Goal: Complete Application Form: Complete application form

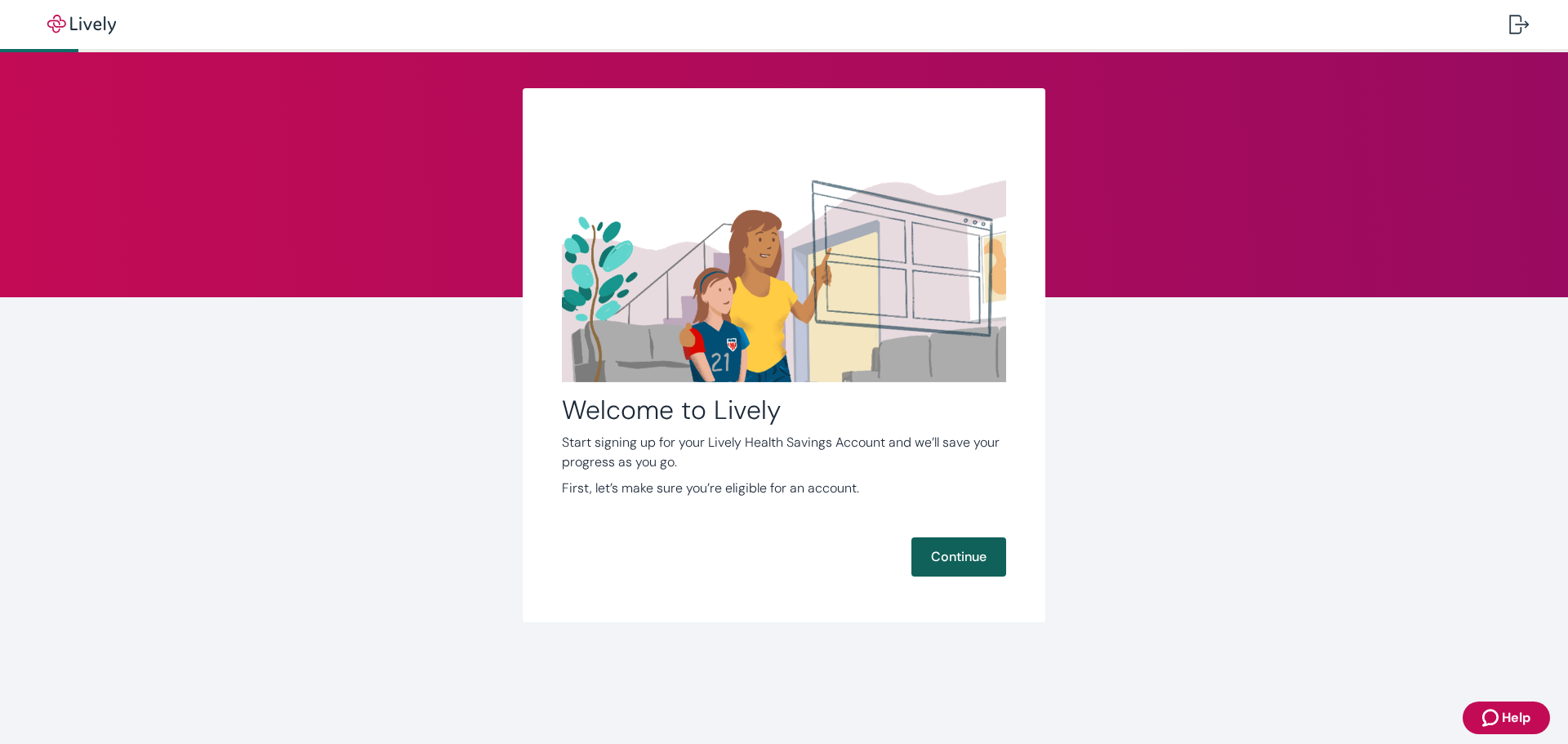
click at [953, 549] on button "Continue" at bounding box center [958, 558] width 95 height 40
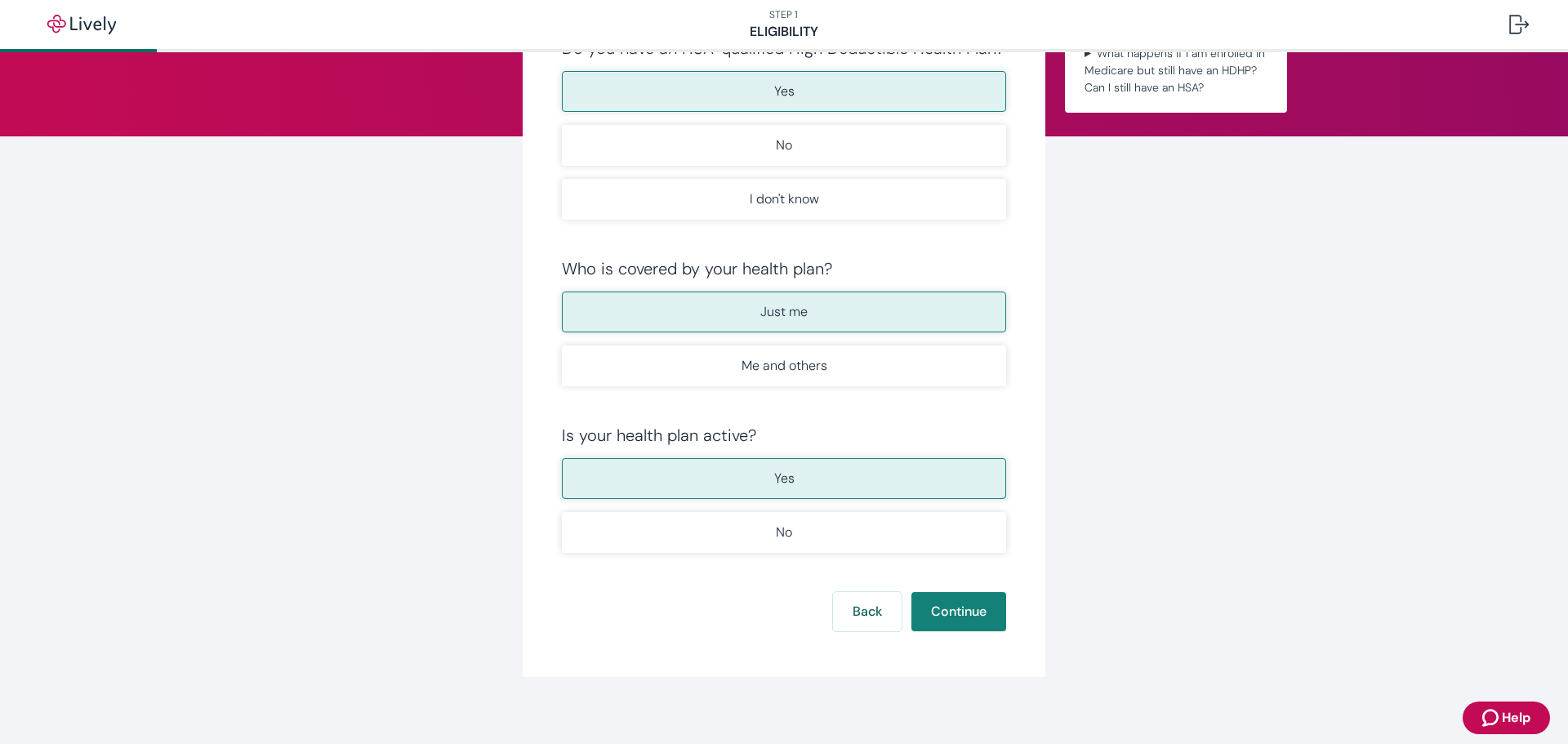
scroll to position [172, 0]
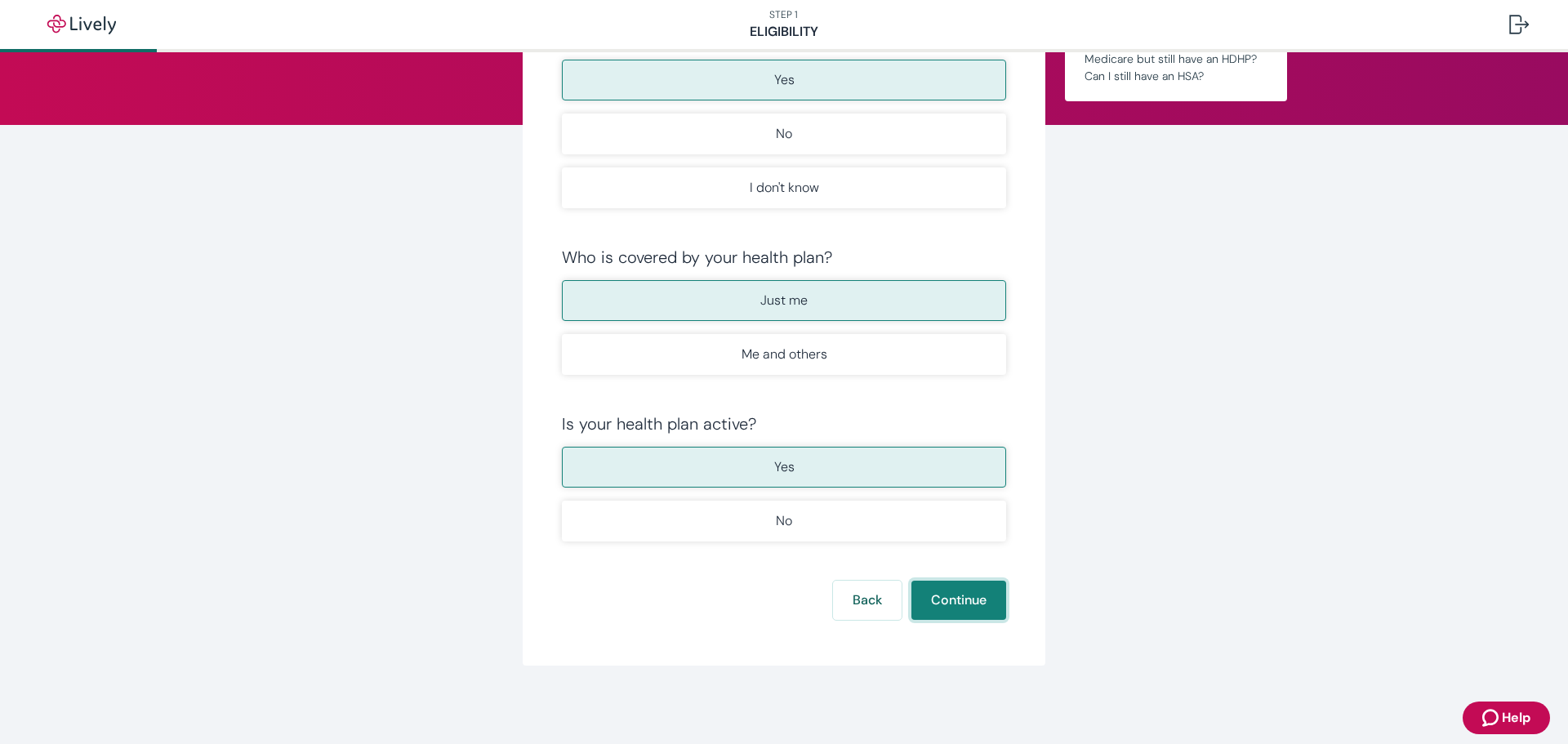
click at [946, 600] on button "Continue" at bounding box center [958, 600] width 95 height 40
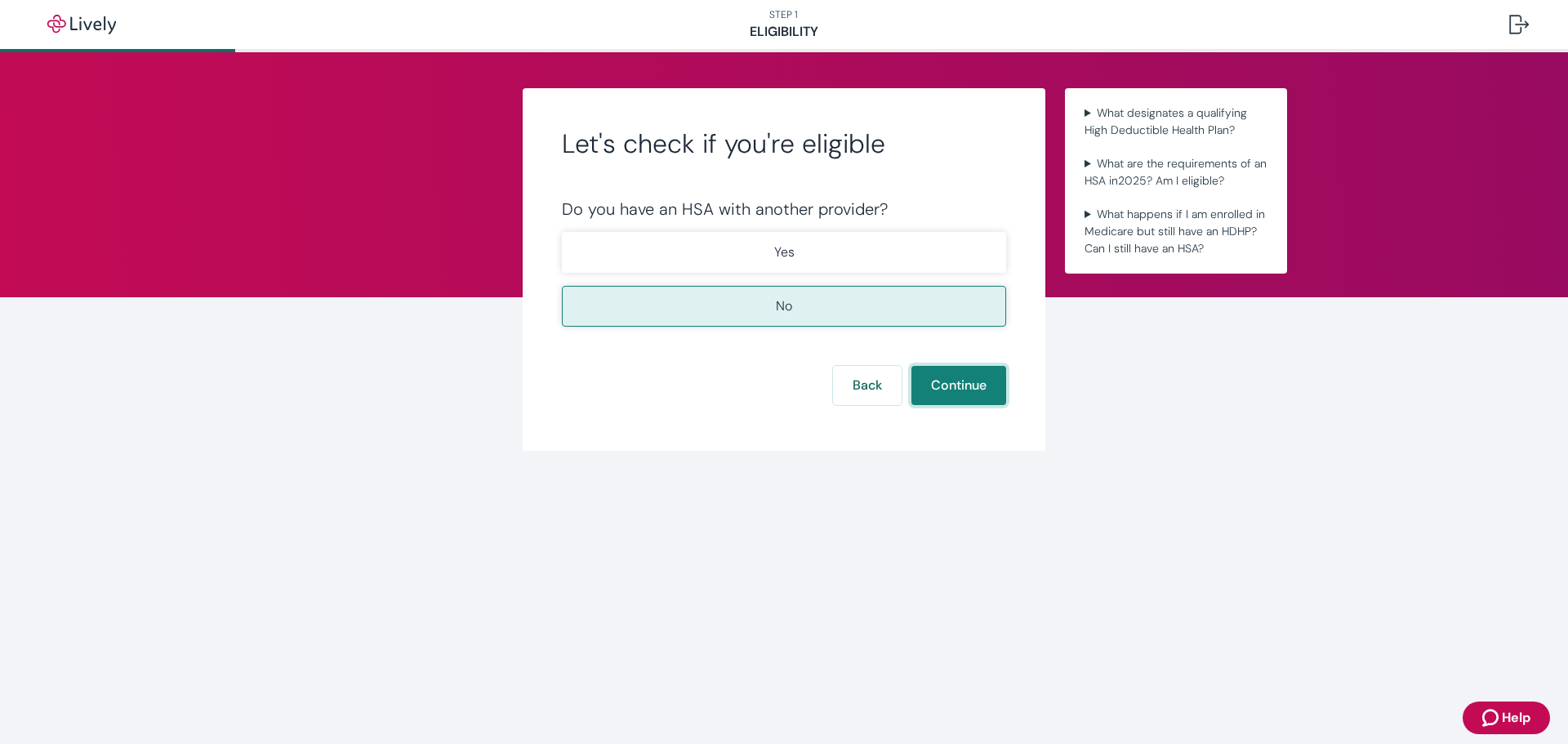
click at [986, 391] on button "Continue" at bounding box center [958, 386] width 95 height 40
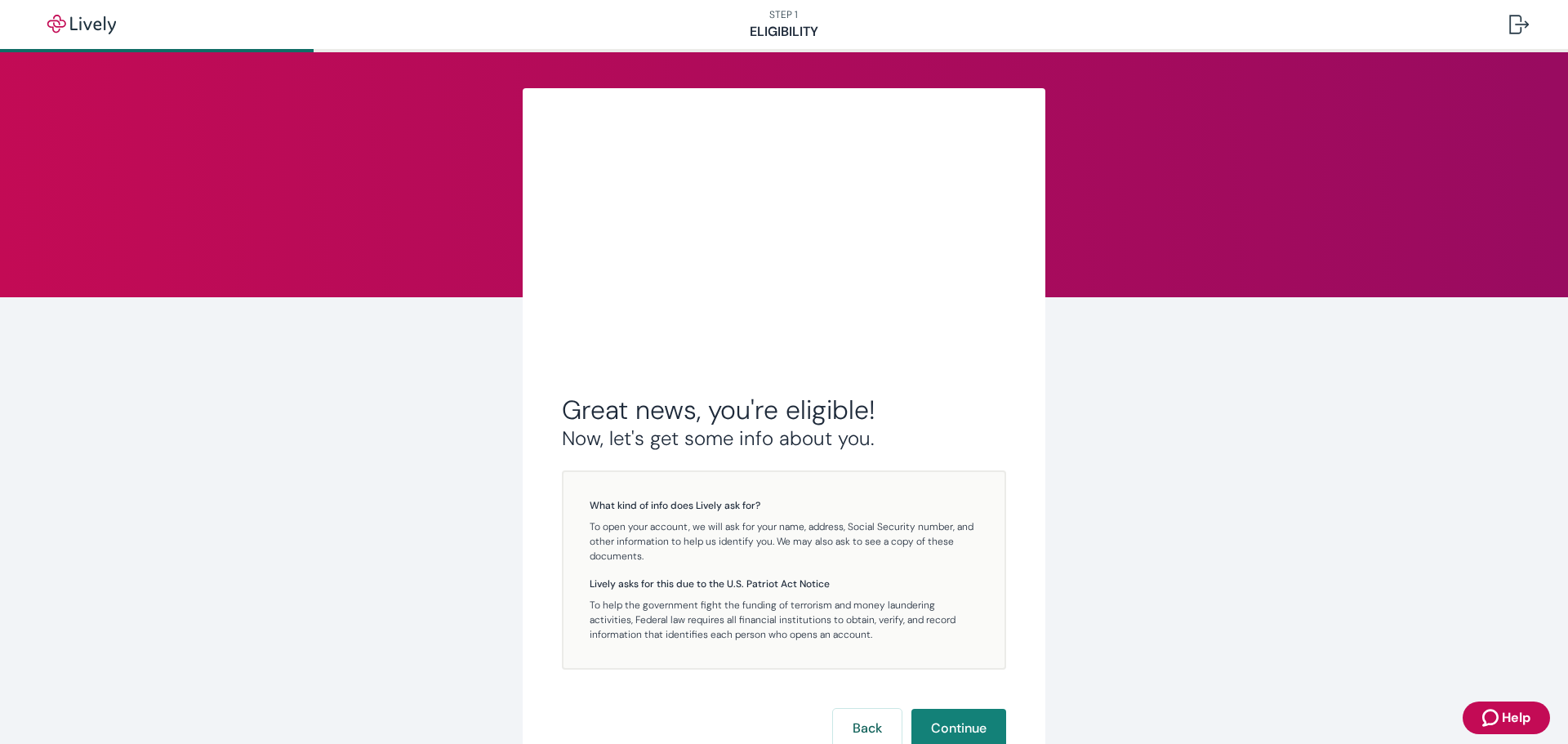
scroll to position [4, 0]
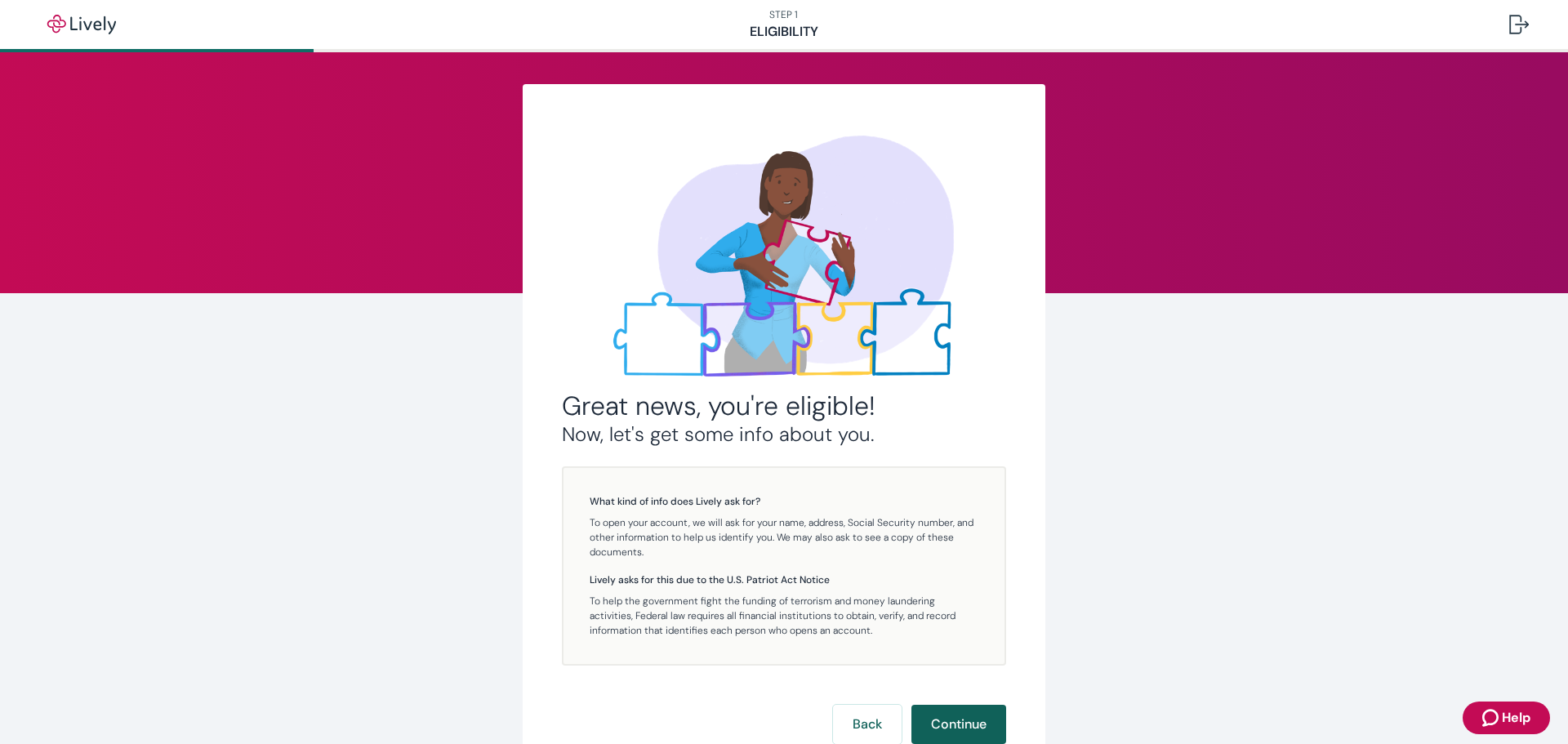
click at [942, 722] on button "Continue" at bounding box center [958, 725] width 95 height 40
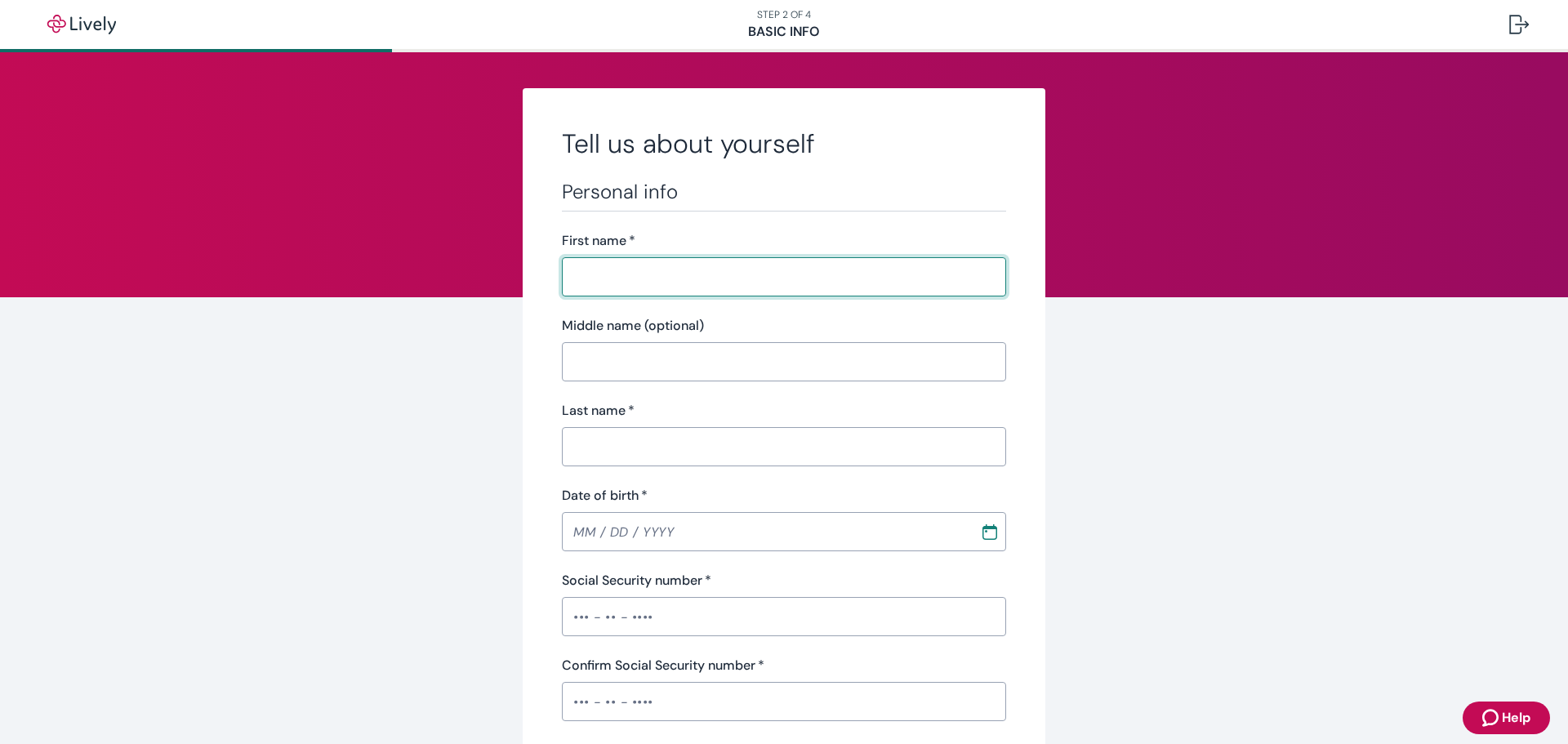
click at [622, 279] on input "First name   *" at bounding box center [784, 277] width 445 height 33
type input "Casi"
type input "[PERSON_NAME]"
type input "[PHONE_NUMBER]"
type input "[STREET_ADDRESS][PERSON_NAME]"
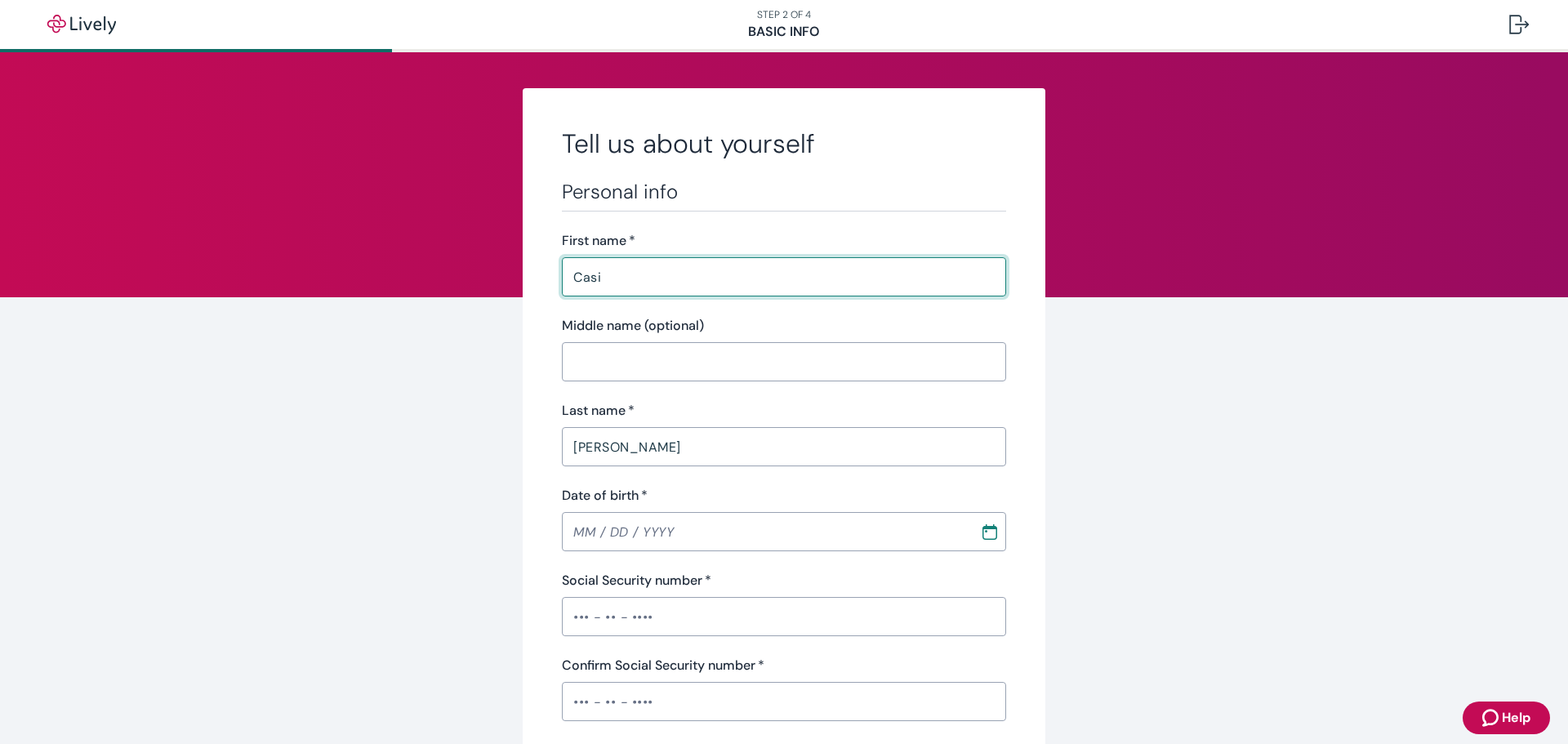
type input "Lake [PERSON_NAME]"
type input "WA"
type input "98258"
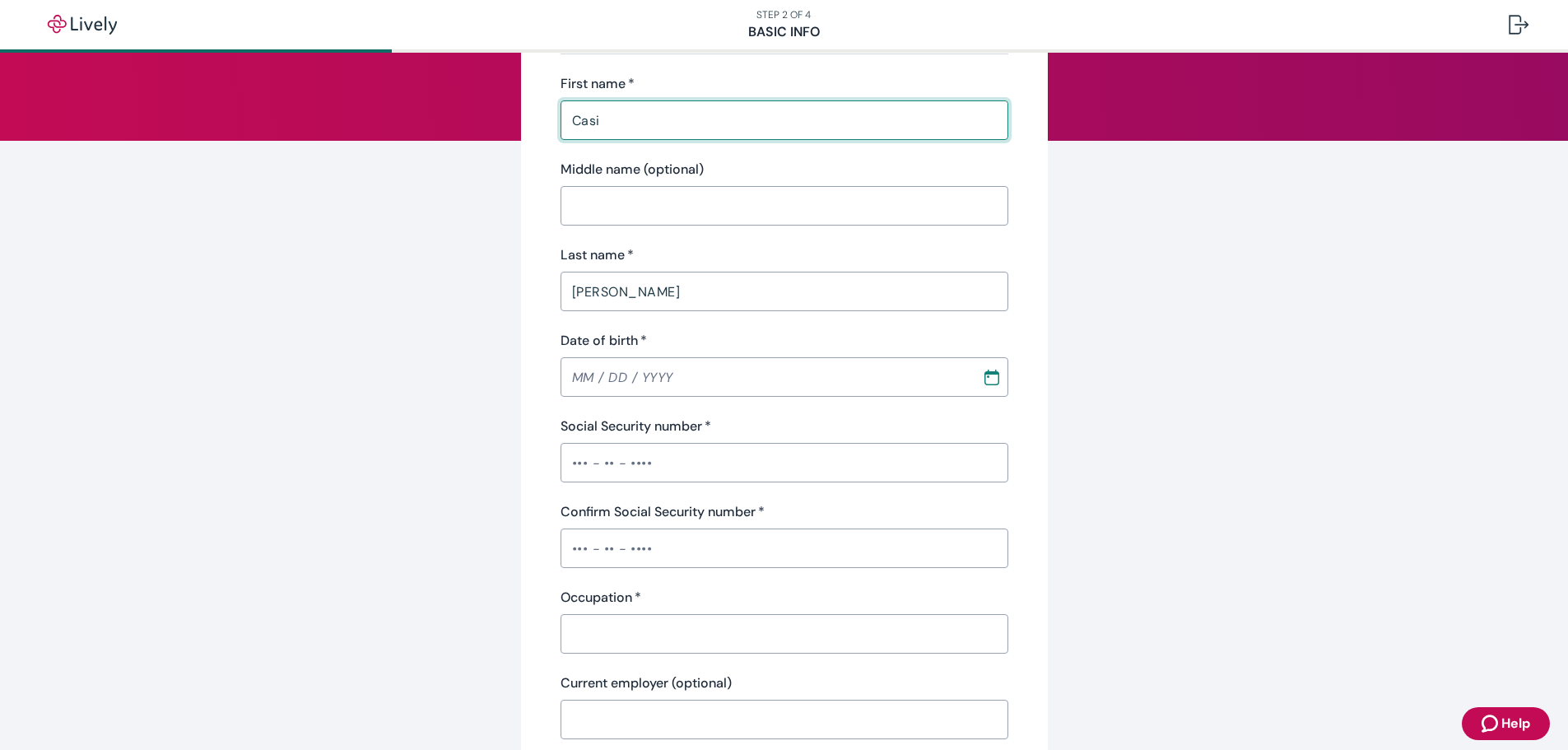
scroll to position [165, 0]
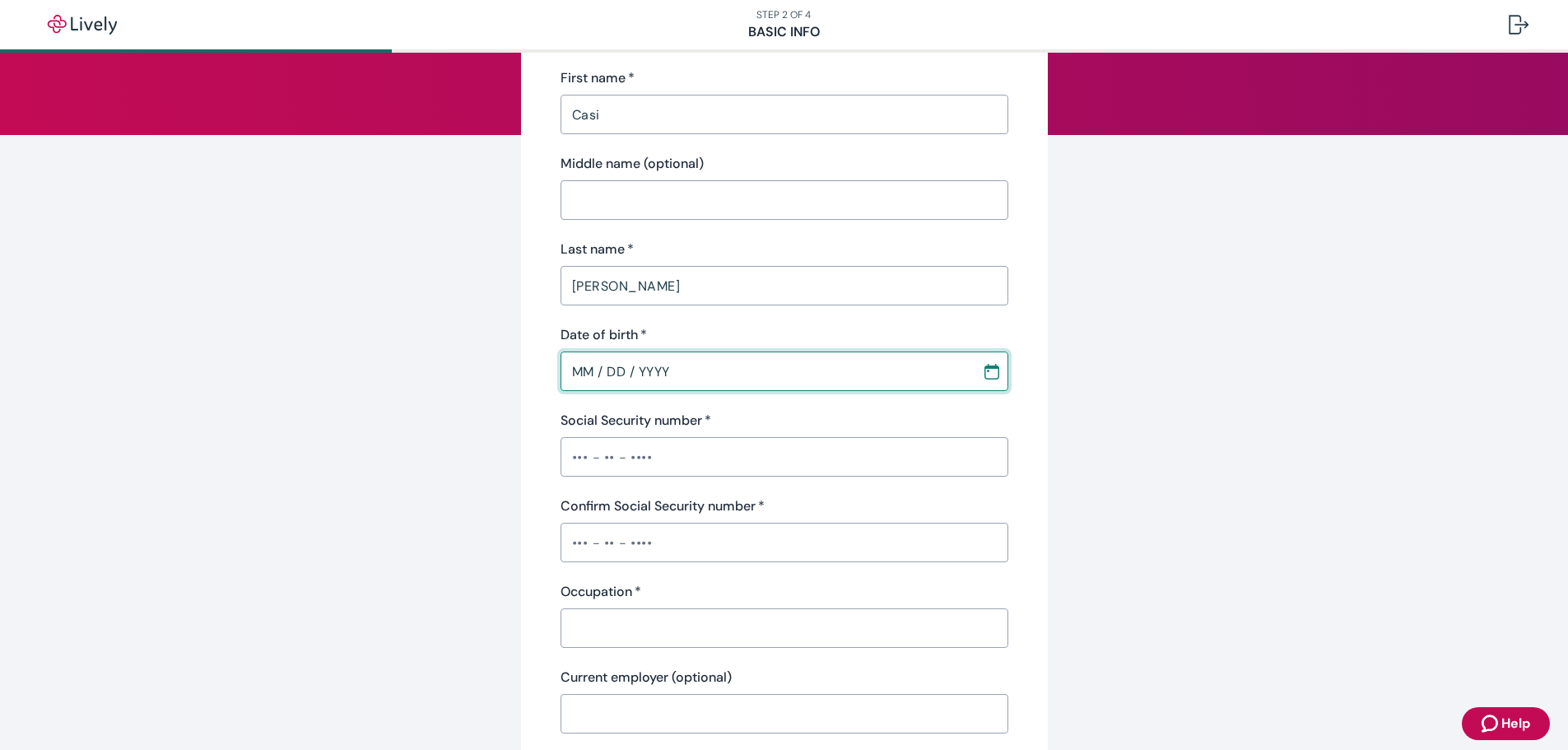
click at [653, 377] on input "MM / DD / YYYY" at bounding box center [765, 372] width 410 height 33
type input "[DATE]"
click at [648, 461] on input "Social Security number   *" at bounding box center [784, 457] width 448 height 33
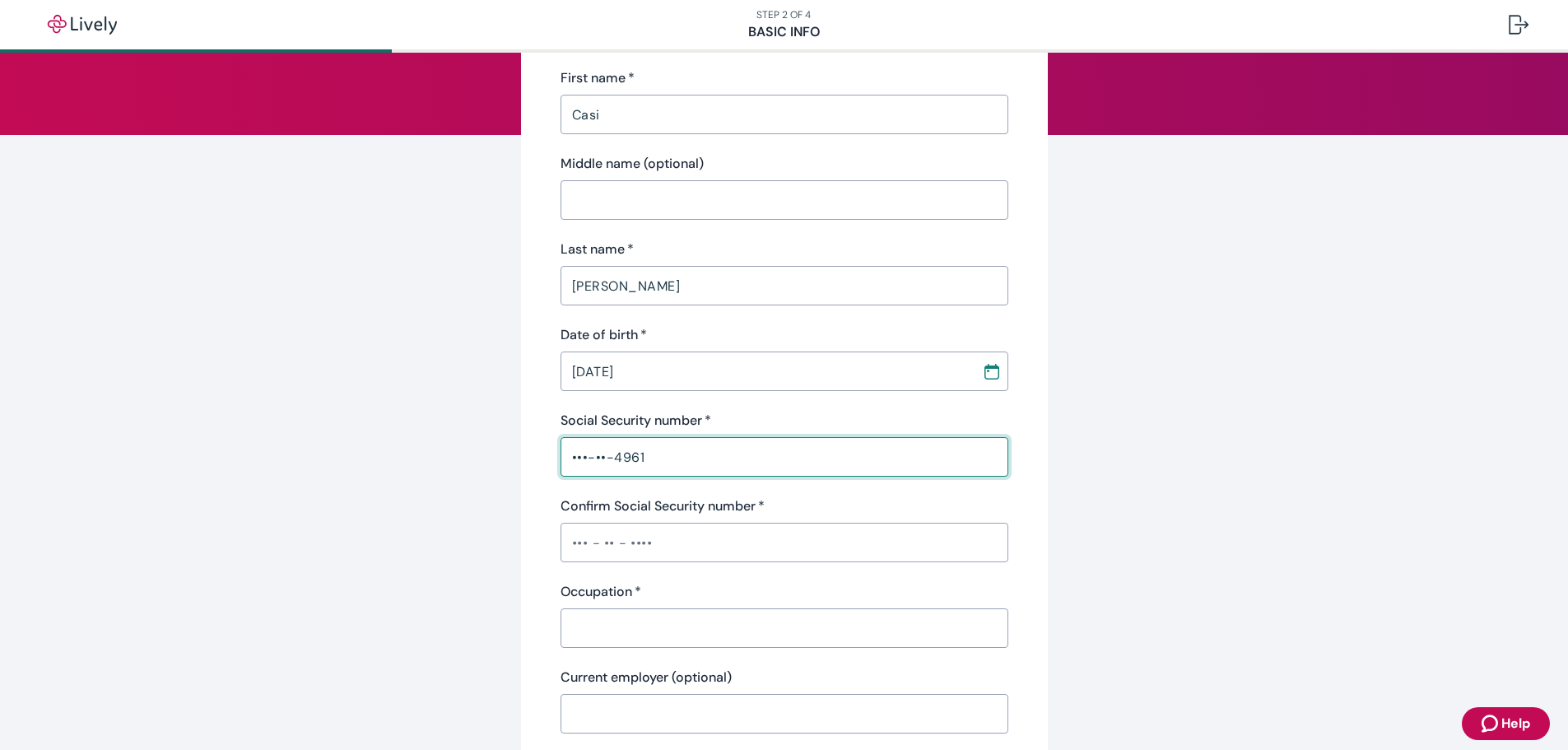
type input "•••-••-4961"
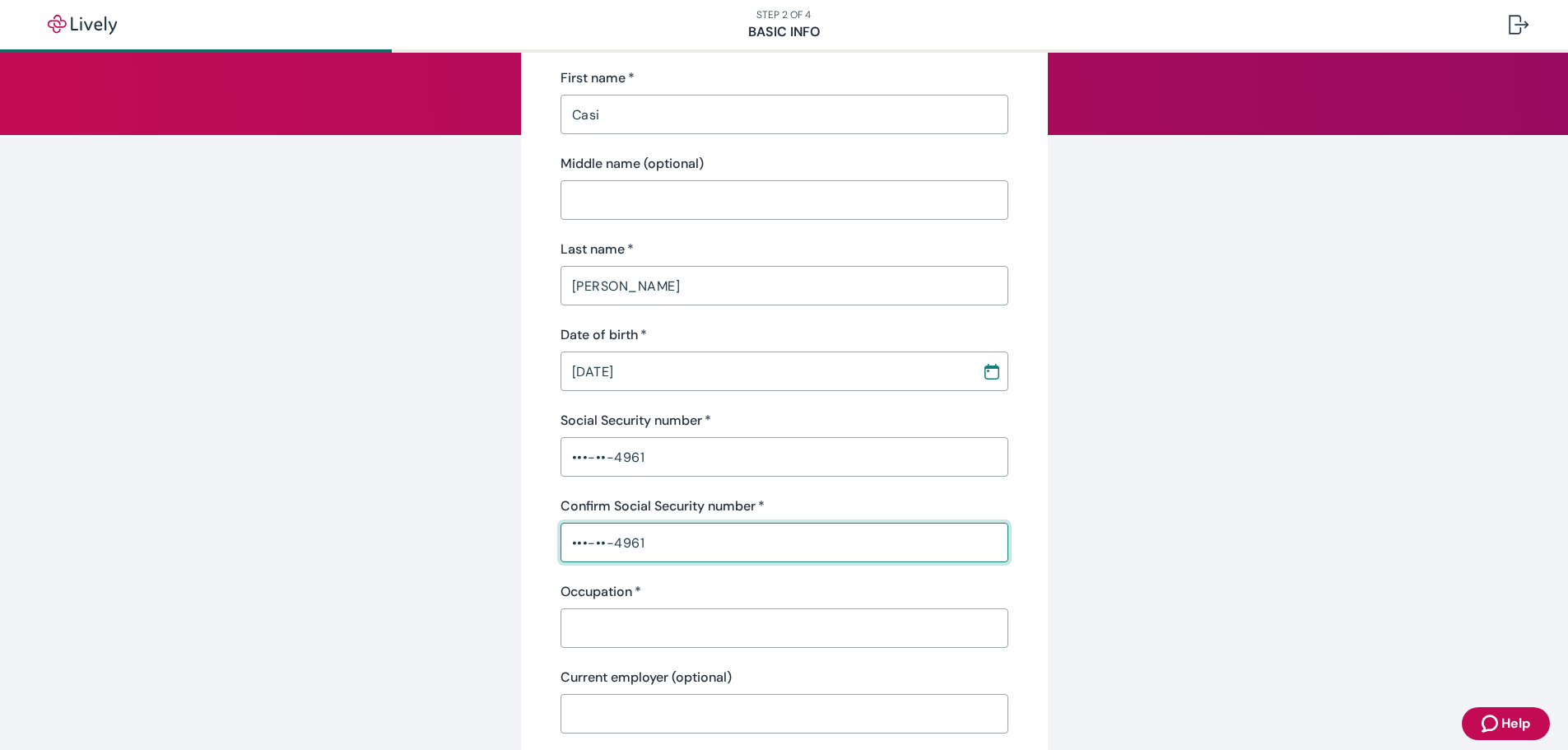
type input "•••-••-4961"
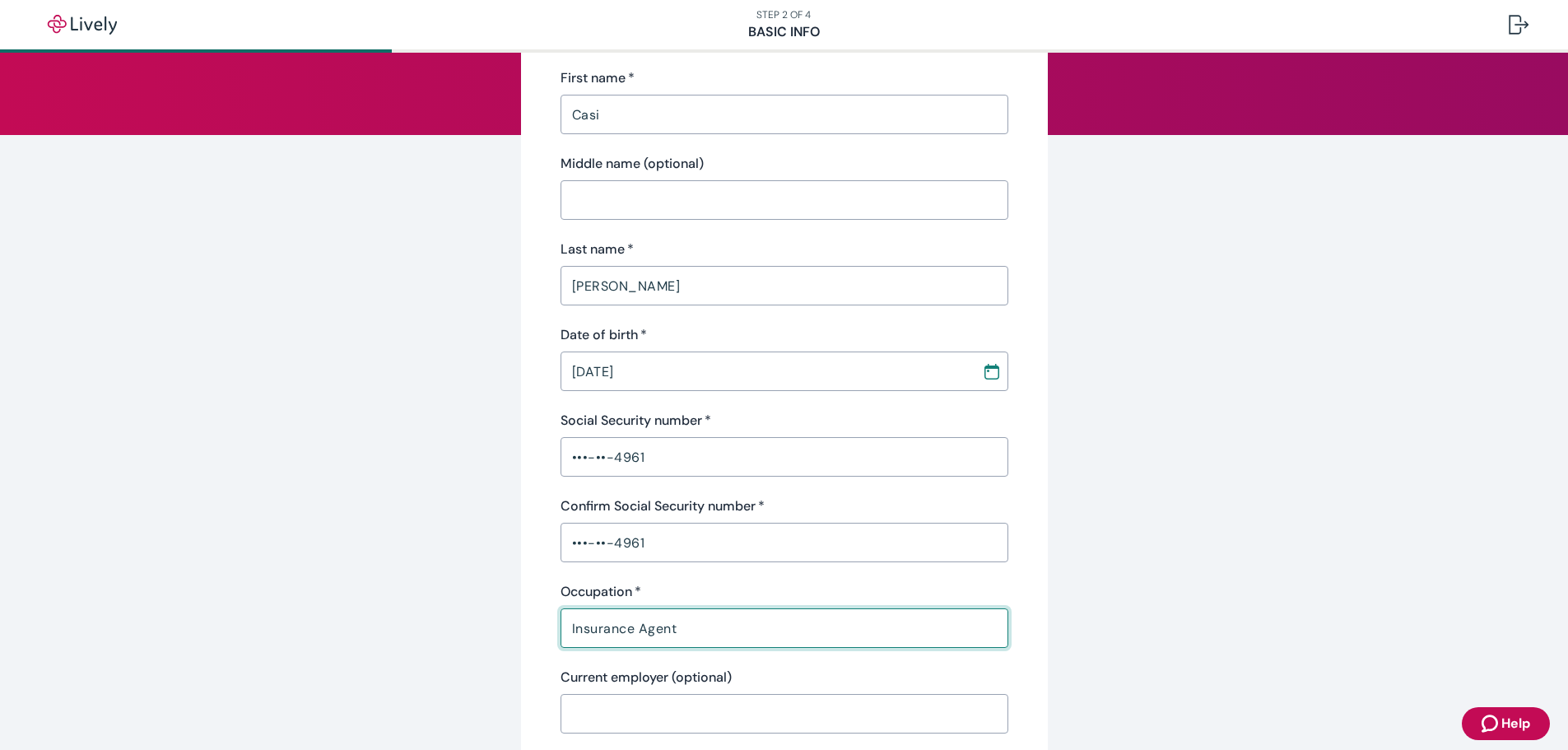
type input "Insurance Agent"
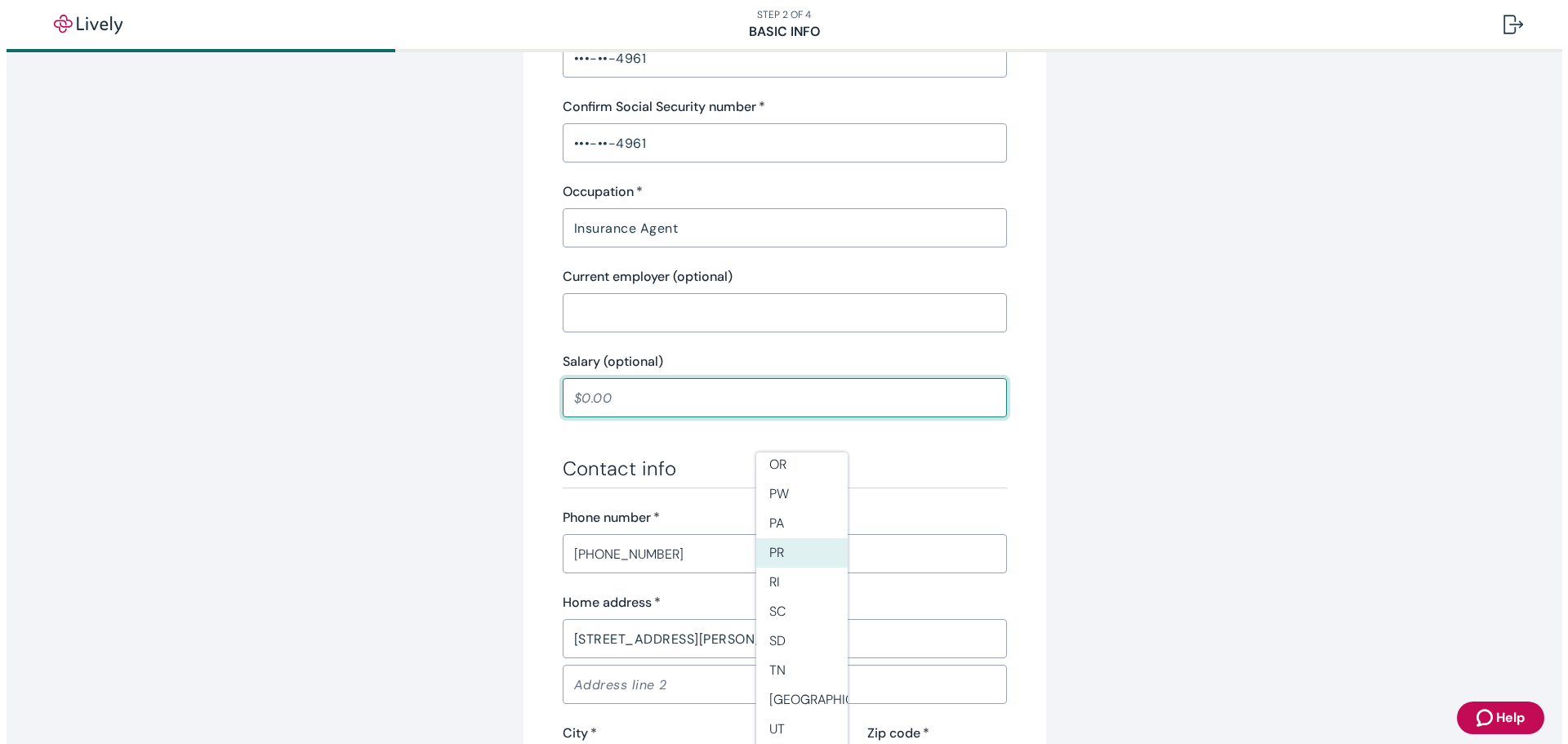
scroll to position [1451, 0]
click at [803, 644] on li "WA" at bounding box center [795, 641] width 92 height 30
type input "WA"
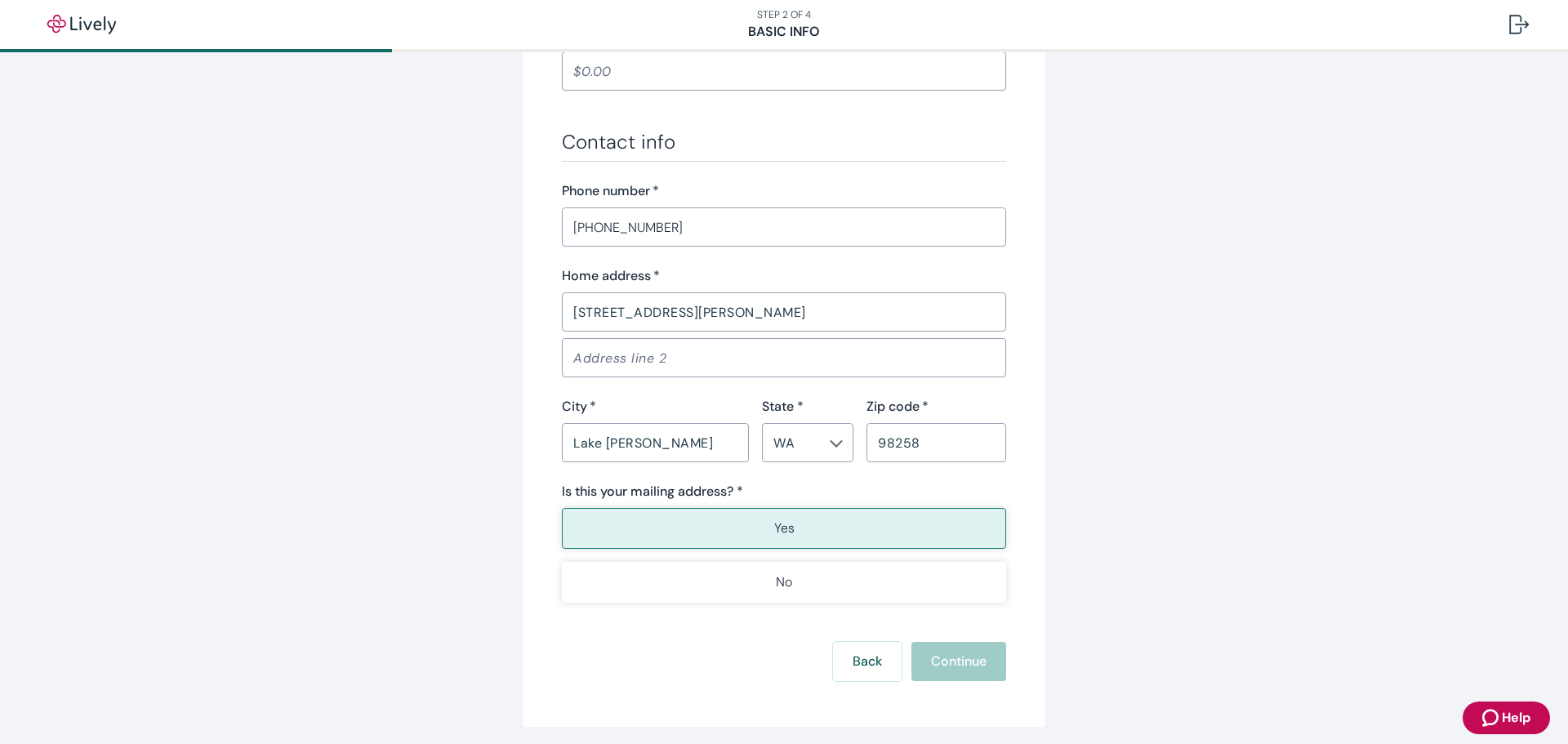
click at [869, 525] on button "Yes" at bounding box center [784, 529] width 445 height 41
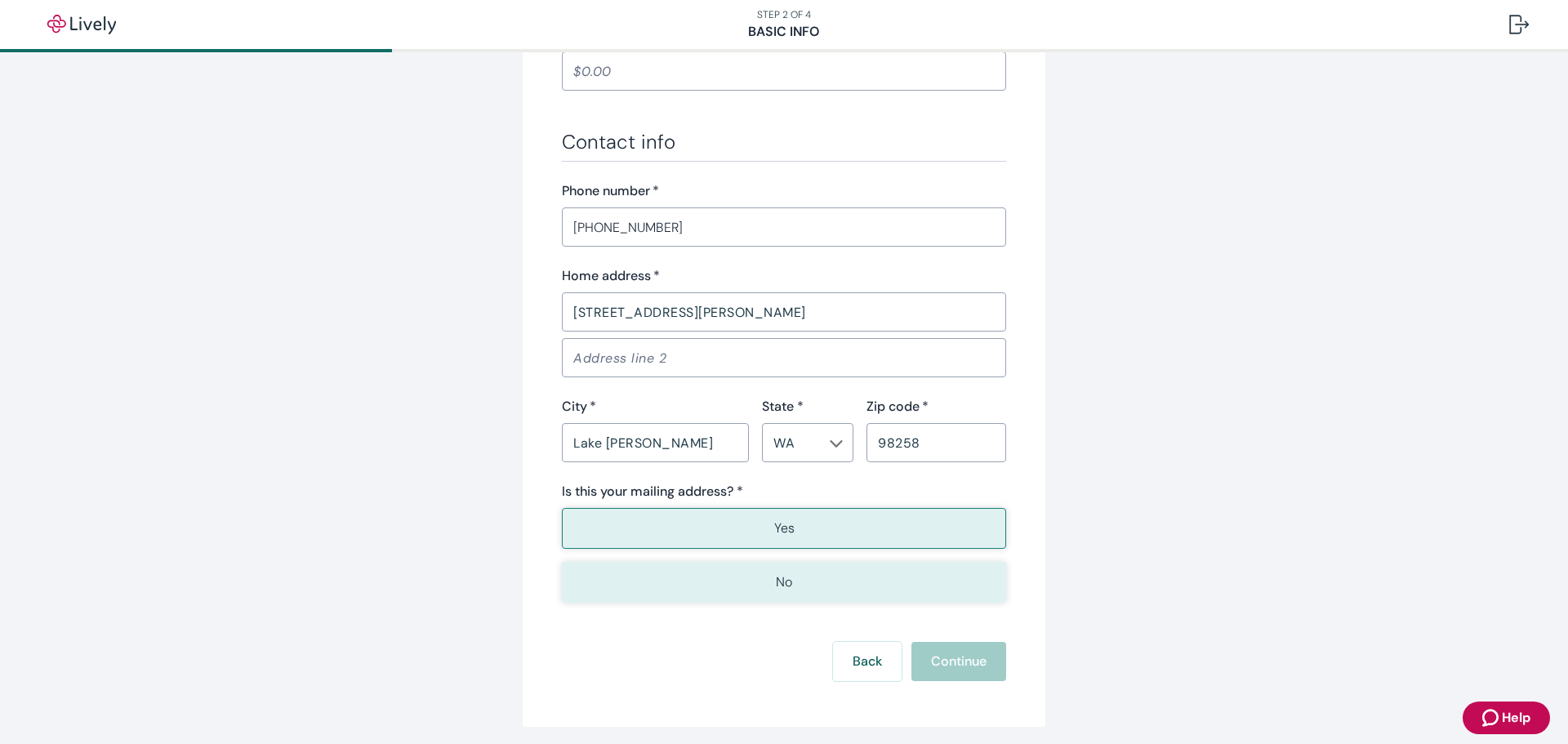
click at [760, 578] on button "No" at bounding box center [784, 582] width 445 height 41
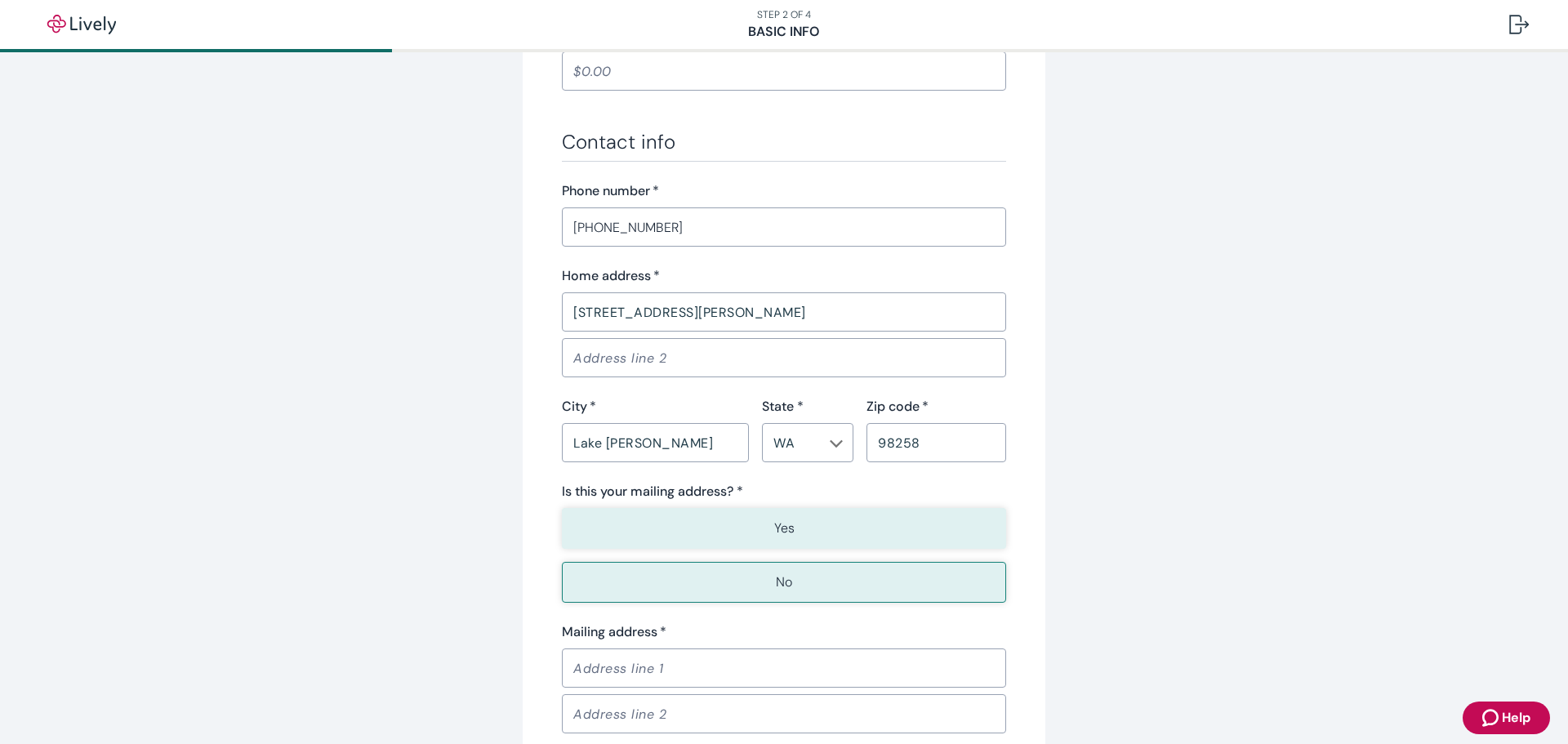
click at [775, 530] on p "Yes" at bounding box center [784, 529] width 21 height 20
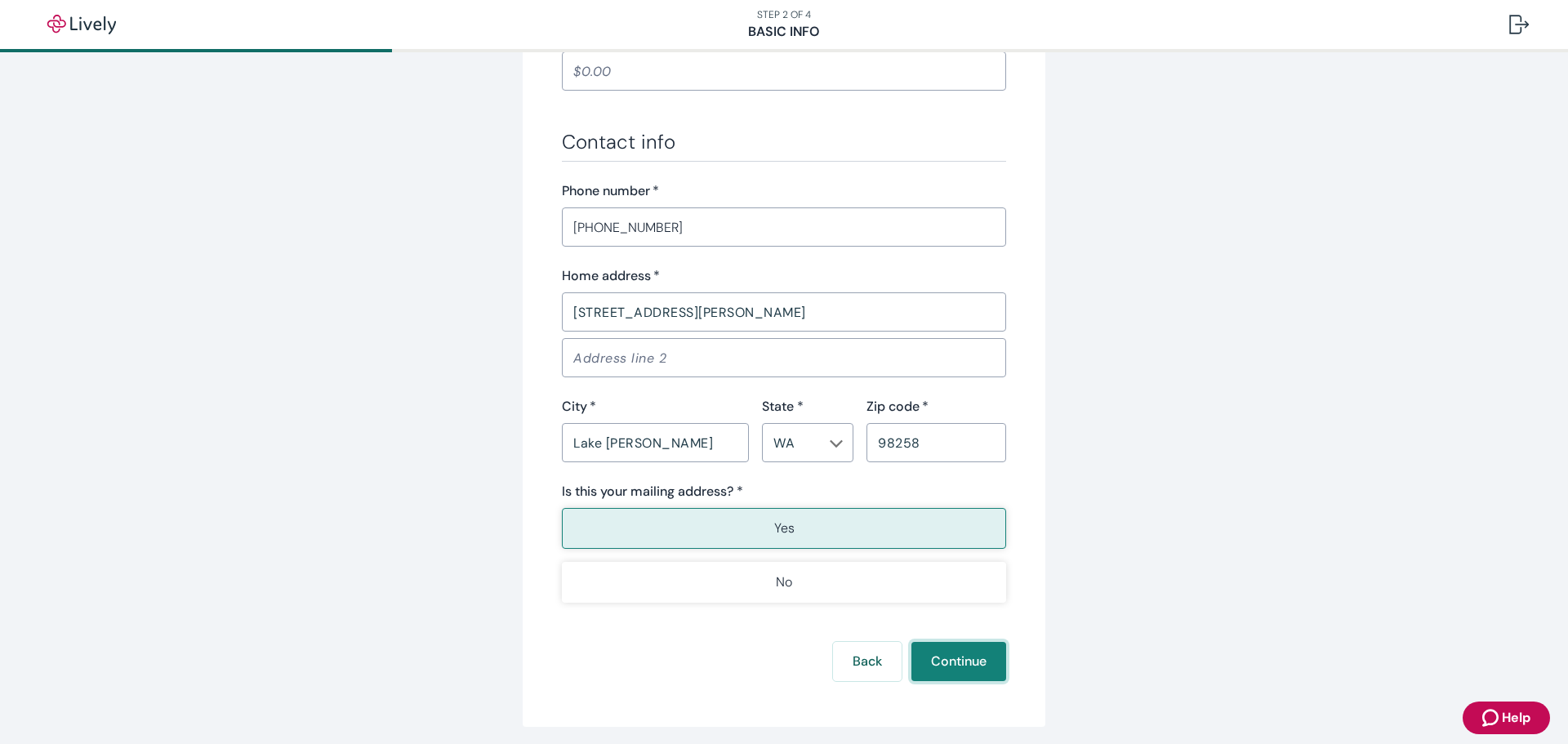
click at [933, 652] on button "Continue" at bounding box center [958, 662] width 95 height 40
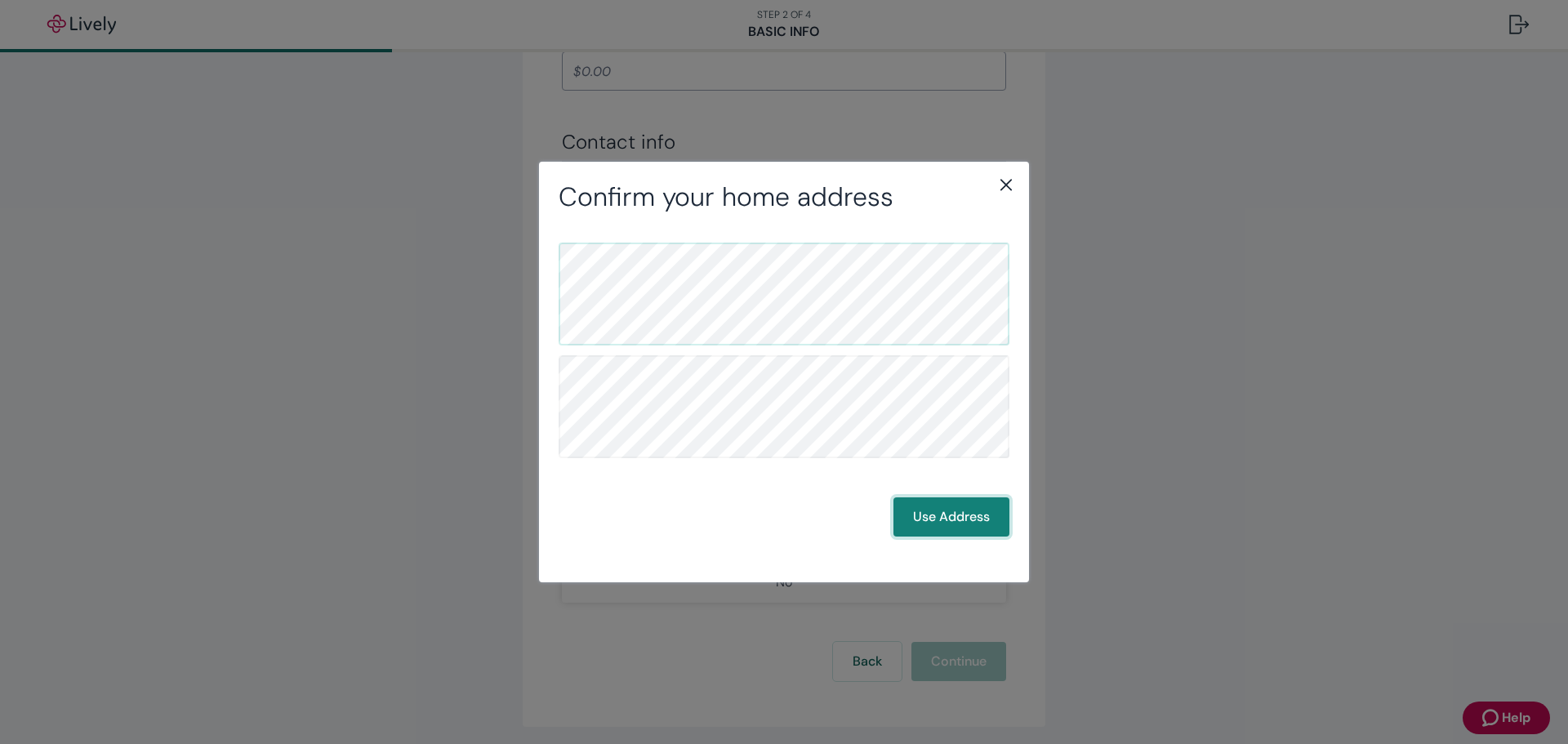
click at [941, 511] on button "Use Address" at bounding box center [951, 517] width 116 height 40
click at [935, 524] on button "Use Address" at bounding box center [951, 517] width 116 height 40
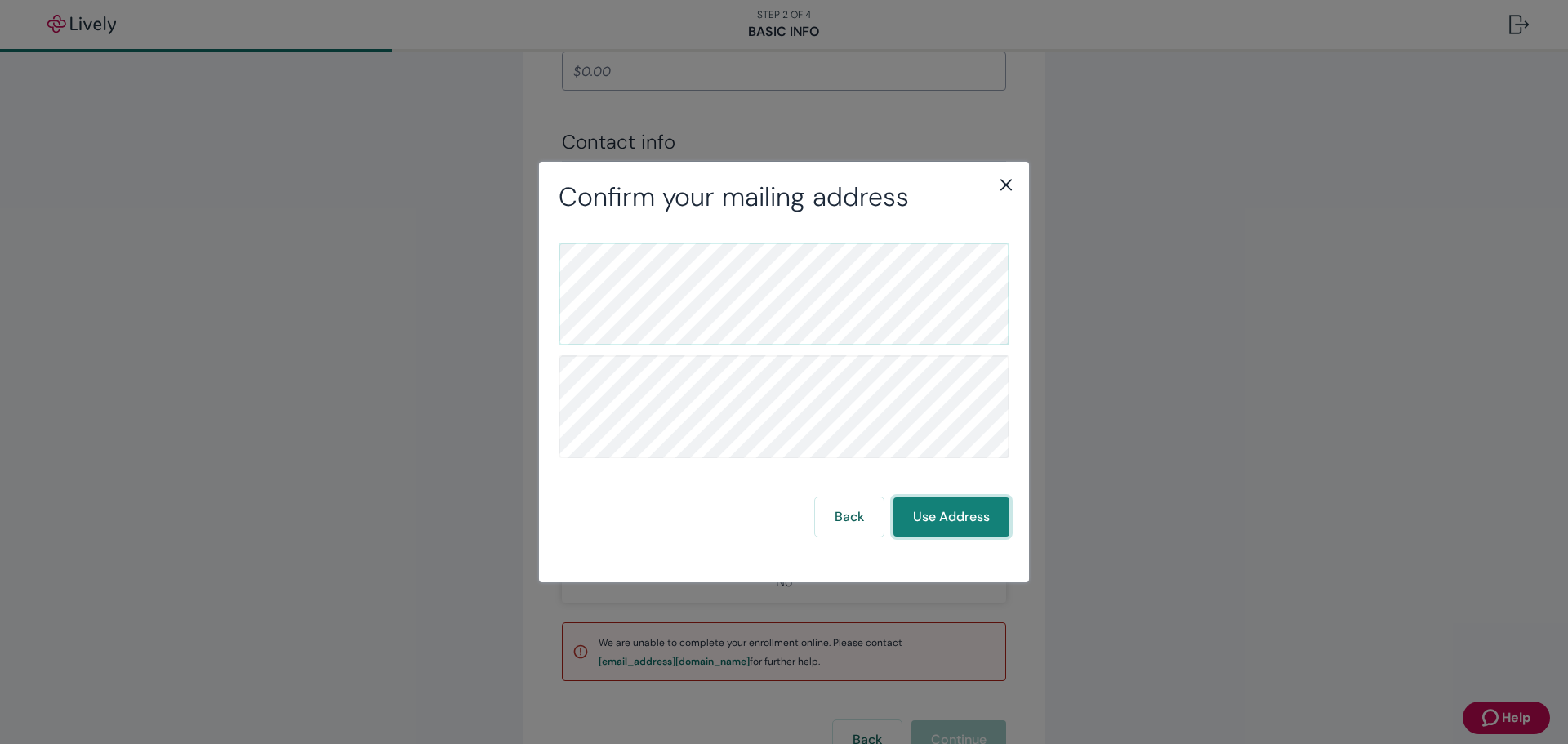
click at [940, 513] on button "Use Address" at bounding box center [951, 517] width 116 height 40
click at [940, 512] on button "Use Address" at bounding box center [951, 517] width 116 height 40
click at [940, 508] on button "Use Address" at bounding box center [951, 517] width 116 height 40
click at [937, 519] on button "Use Address" at bounding box center [951, 517] width 116 height 40
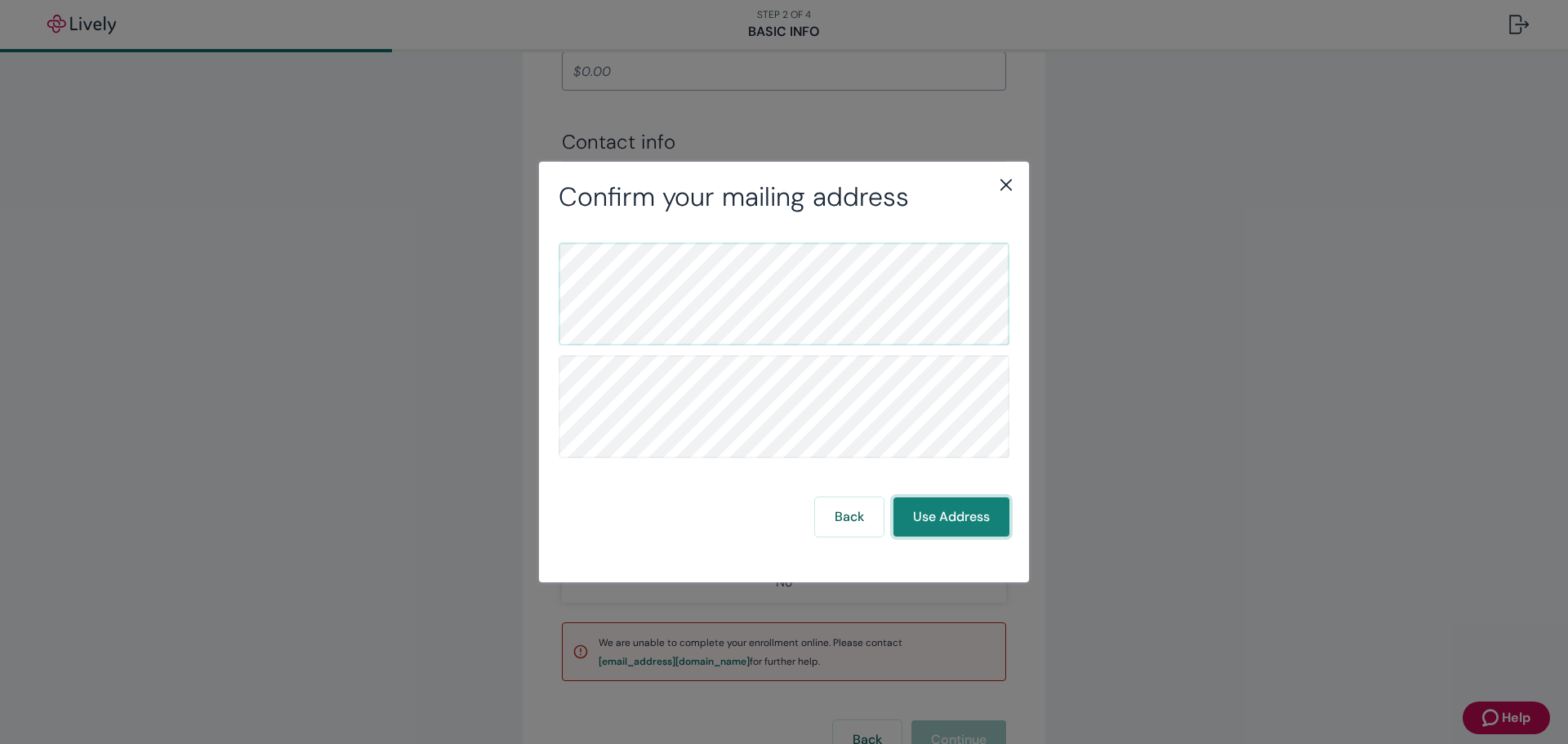
click at [937, 519] on button "Use Address" at bounding box center [951, 517] width 116 height 40
click at [871, 513] on button "Back" at bounding box center [849, 517] width 68 height 40
click at [954, 517] on button "Use Address" at bounding box center [951, 517] width 116 height 40
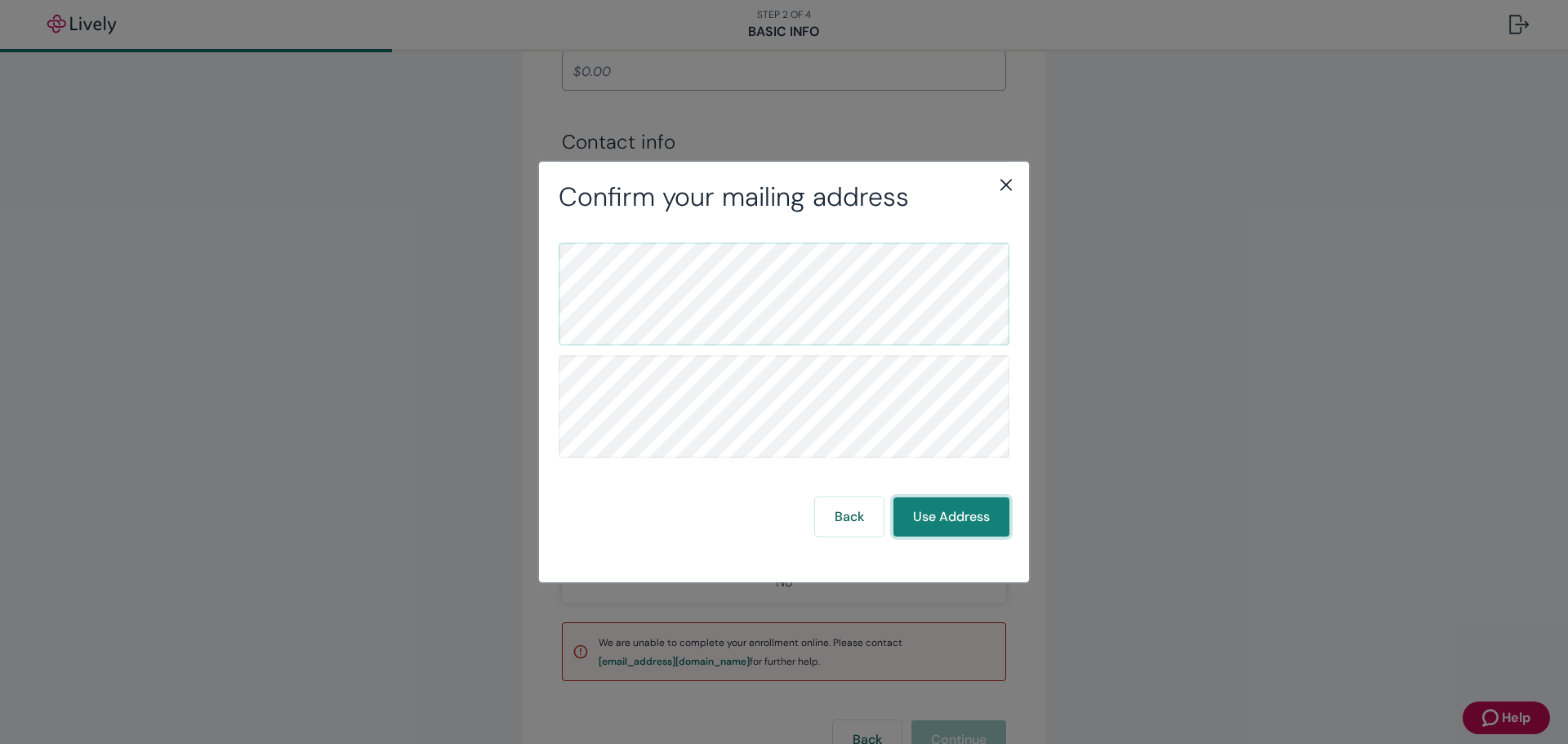
click at [954, 517] on button "Use Address" at bounding box center [951, 517] width 116 height 40
click at [1010, 187] on icon "close" at bounding box center [1006, 185] width 20 height 20
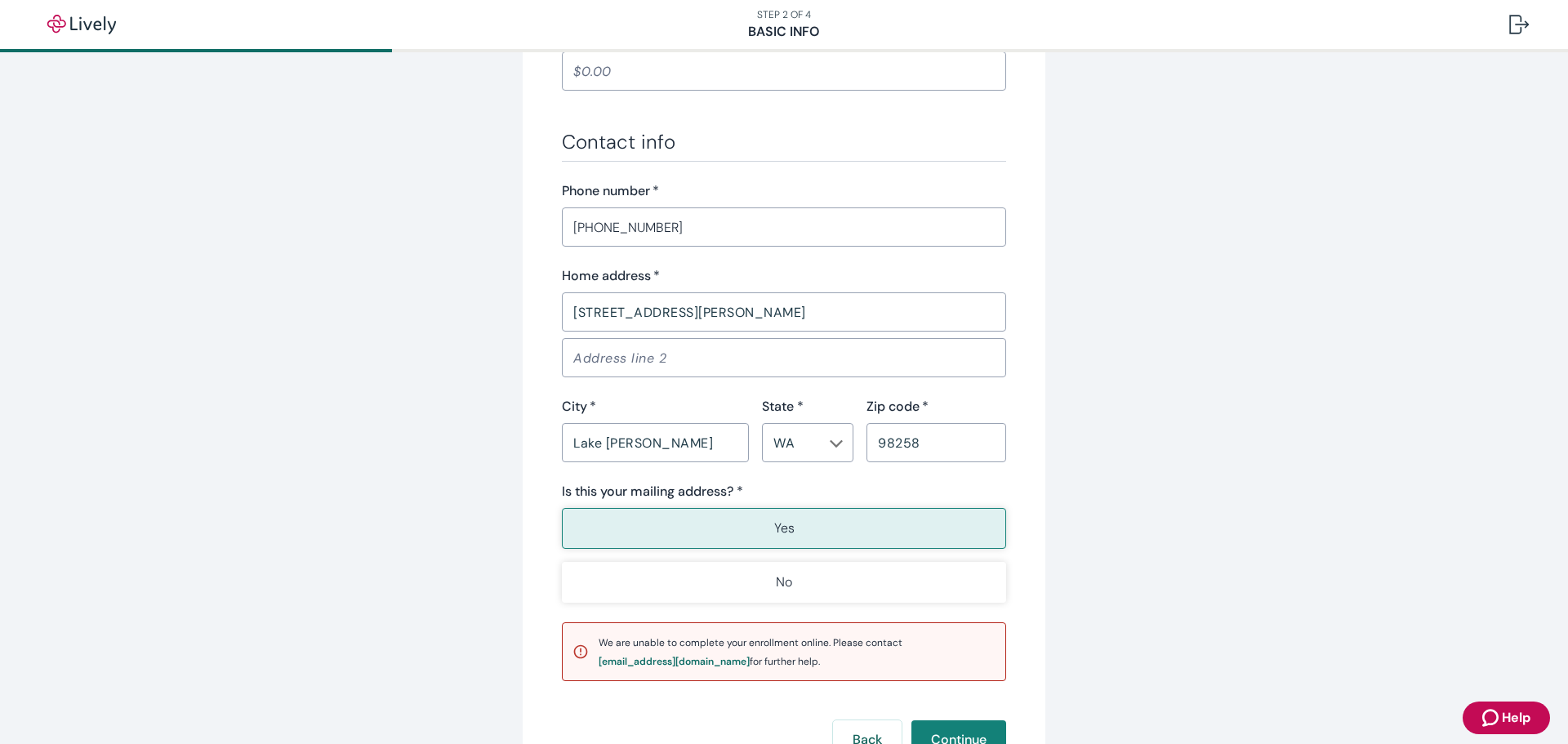
scroll to position [967, 0]
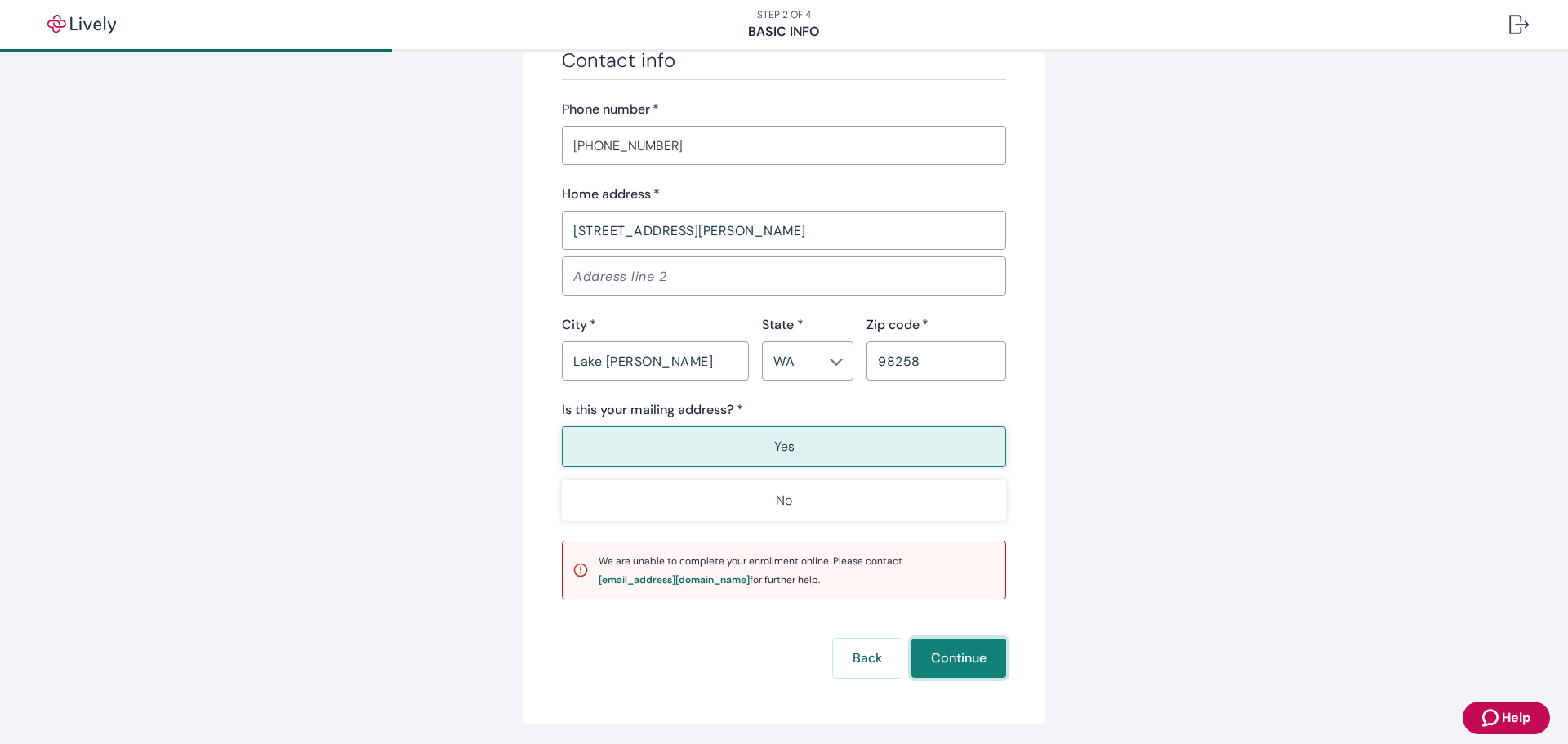
click at [972, 659] on button "Continue" at bounding box center [958, 658] width 95 height 40
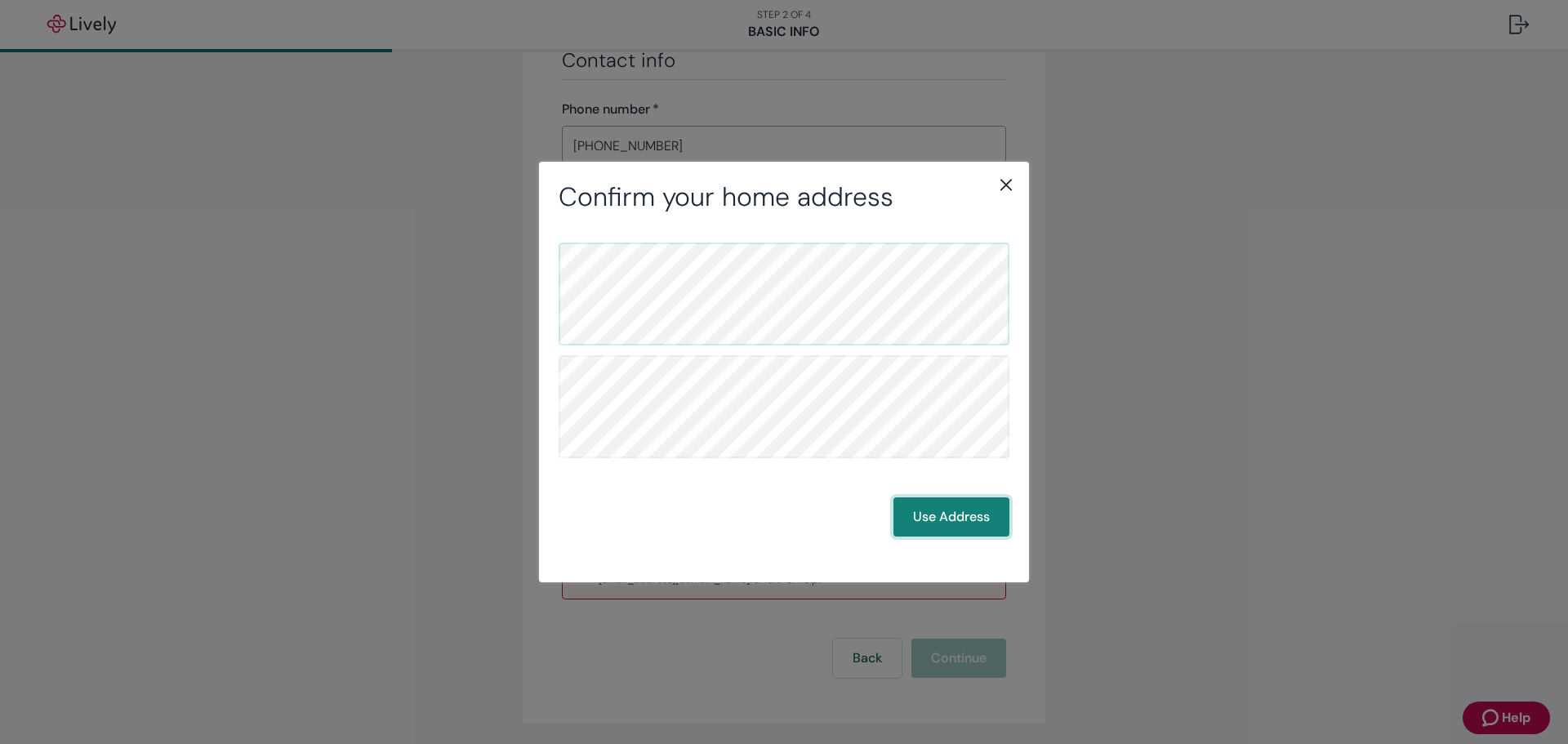
click at [951, 524] on button "Use Address" at bounding box center [951, 517] width 116 height 40
click at [952, 521] on button "Use Address" at bounding box center [951, 517] width 116 height 40
click at [953, 518] on button "Use Address" at bounding box center [951, 517] width 116 height 40
click at [1000, 181] on icon "close" at bounding box center [1006, 185] width 20 height 20
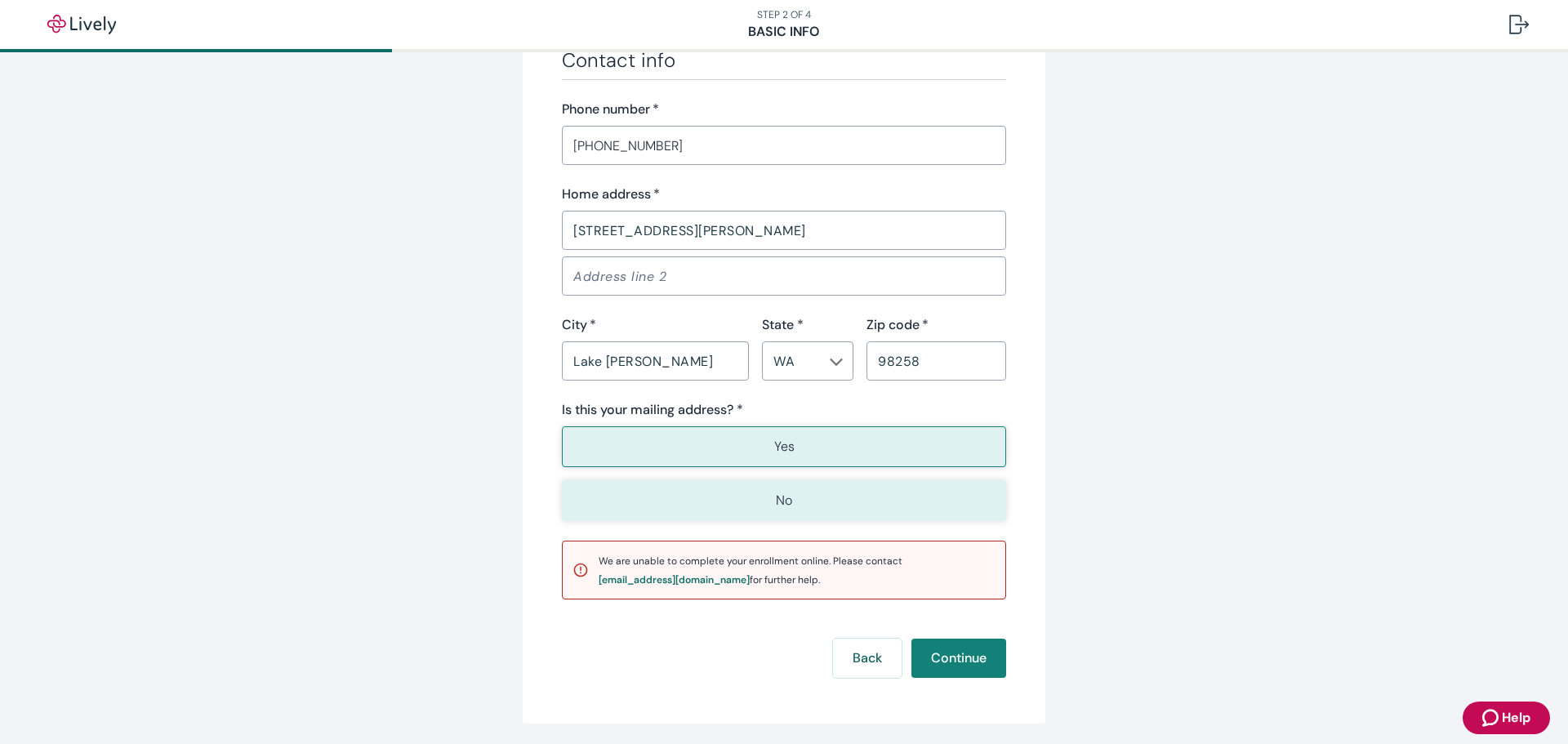
click at [898, 511] on button "No" at bounding box center [784, 501] width 445 height 41
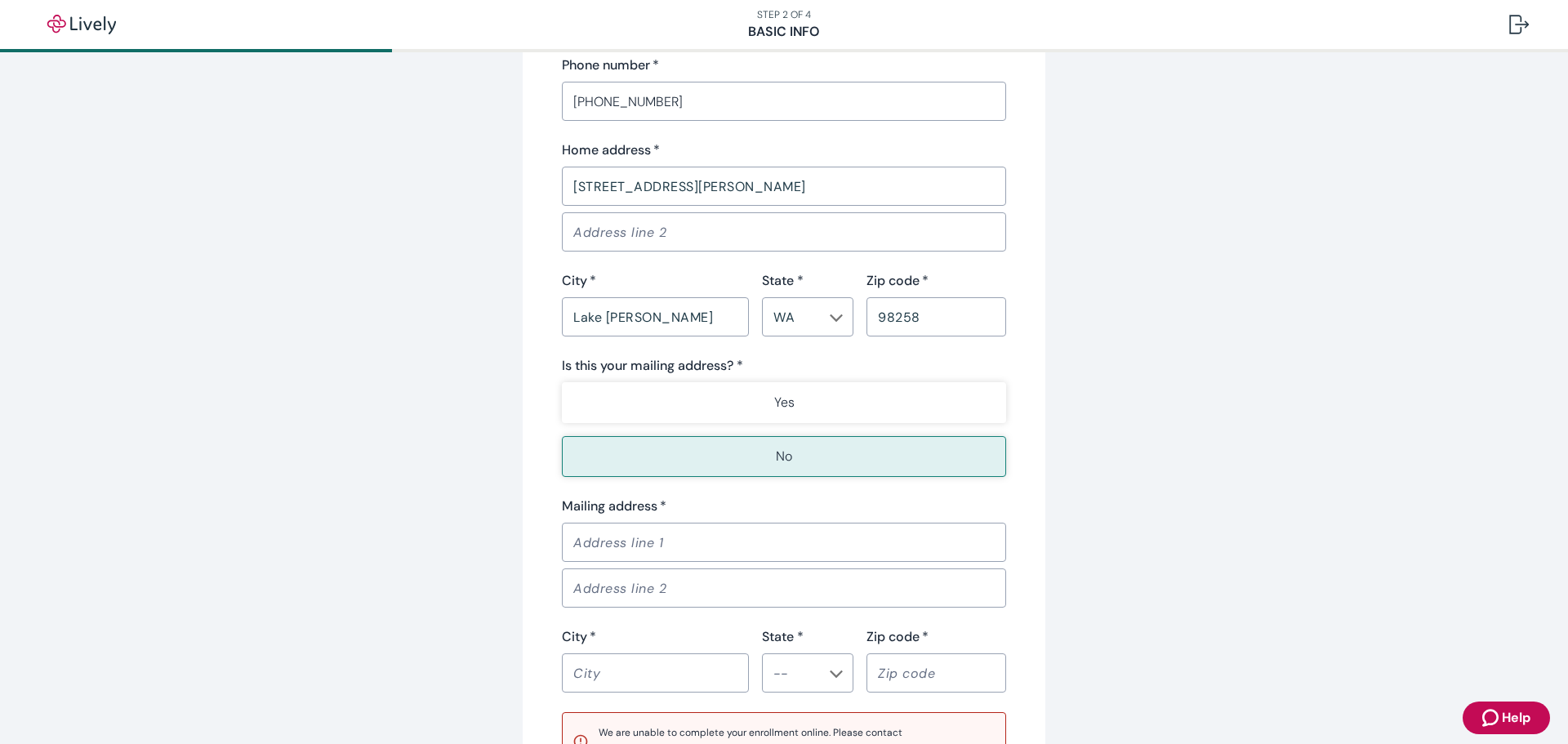
scroll to position [1048, 0]
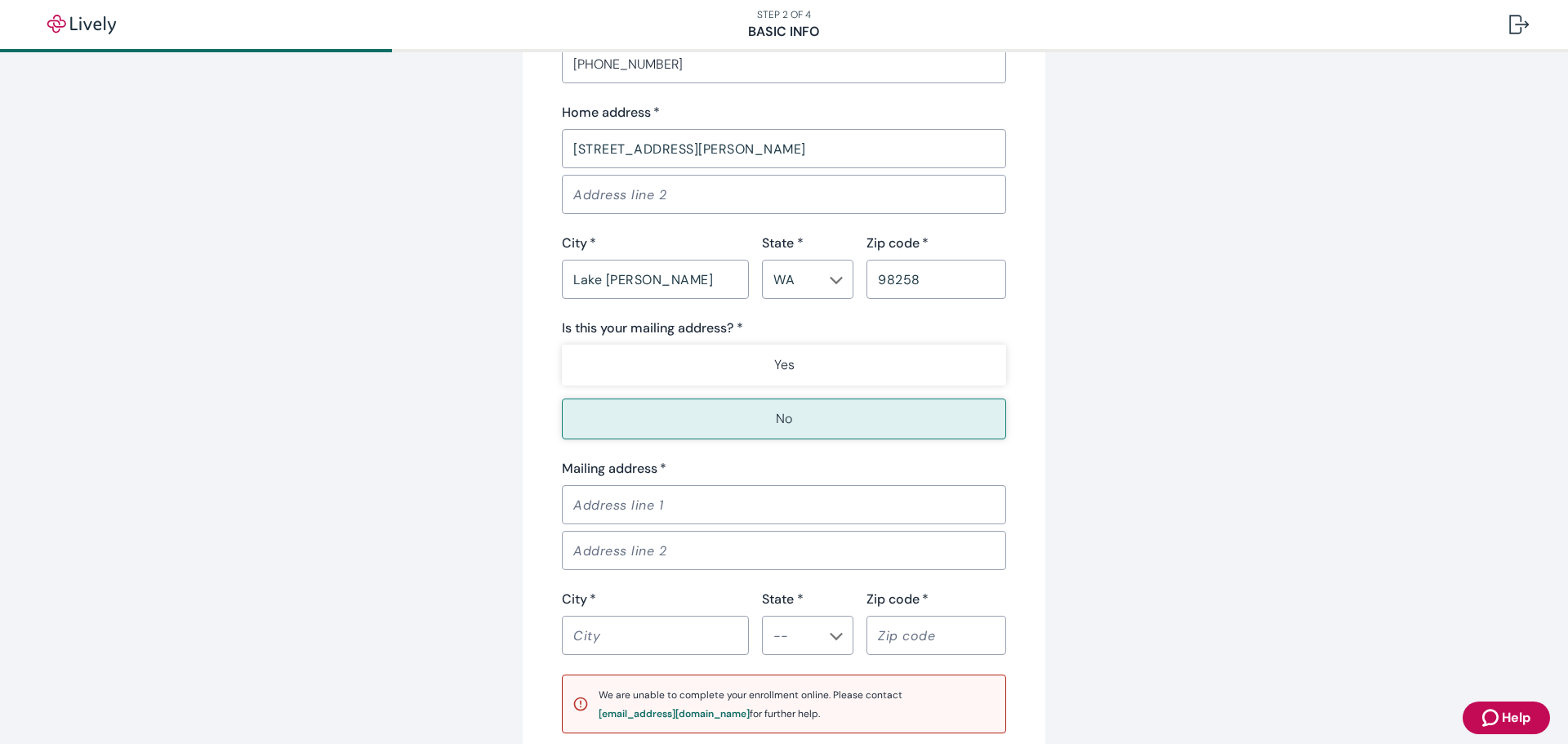
click at [672, 506] on input "Mailing address   *" at bounding box center [784, 505] width 445 height 33
type input "[STREET_ADDRESS][PERSON_NAME]"
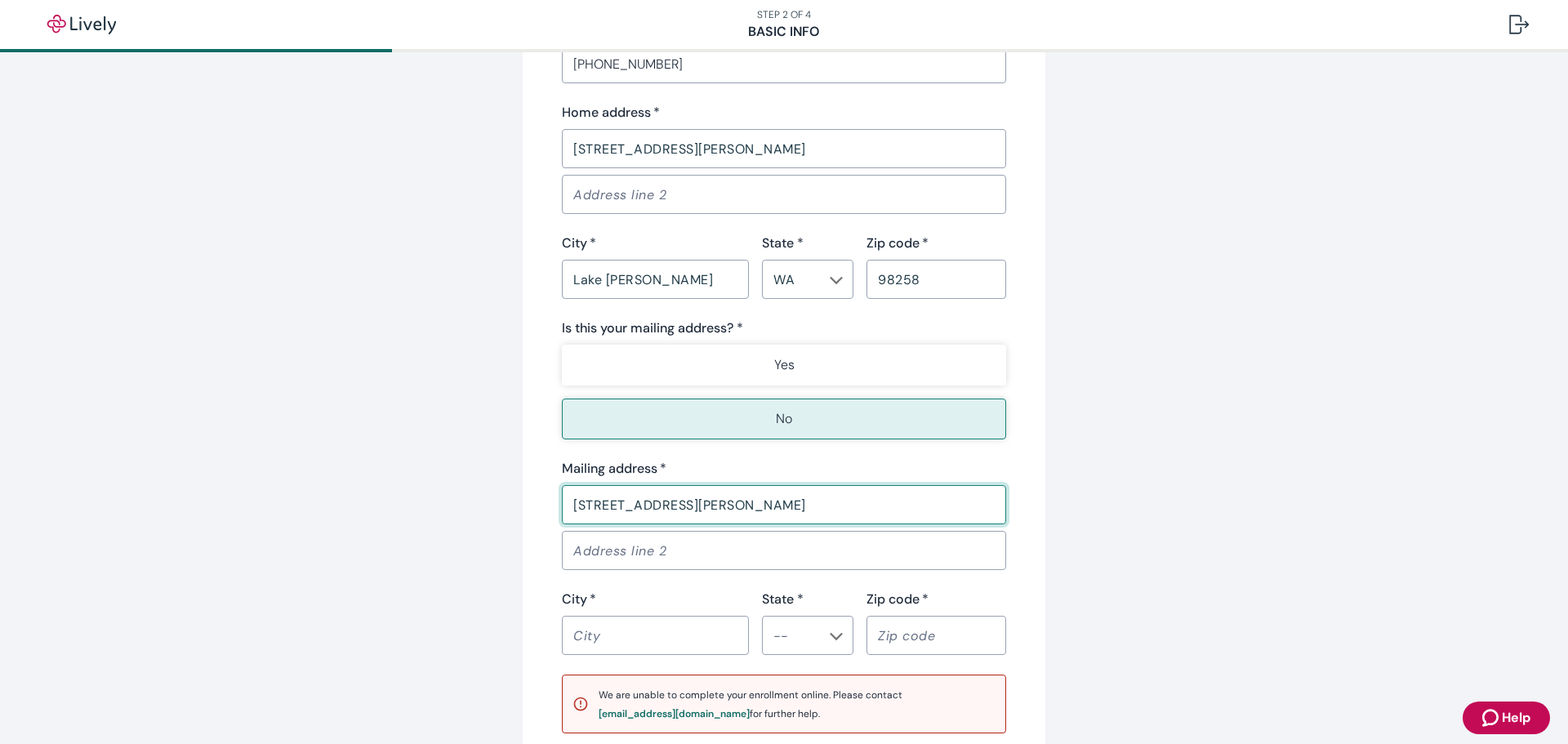
type input "Lake [PERSON_NAME]"
type input "WA"
type input "98258"
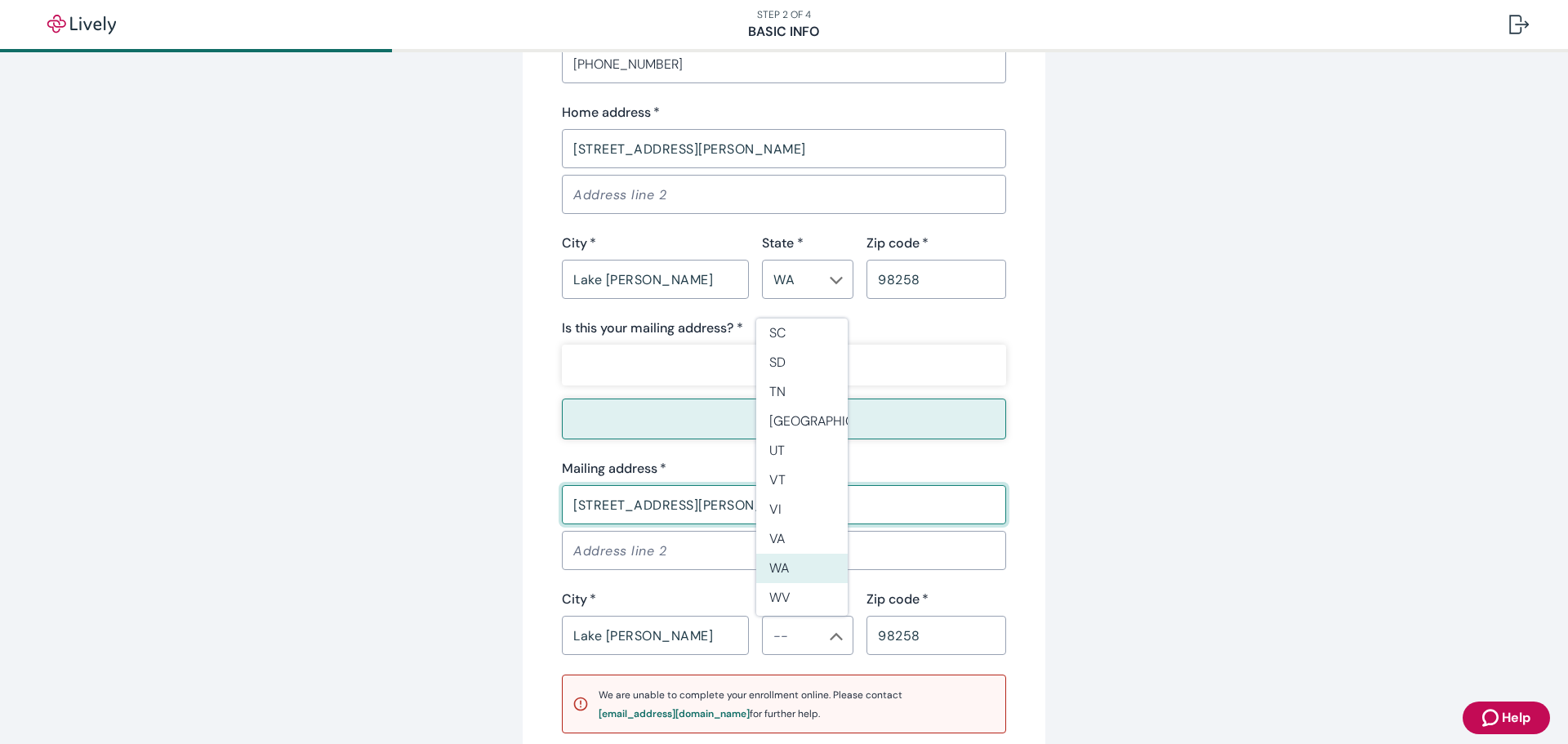
click at [790, 564] on li "WA" at bounding box center [802, 568] width 92 height 30
type input "WA"
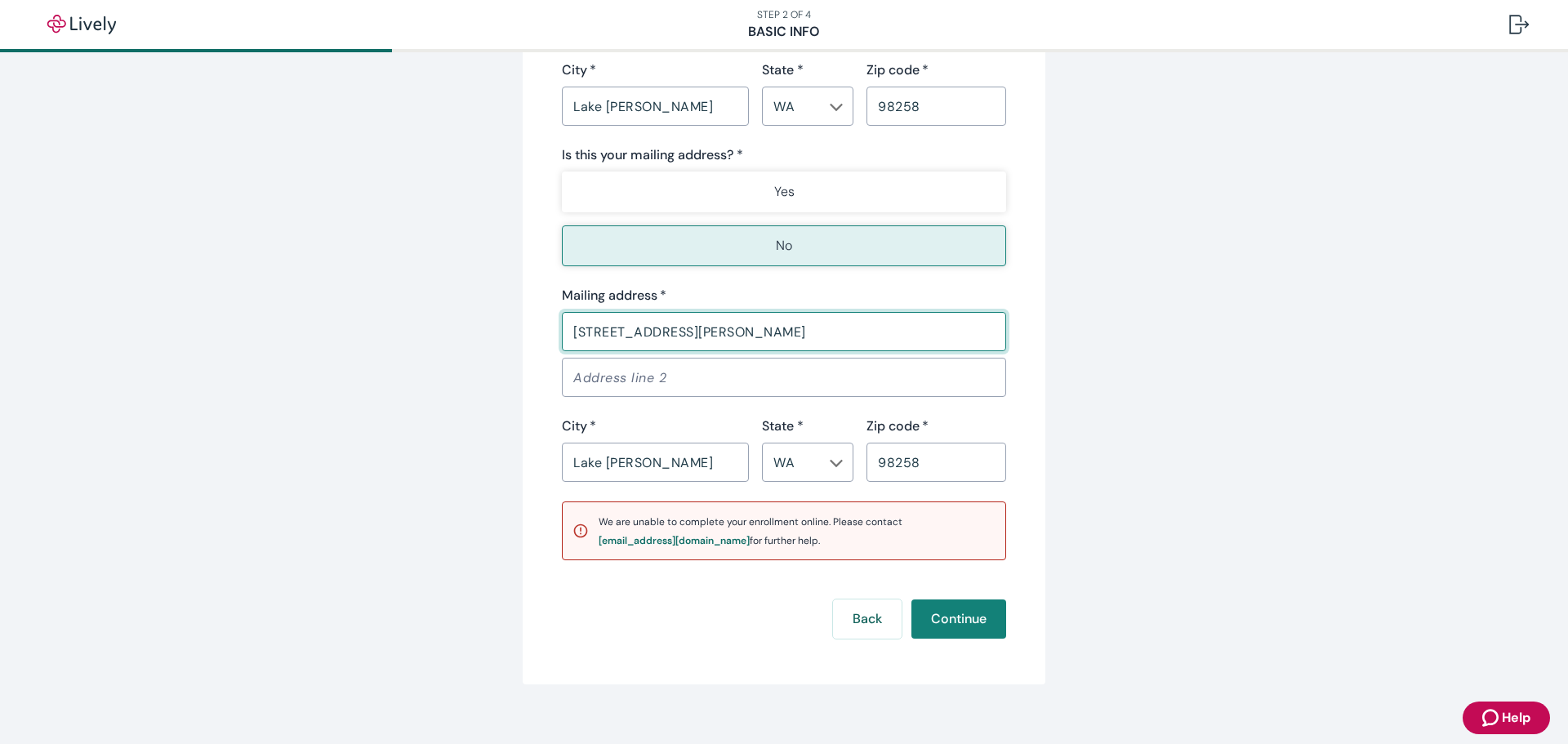
scroll to position [1241, 0]
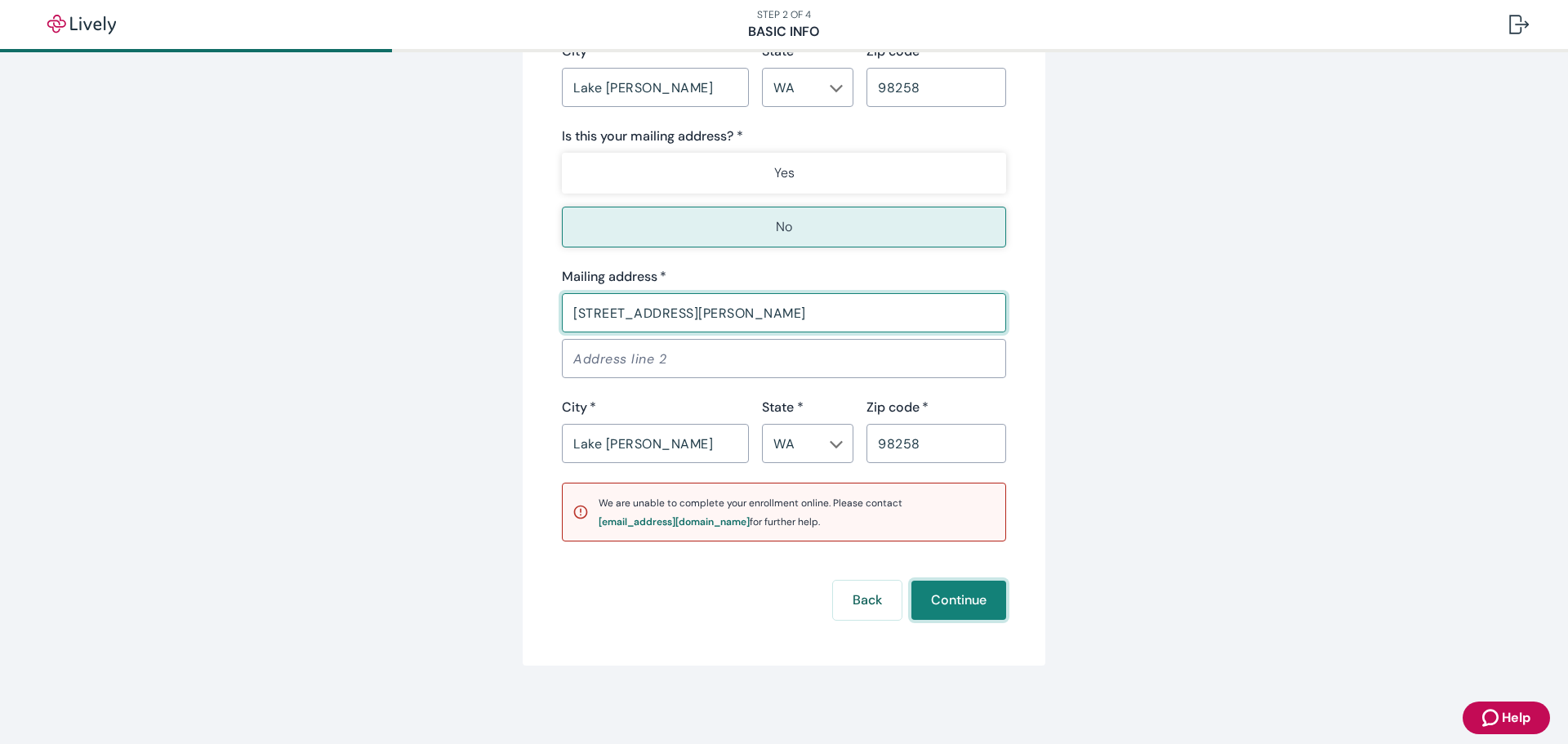
click at [954, 598] on button "Continue" at bounding box center [958, 600] width 95 height 40
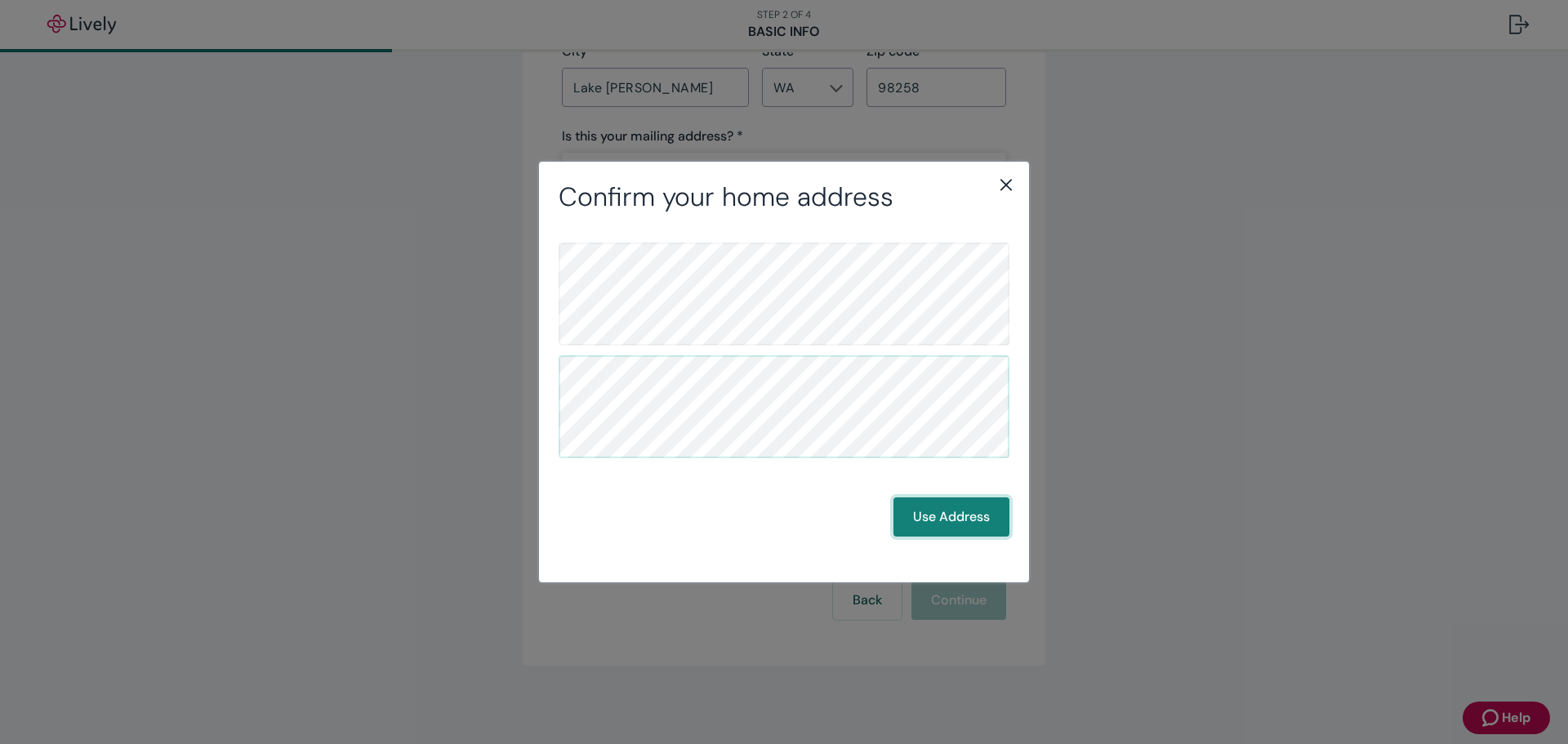
click at [977, 521] on button "Use Address" at bounding box center [951, 517] width 116 height 40
drag, startPoint x: 952, startPoint y: 513, endPoint x: 954, endPoint y: 471, distance: 42.0
click at [952, 509] on button "Use Address" at bounding box center [951, 517] width 116 height 40
click at [1004, 181] on icon "close" at bounding box center [1006, 185] width 20 height 20
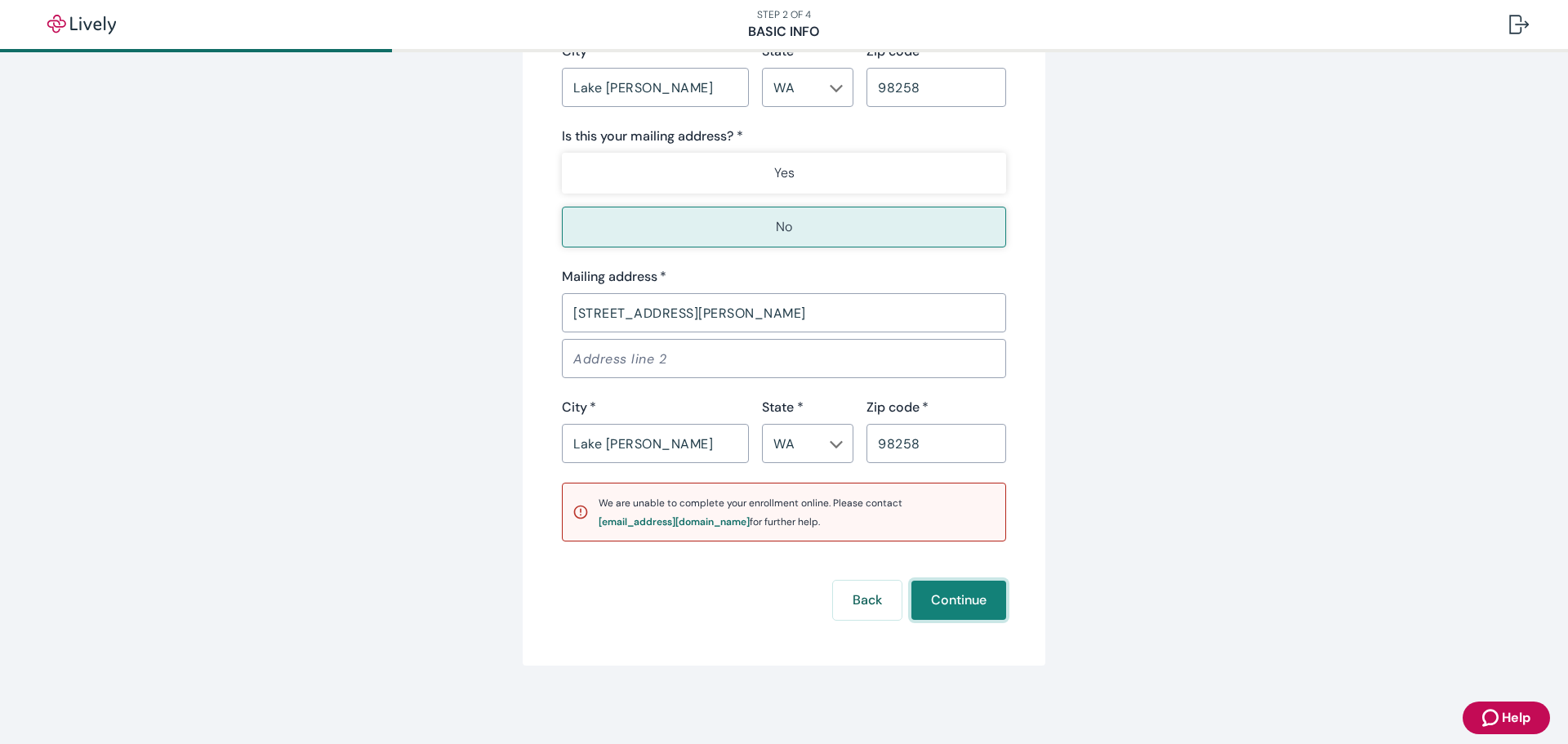
click at [963, 614] on button "Continue" at bounding box center [958, 600] width 95 height 40
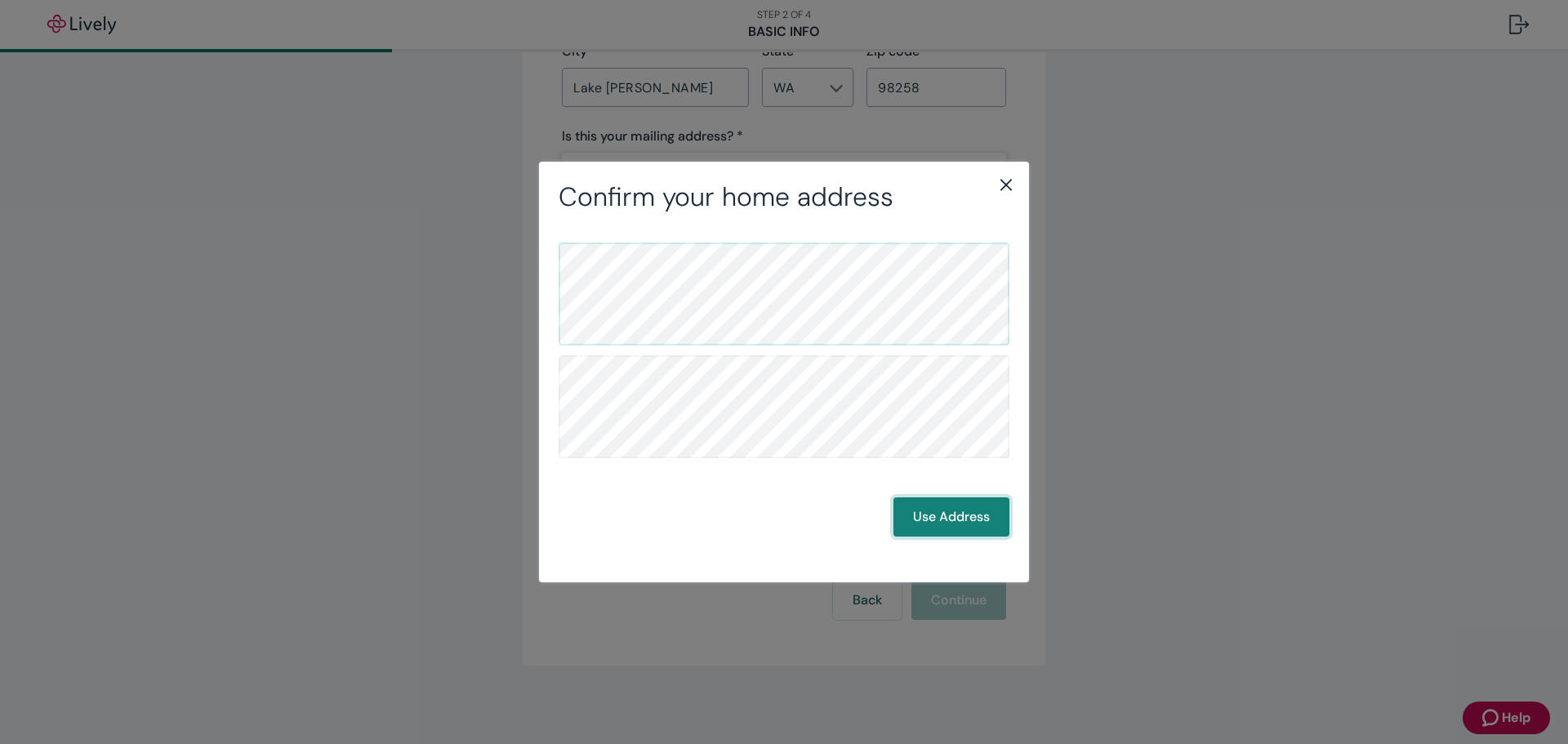
click at [960, 511] on button "Use Address" at bounding box center [951, 517] width 116 height 40
click at [1002, 177] on icon "close" at bounding box center [1006, 185] width 20 height 20
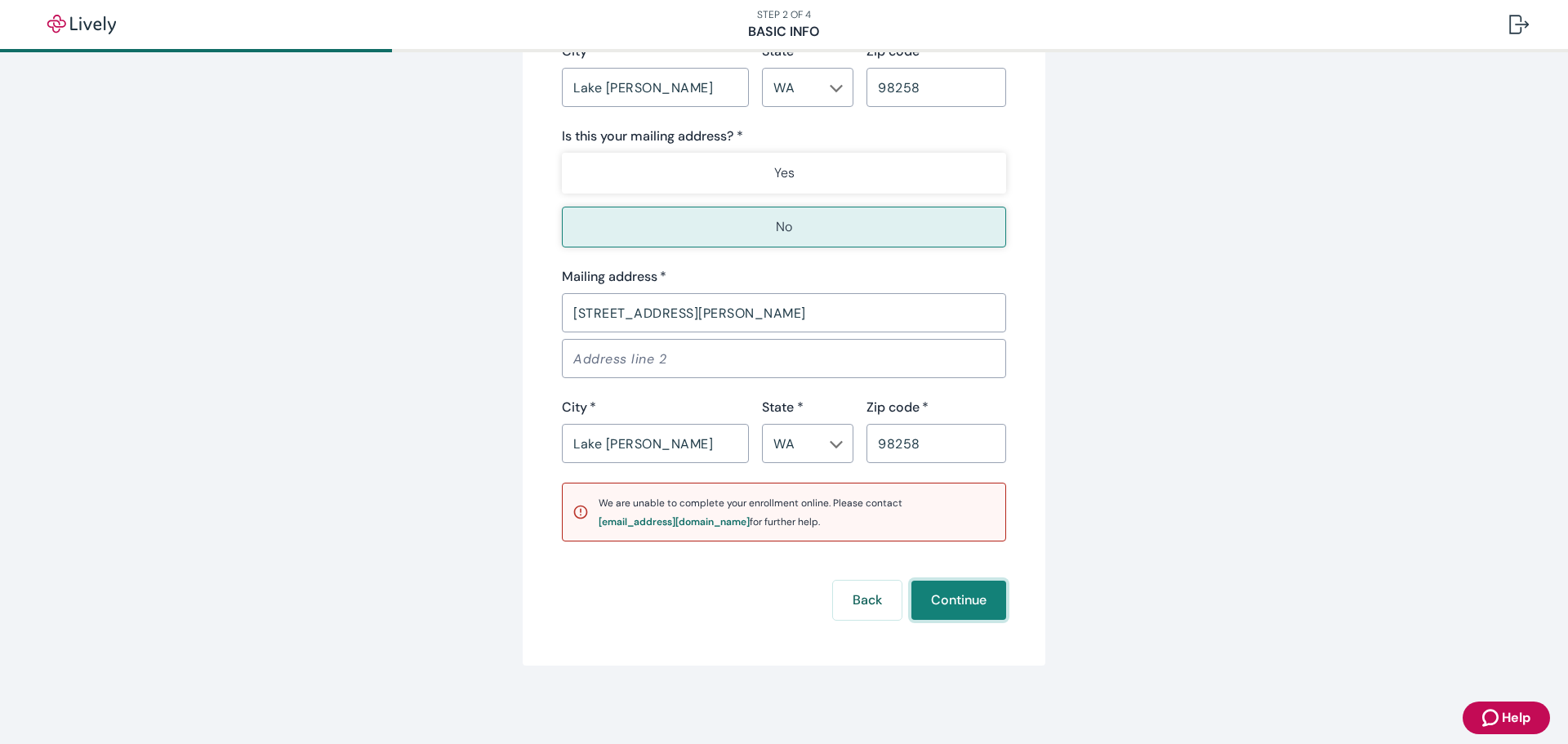
click at [966, 598] on button "Continue" at bounding box center [958, 600] width 95 height 40
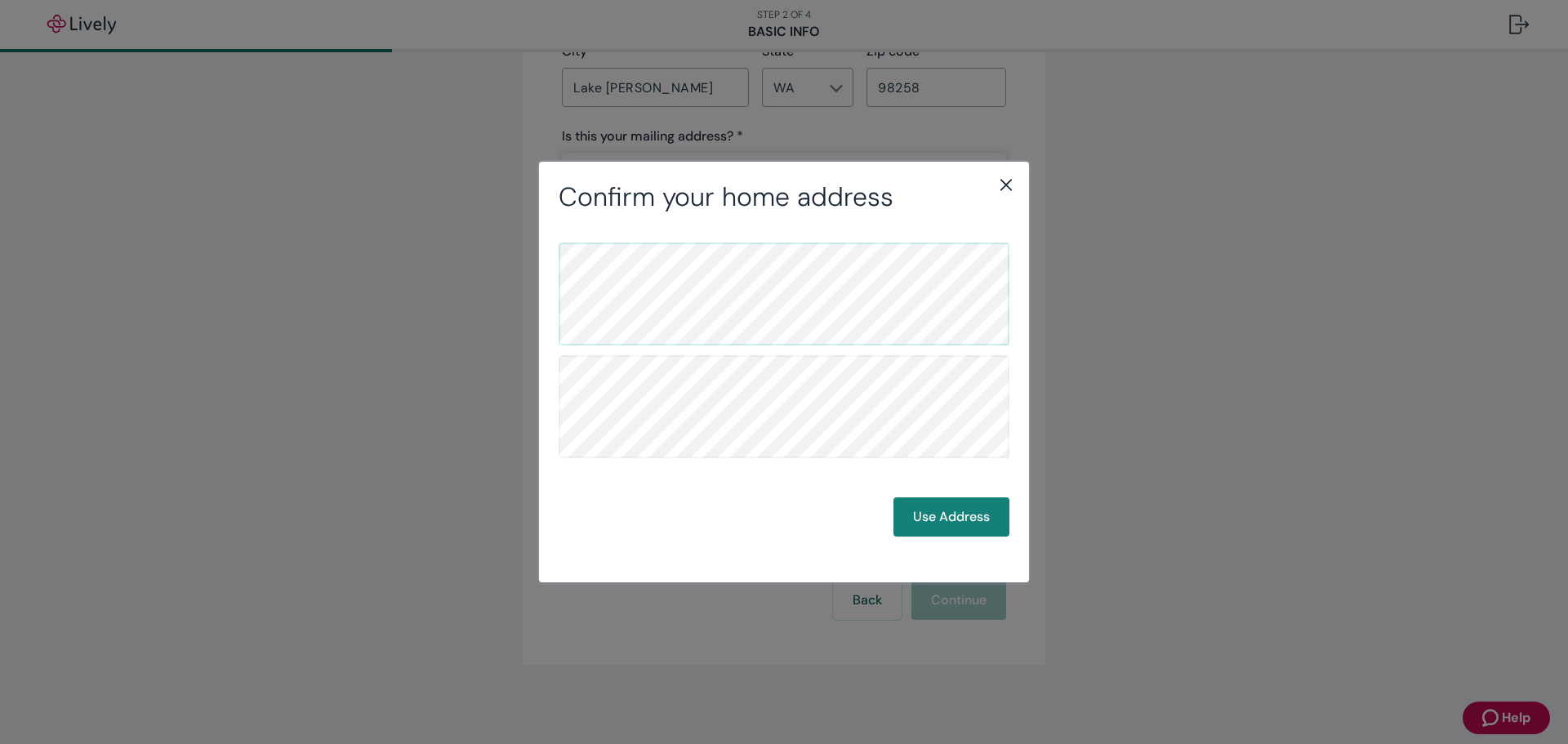
click at [1009, 179] on icon "close" at bounding box center [1006, 185] width 20 height 20
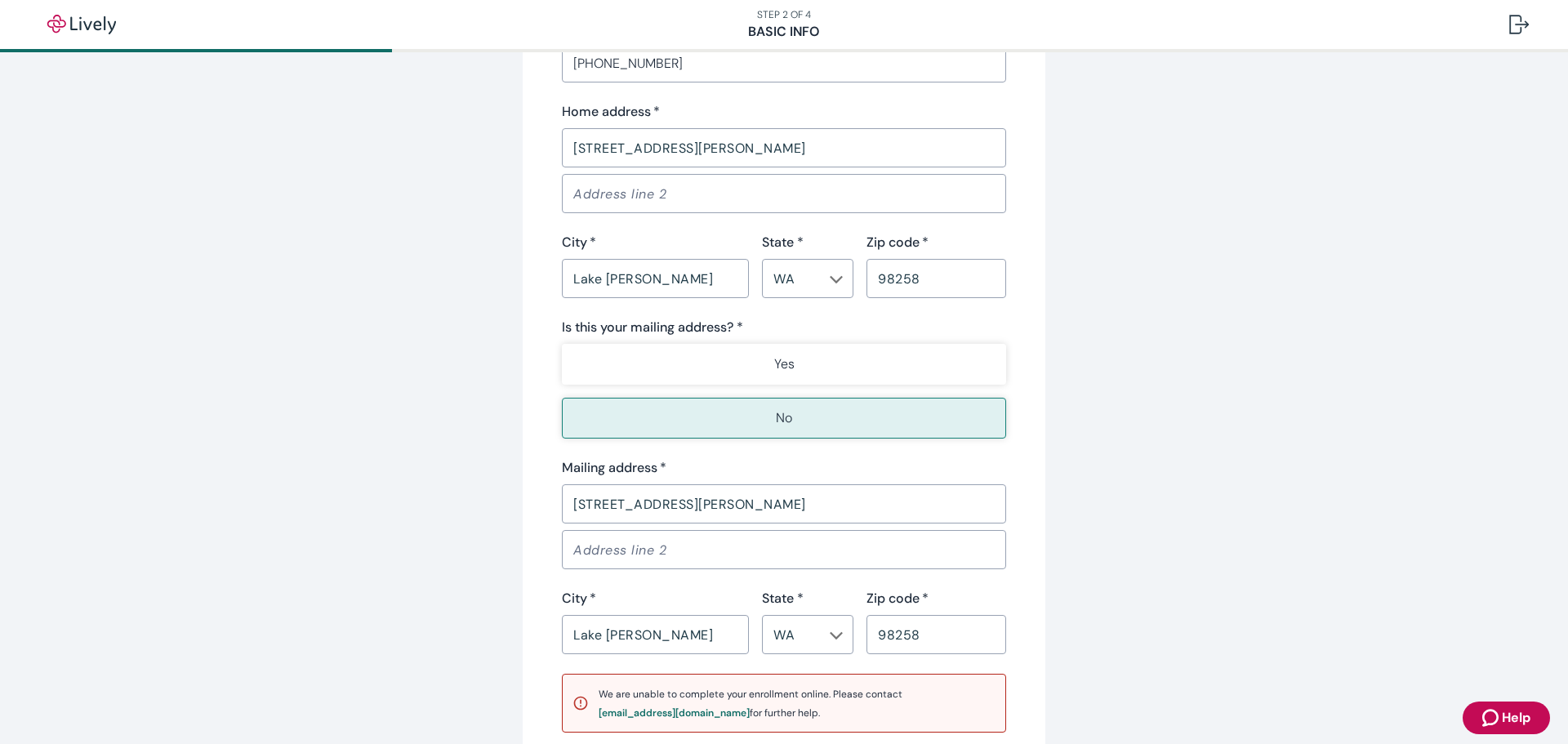
scroll to position [996, 0]
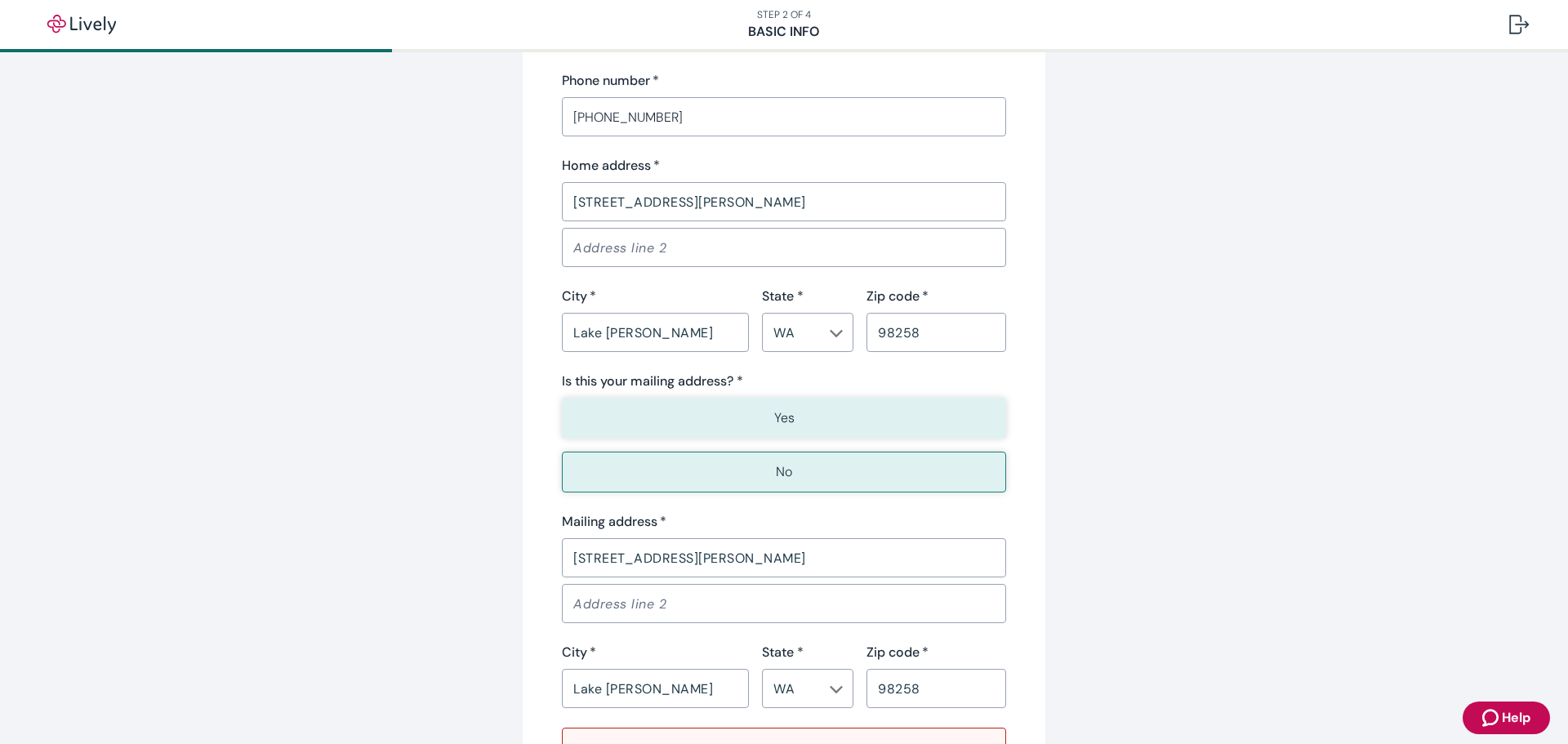
click at [849, 420] on button "Yes" at bounding box center [784, 418] width 445 height 41
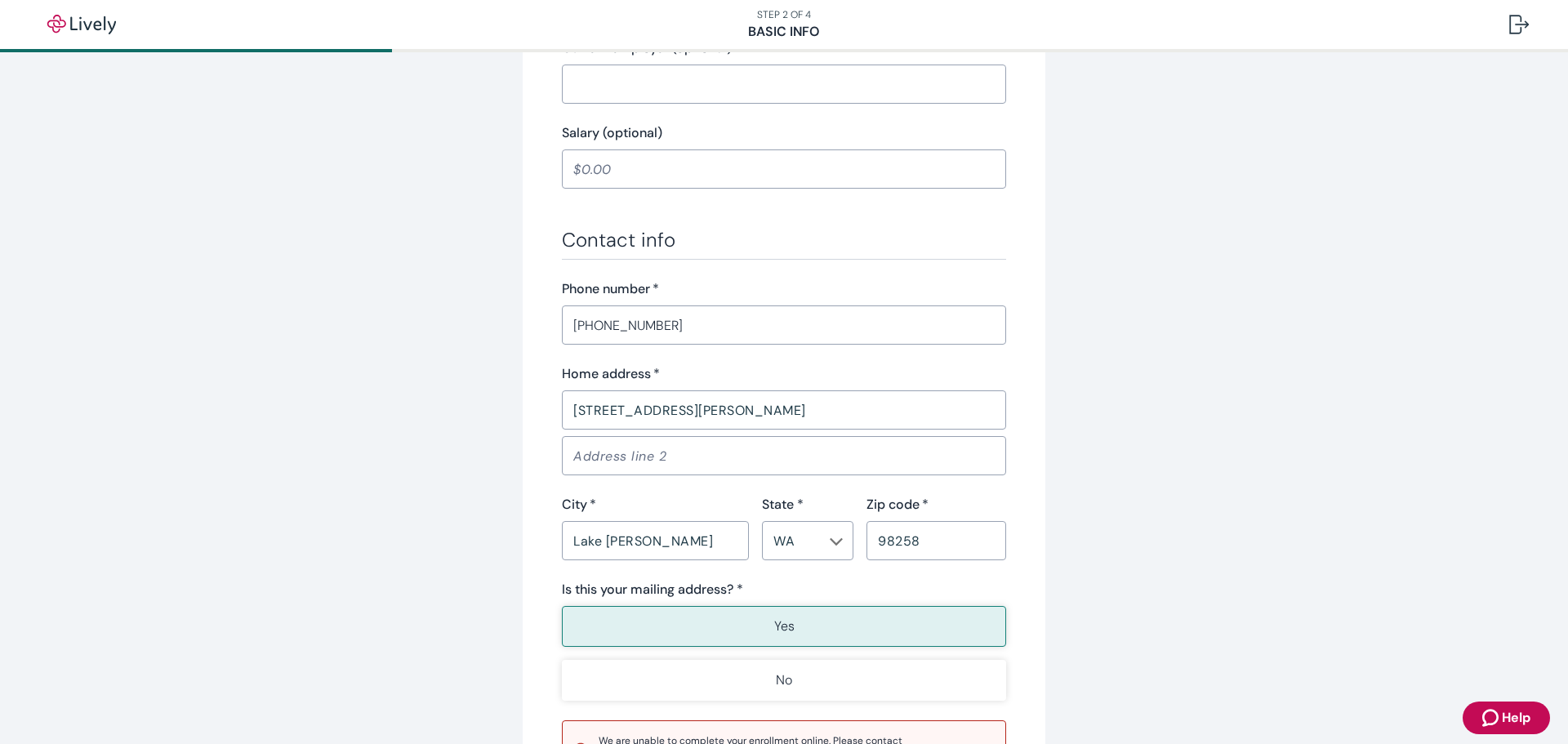
scroll to position [751, 0]
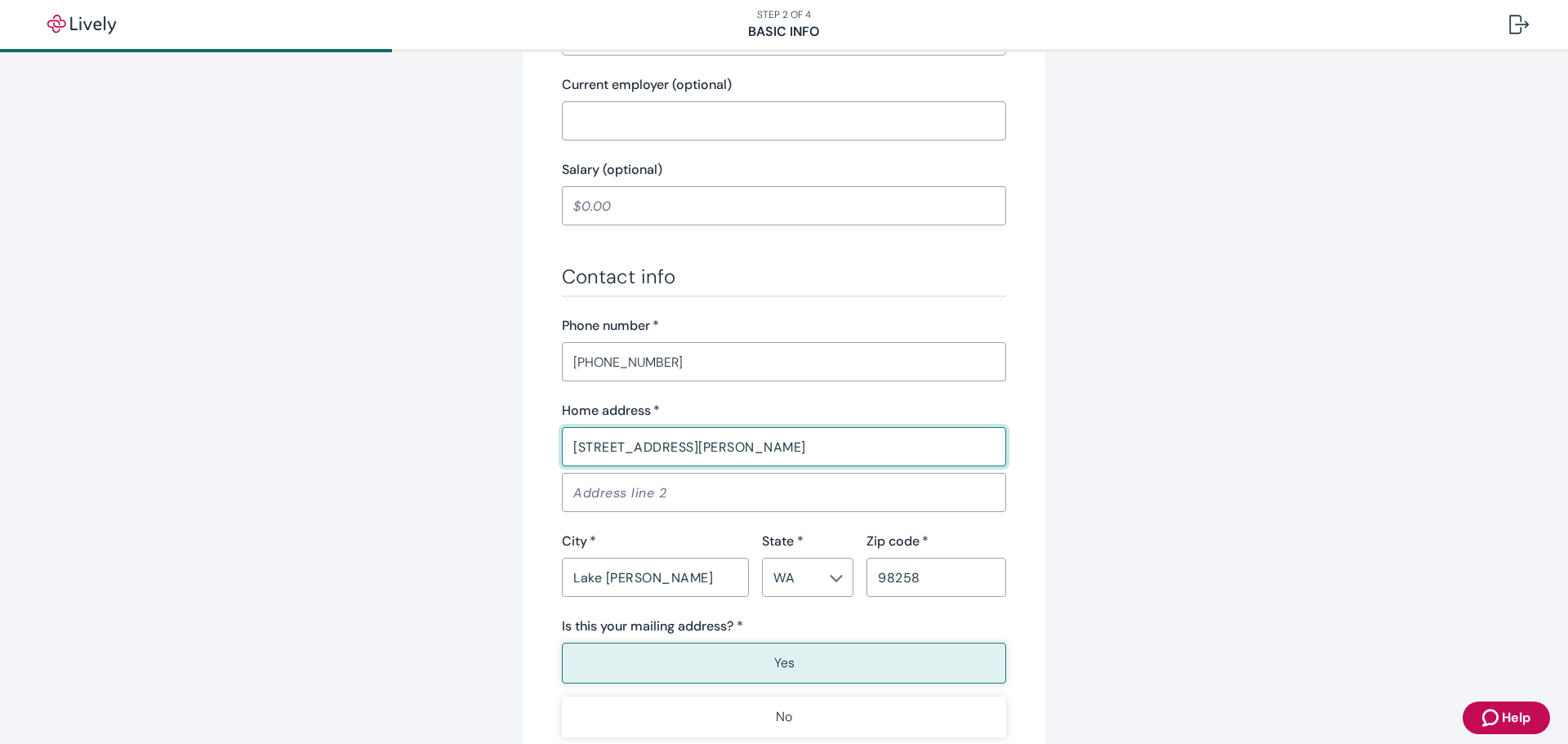
drag, startPoint x: 698, startPoint y: 440, endPoint x: 608, endPoint y: 414, distance: 93.7
click at [605, 419] on div "Home address   * 10119 N Davies Rd ​" at bounding box center [784, 433] width 445 height 65
type input "10119 NORTH DAVIES ROAD"
click at [647, 583] on input "Lake [PERSON_NAME]" at bounding box center [655, 577] width 187 height 33
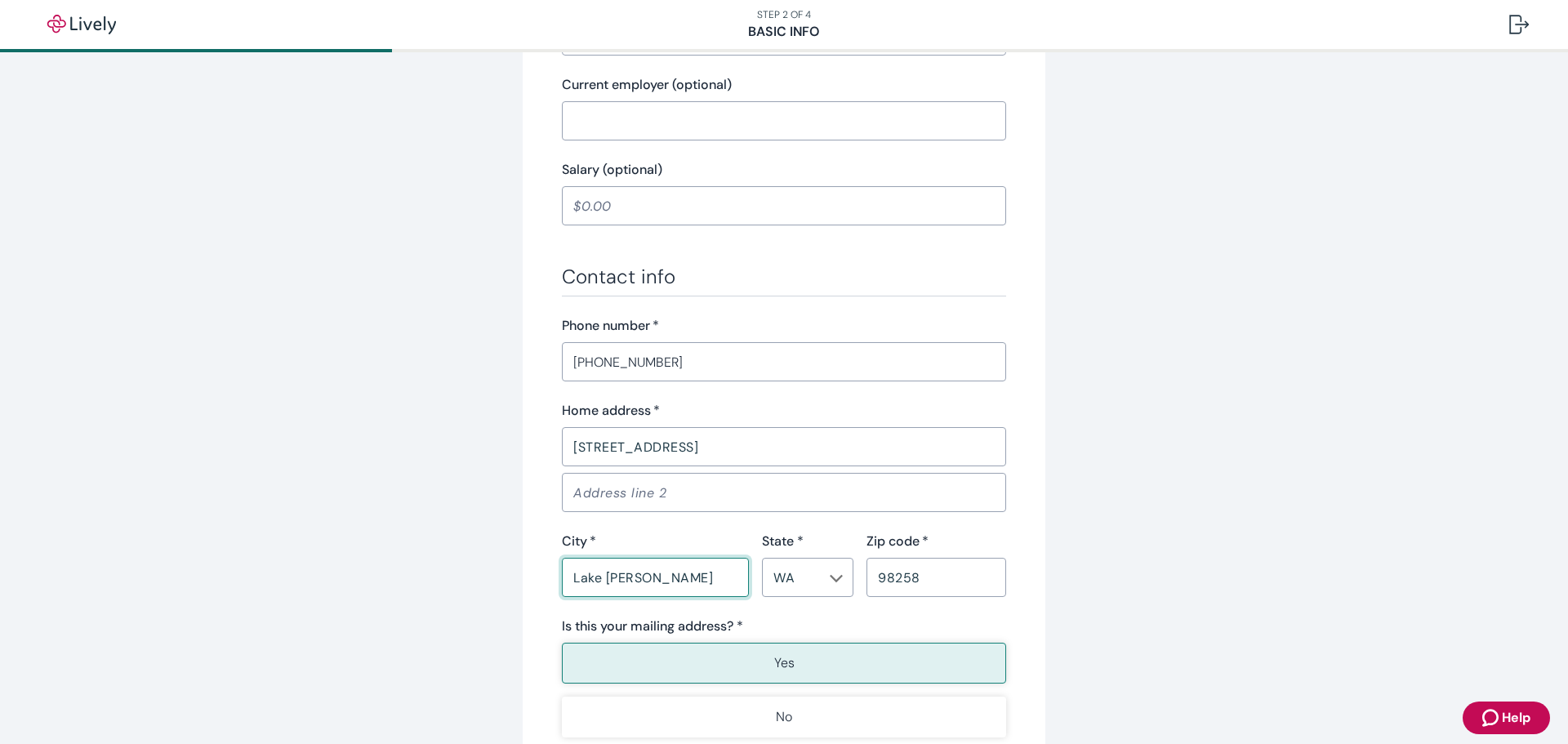
click at [648, 582] on input "Lake [PERSON_NAME]" at bounding box center [655, 577] width 187 height 33
drag, startPoint x: 651, startPoint y: 578, endPoint x: 577, endPoint y: 574, distance: 74.1
click at [577, 574] on input "Lake [PERSON_NAME]" at bounding box center [655, 577] width 187 height 33
type input "LAKE [PERSON_NAME]"
click at [1038, 618] on div "Tell us about yourself Personal info First name   * Casi ​ Middle name (optiona…" at bounding box center [784, 139] width 523 height 1603
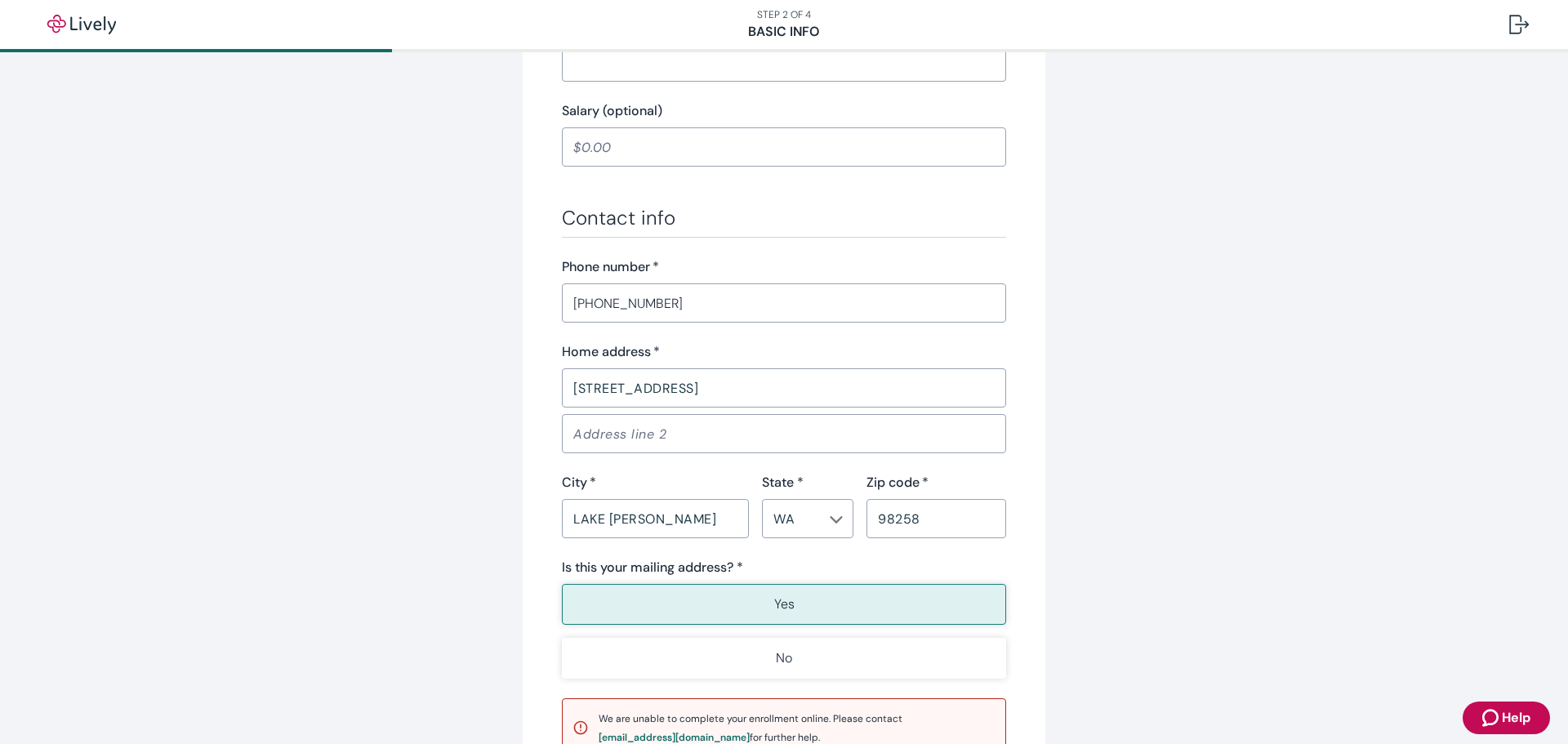
scroll to position [914, 0]
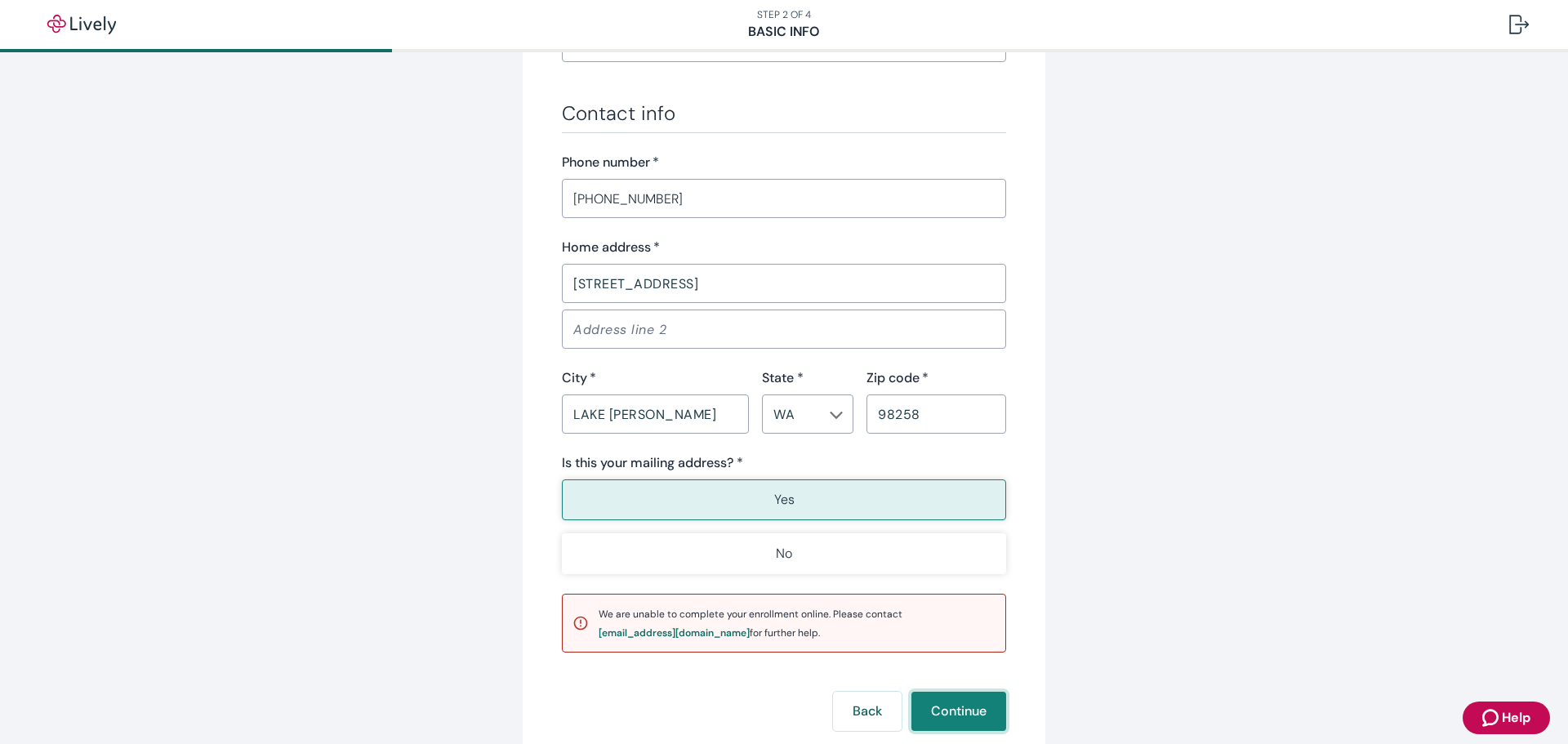
click at [963, 710] on button "Continue" at bounding box center [958, 712] width 95 height 40
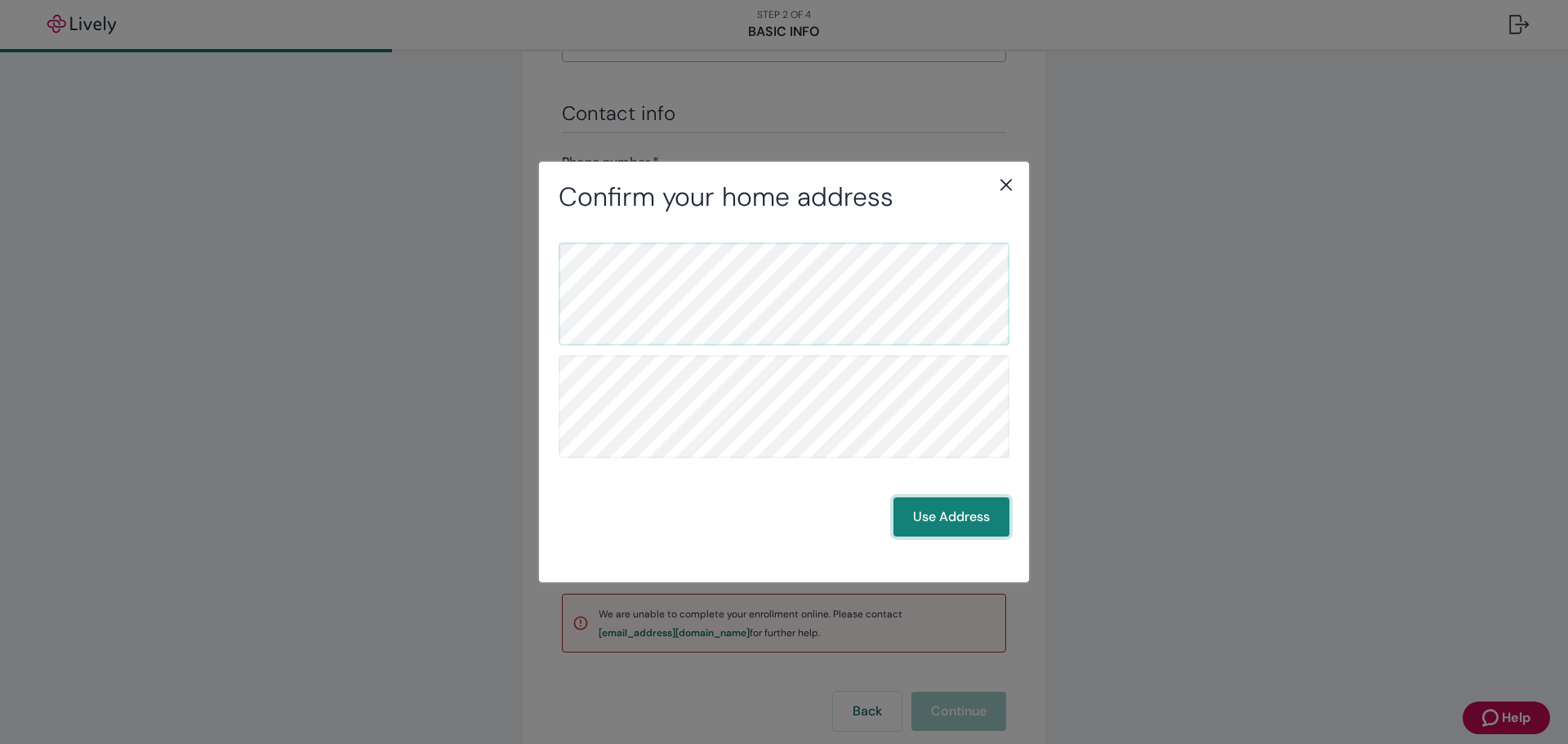
click at [944, 514] on button "Use Address" at bounding box center [951, 517] width 116 height 40
click at [1004, 183] on icon "close" at bounding box center [1006, 186] width 12 height 12
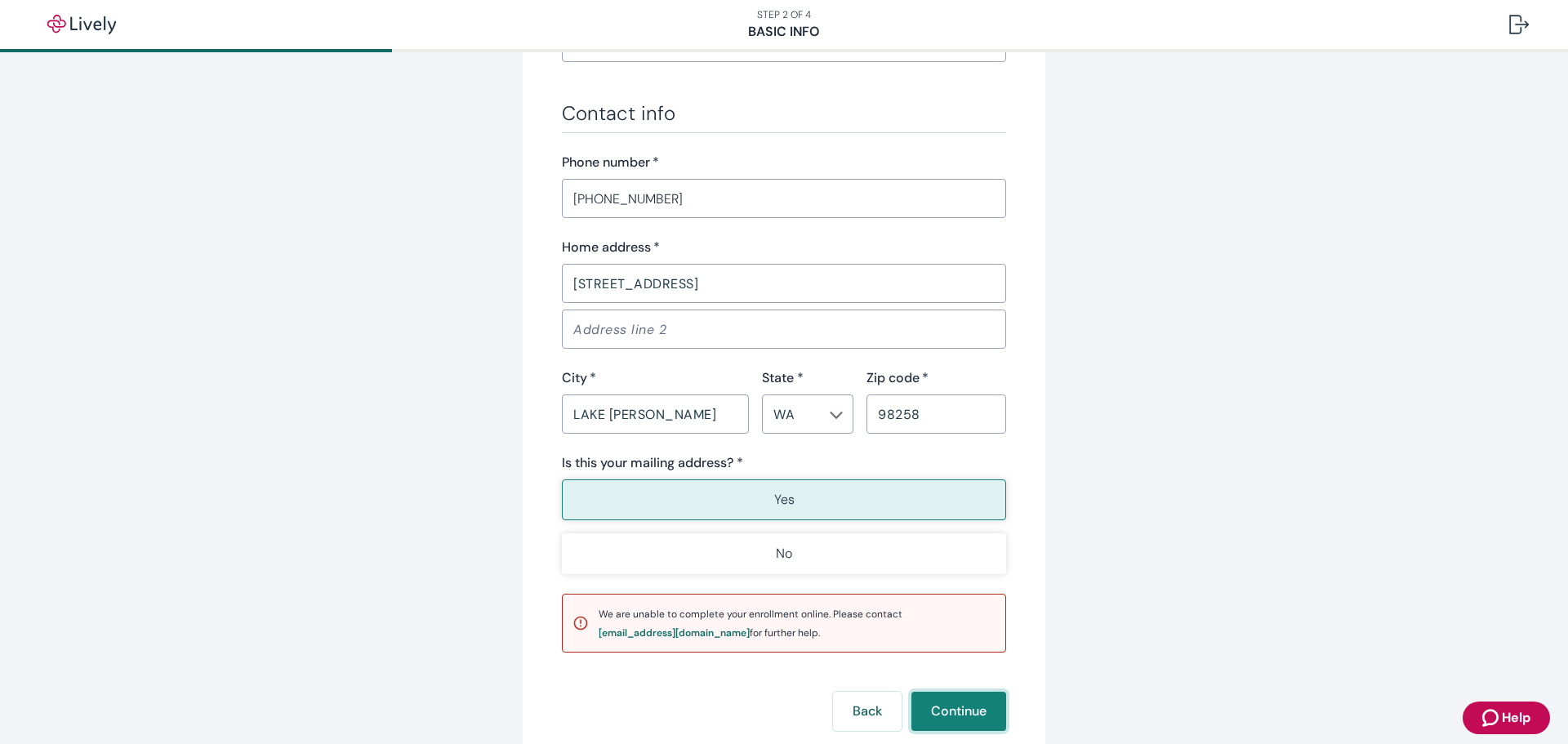
click at [942, 715] on button "Continue" at bounding box center [958, 712] width 95 height 40
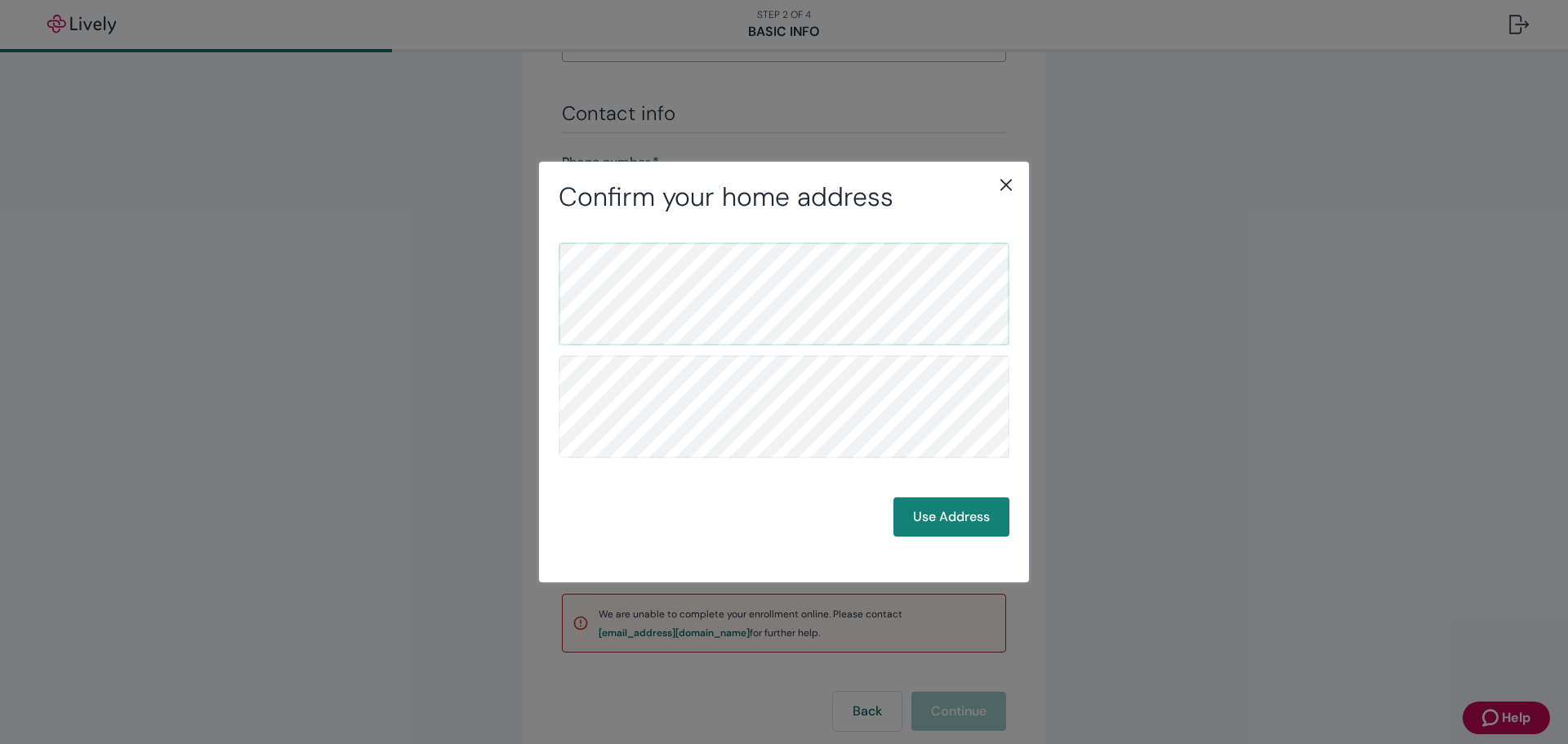
click at [1003, 182] on icon "close" at bounding box center [1006, 186] width 12 height 12
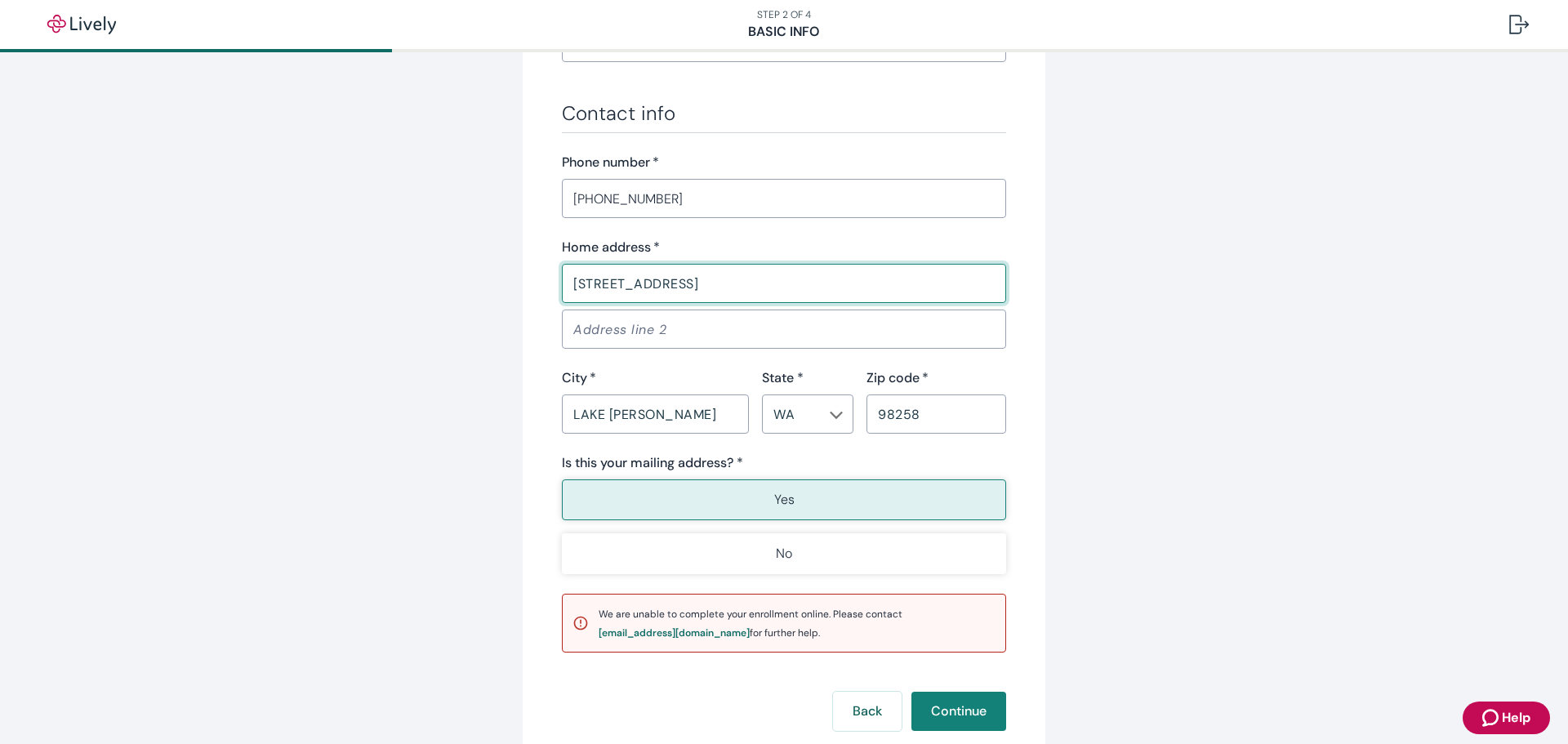
click at [647, 283] on input "10119 NORTH DAVIES ROAD" at bounding box center [784, 284] width 445 height 33
click at [942, 711] on button "Continue" at bounding box center [958, 712] width 95 height 40
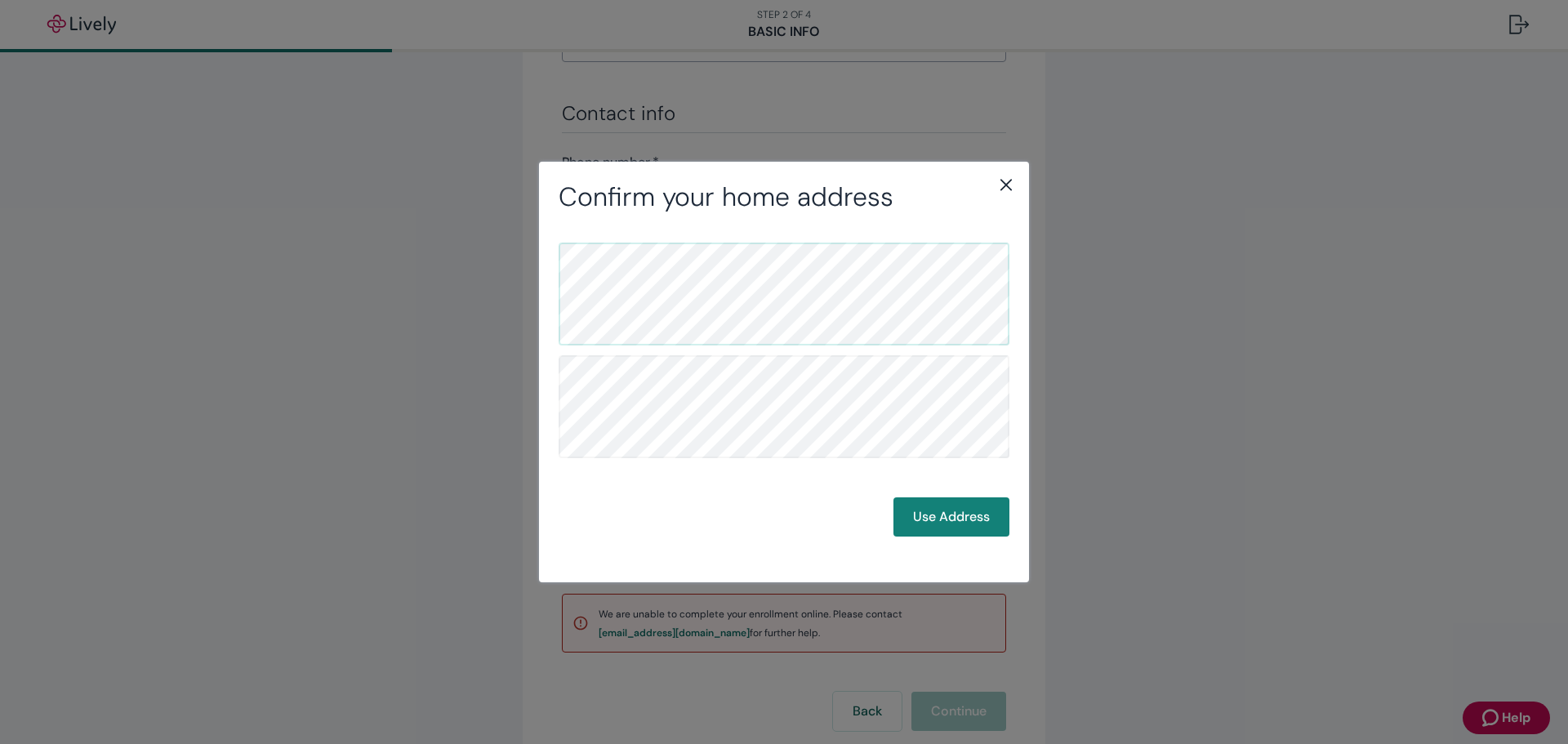
click at [1005, 191] on icon "close" at bounding box center [1006, 185] width 20 height 20
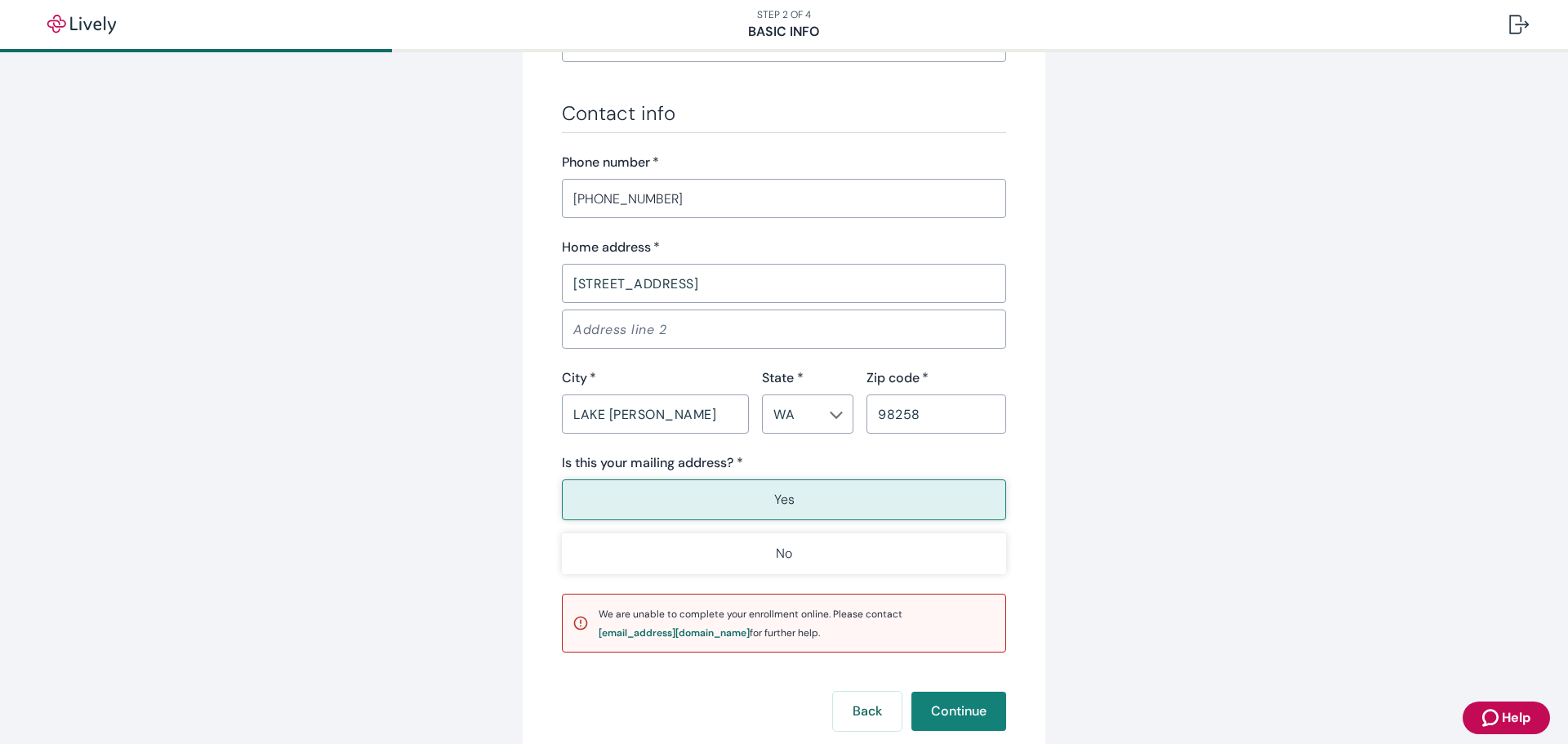
click at [692, 283] on input "10119 N DAVIES ROAD" at bounding box center [784, 284] width 445 height 33
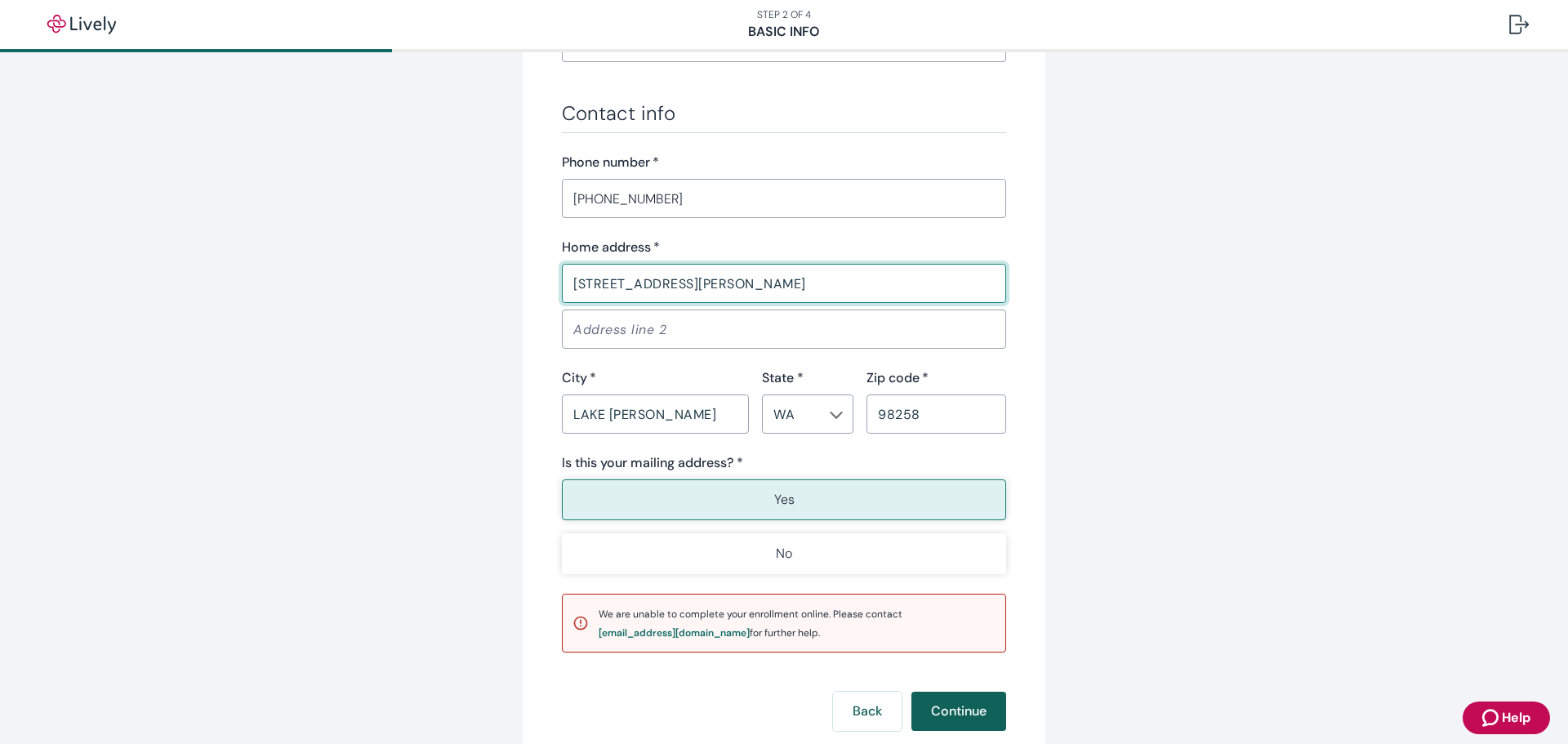
type input "[STREET_ADDRESS][PERSON_NAME]"
click at [960, 709] on button "Continue" at bounding box center [958, 712] width 95 height 40
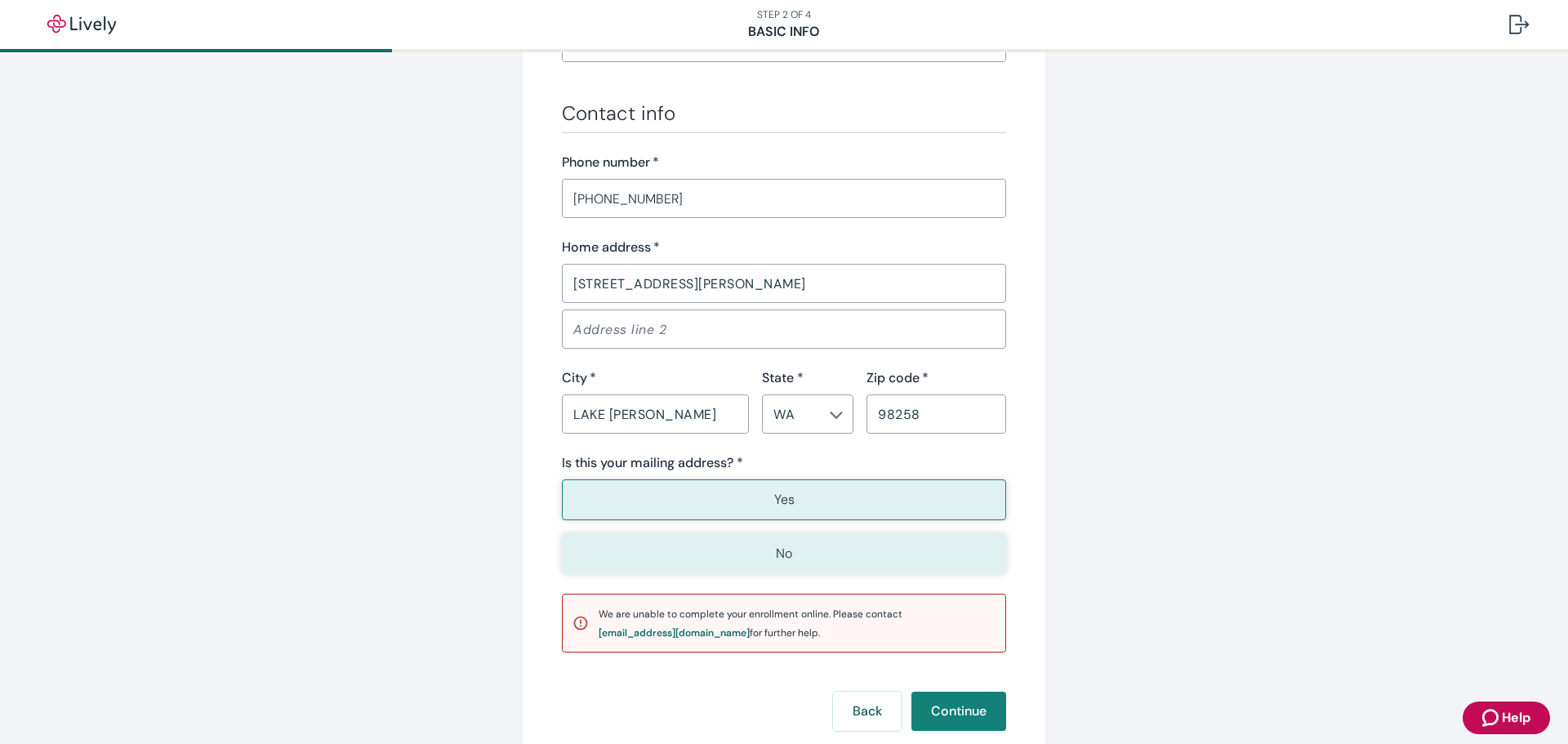
click at [901, 541] on button "No" at bounding box center [784, 554] width 445 height 41
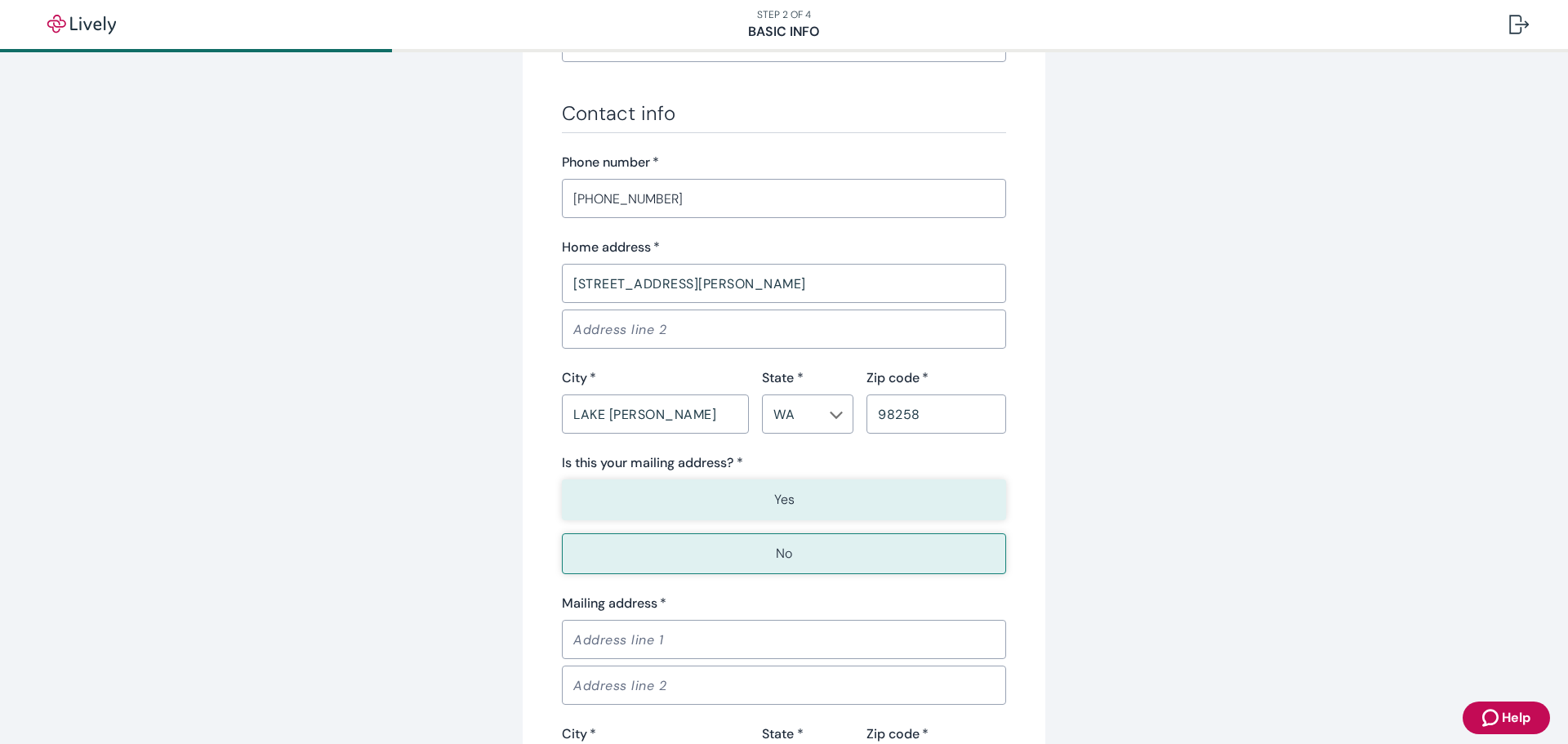
click at [887, 500] on button "Yes" at bounding box center [784, 500] width 445 height 41
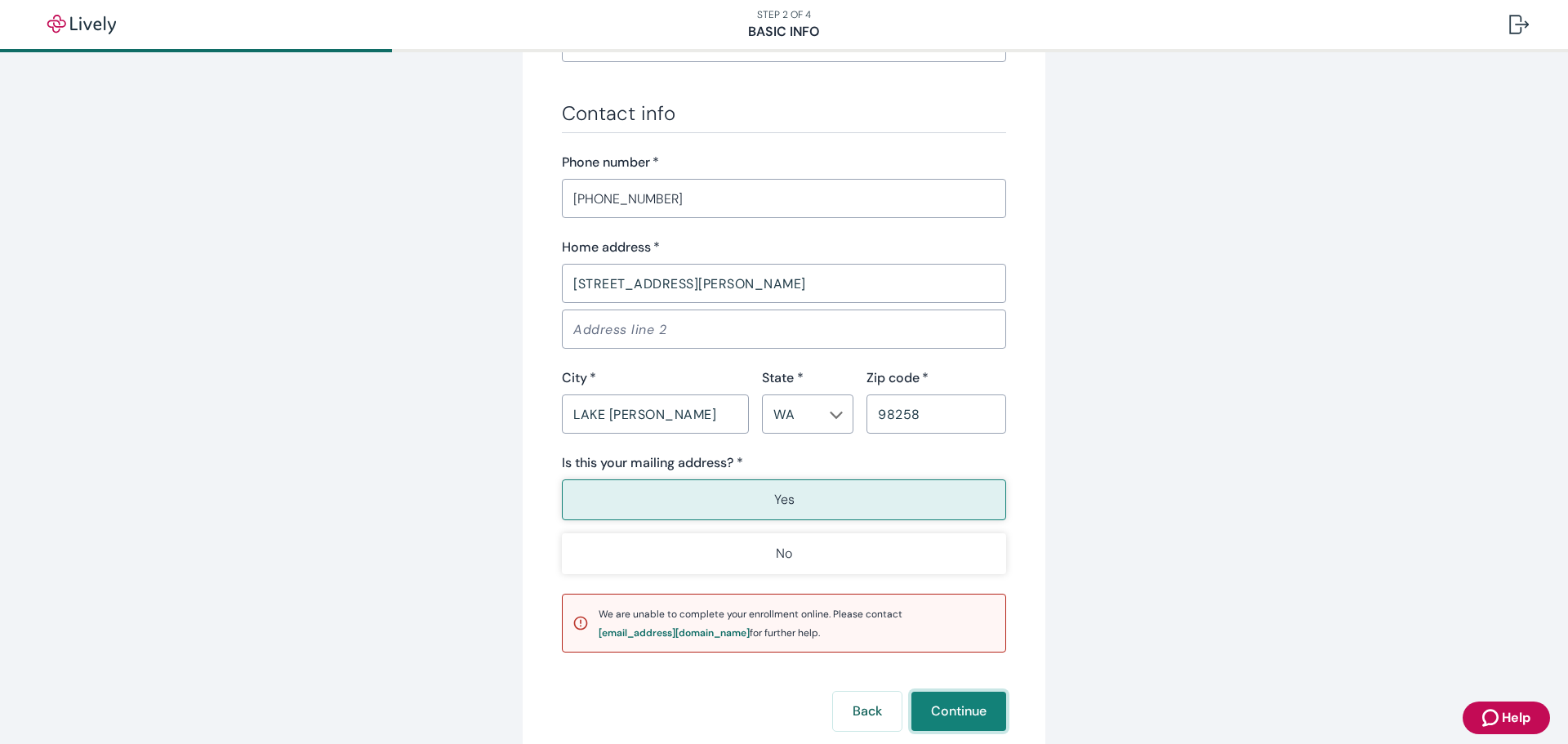
click at [962, 711] on button "Continue" at bounding box center [958, 712] width 95 height 40
click at [962, 711] on div "Back Continue" at bounding box center [784, 712] width 445 height 40
click at [962, 711] on button "Continue" at bounding box center [958, 712] width 95 height 40
click at [962, 711] on div "Back Continue" at bounding box center [784, 712] width 445 height 40
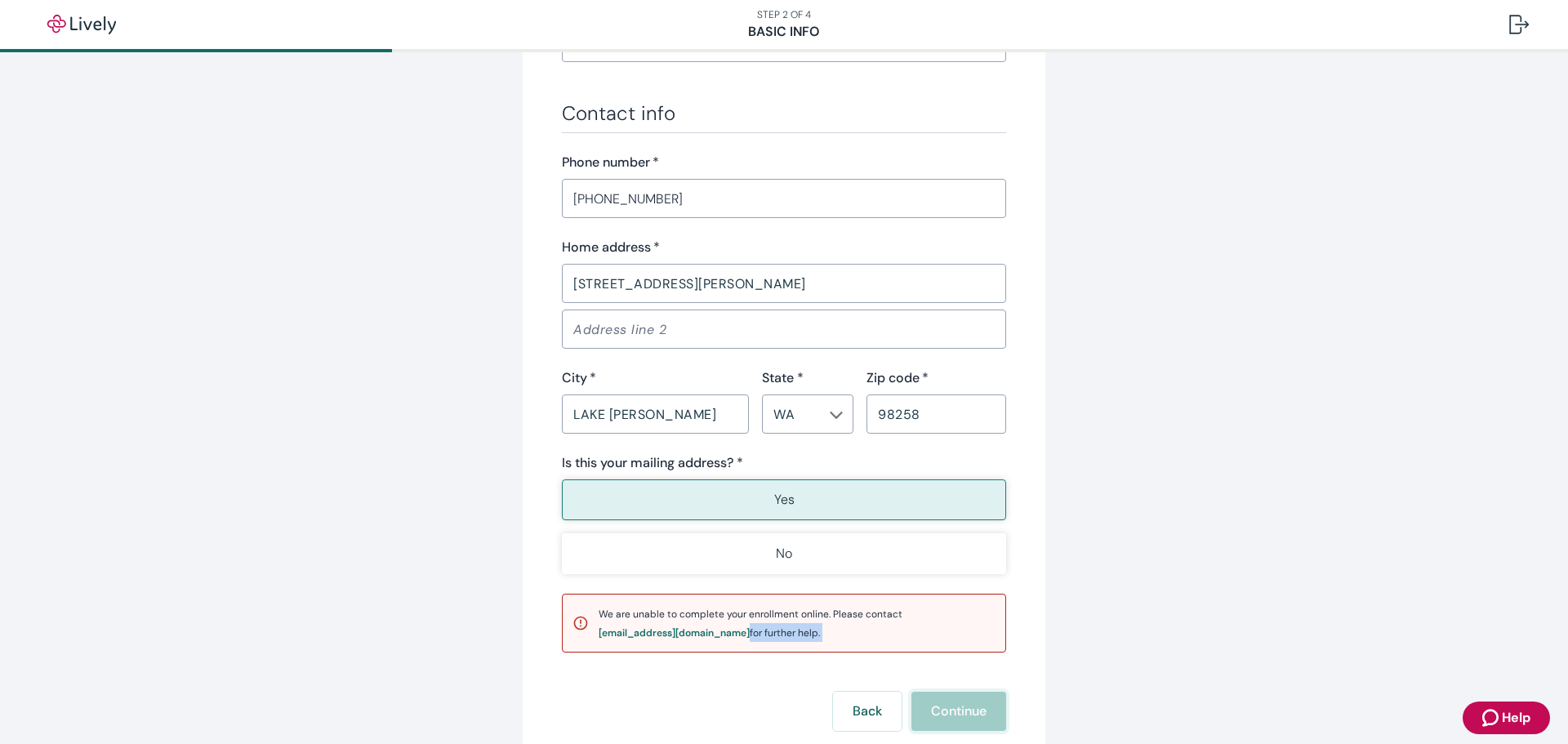
click at [962, 711] on button "Continue" at bounding box center [958, 712] width 95 height 40
click at [962, 711] on div "Back Continue" at bounding box center [784, 712] width 445 height 40
click at [962, 711] on button "Continue" at bounding box center [958, 712] width 95 height 40
click at [962, 711] on div "Back Continue" at bounding box center [784, 712] width 445 height 40
click at [962, 711] on button "Continue" at bounding box center [958, 712] width 95 height 40
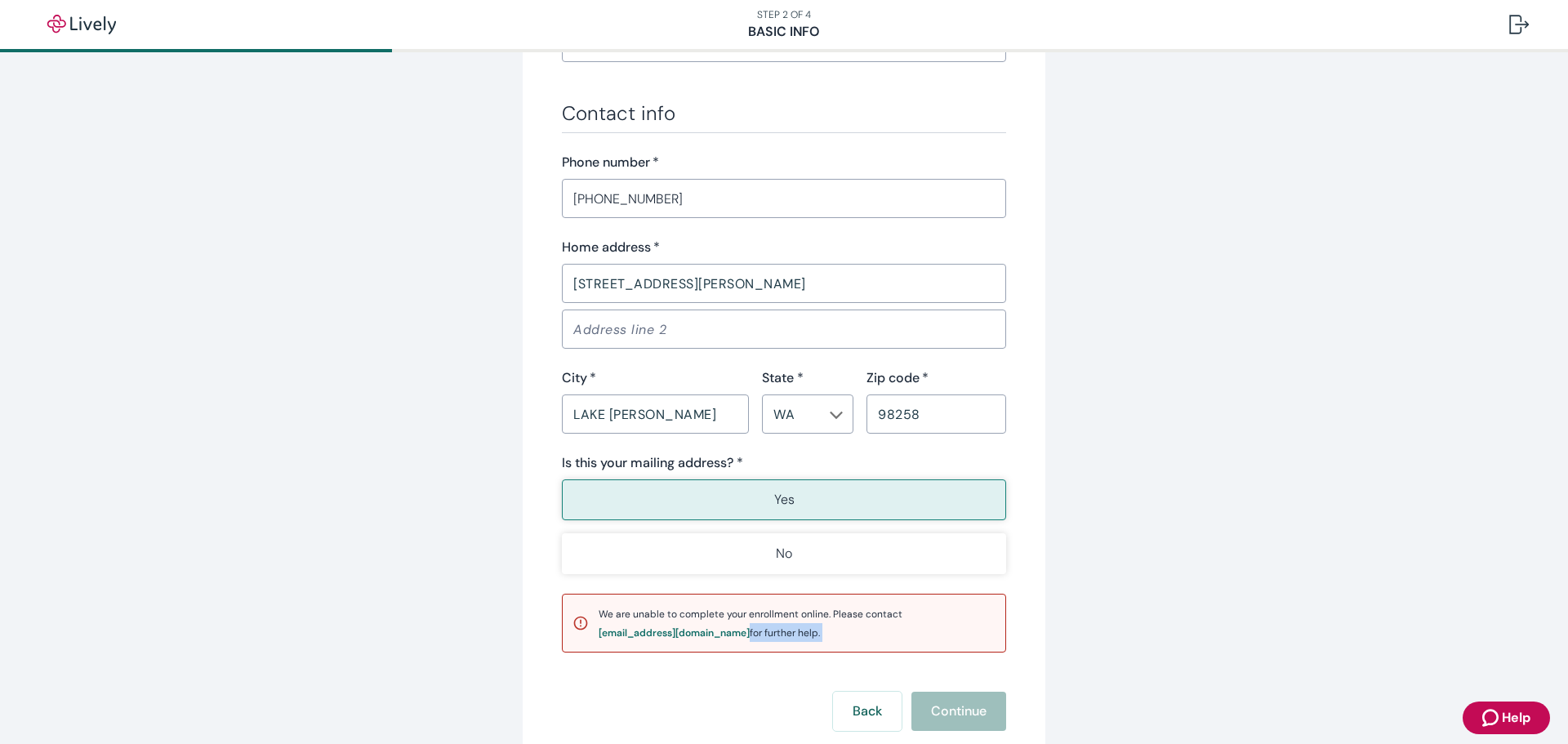
click at [962, 712] on div "Back Continue" at bounding box center [784, 712] width 445 height 40
click at [962, 712] on button "Continue" at bounding box center [958, 712] width 95 height 40
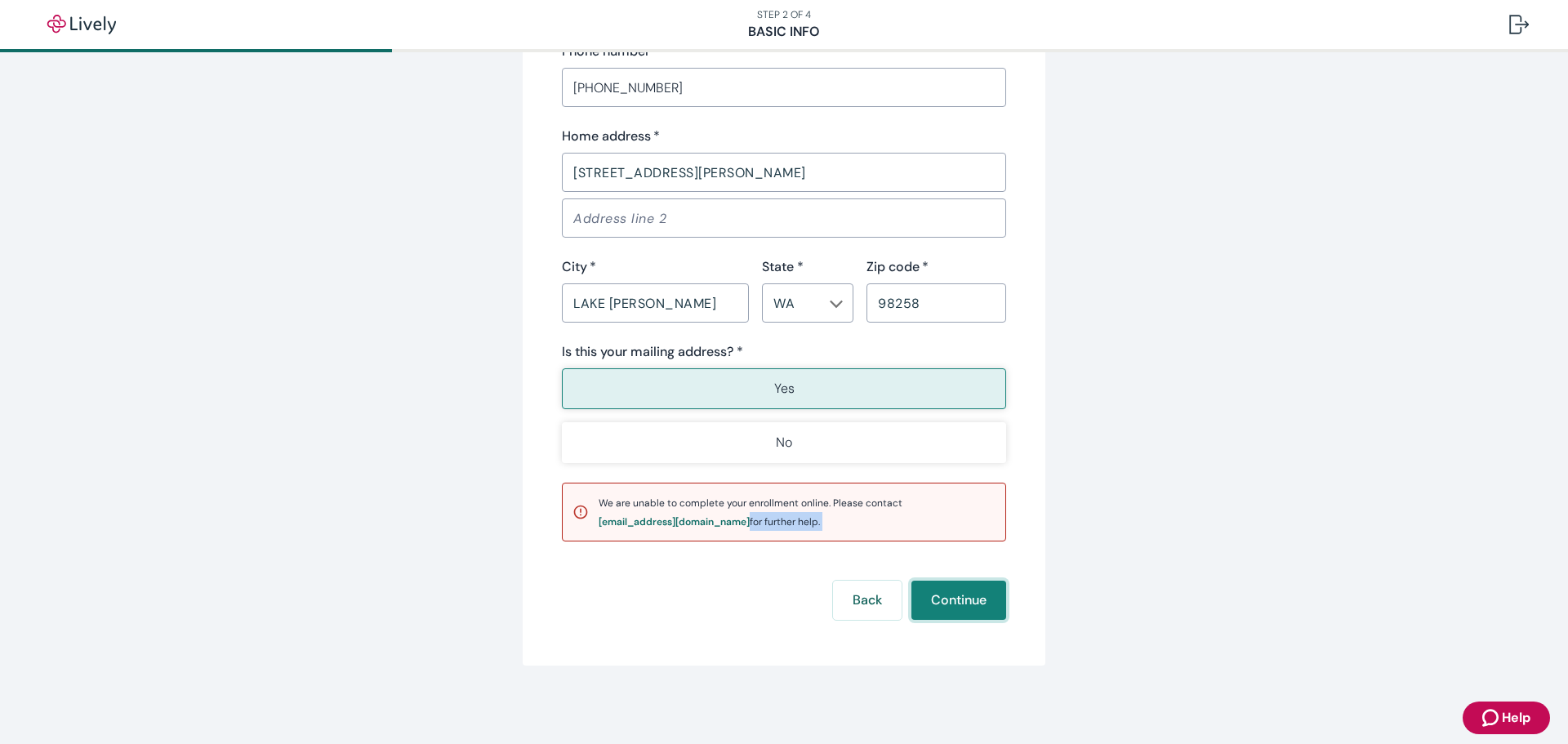
click at [968, 598] on button "Continue" at bounding box center [958, 600] width 95 height 40
click at [968, 598] on div "Back Continue" at bounding box center [784, 600] width 445 height 40
click at [968, 598] on button "Continue" at bounding box center [958, 600] width 95 height 40
click at [968, 598] on div "Back Continue" at bounding box center [784, 600] width 445 height 40
click at [968, 601] on button "Continue" at bounding box center [958, 600] width 95 height 40
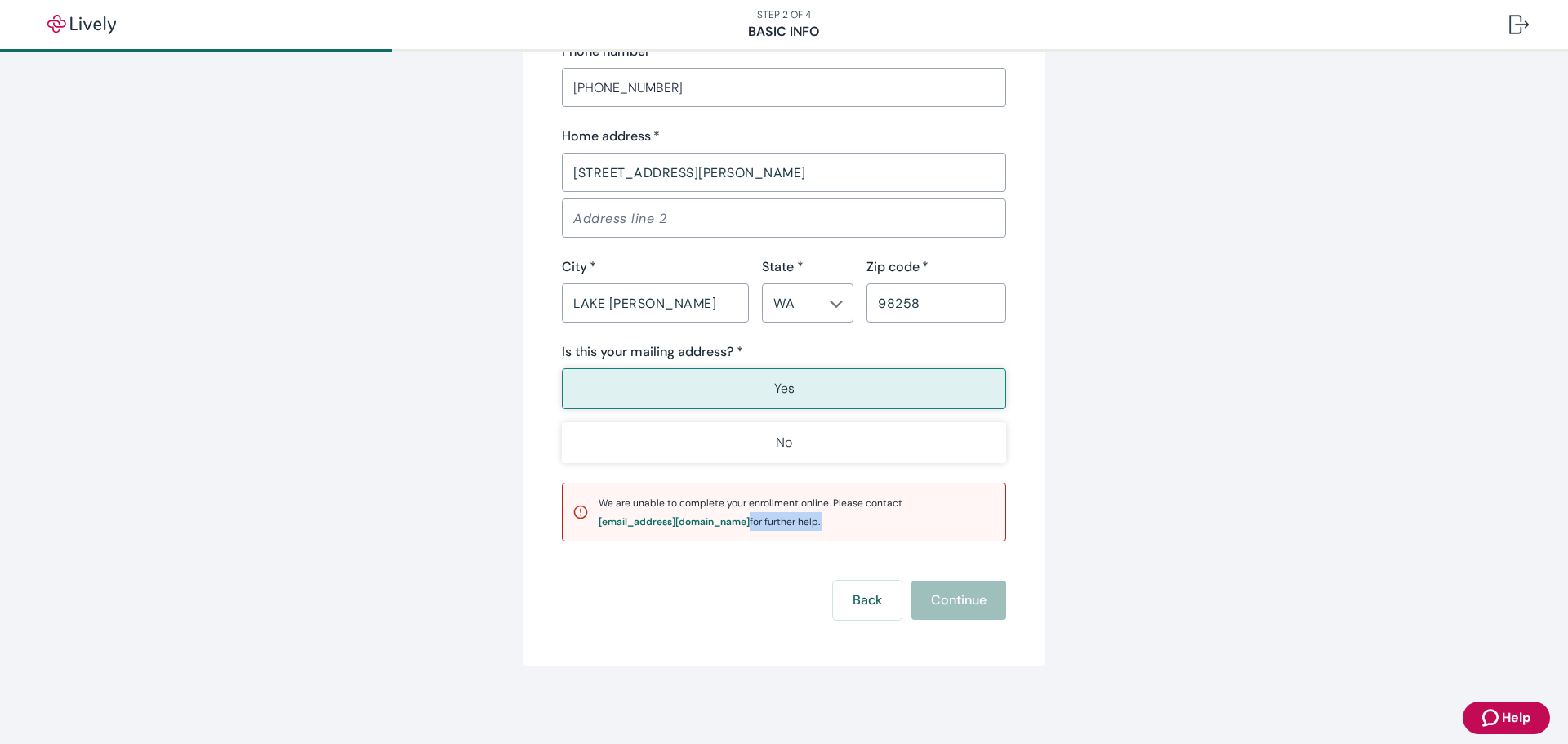
click at [969, 603] on div "Back Continue" at bounding box center [784, 600] width 445 height 40
click at [969, 603] on button "Continue" at bounding box center [958, 600] width 95 height 40
click at [969, 603] on div "Back Continue" at bounding box center [784, 600] width 445 height 40
click at [969, 604] on button "Continue" at bounding box center [958, 600] width 95 height 40
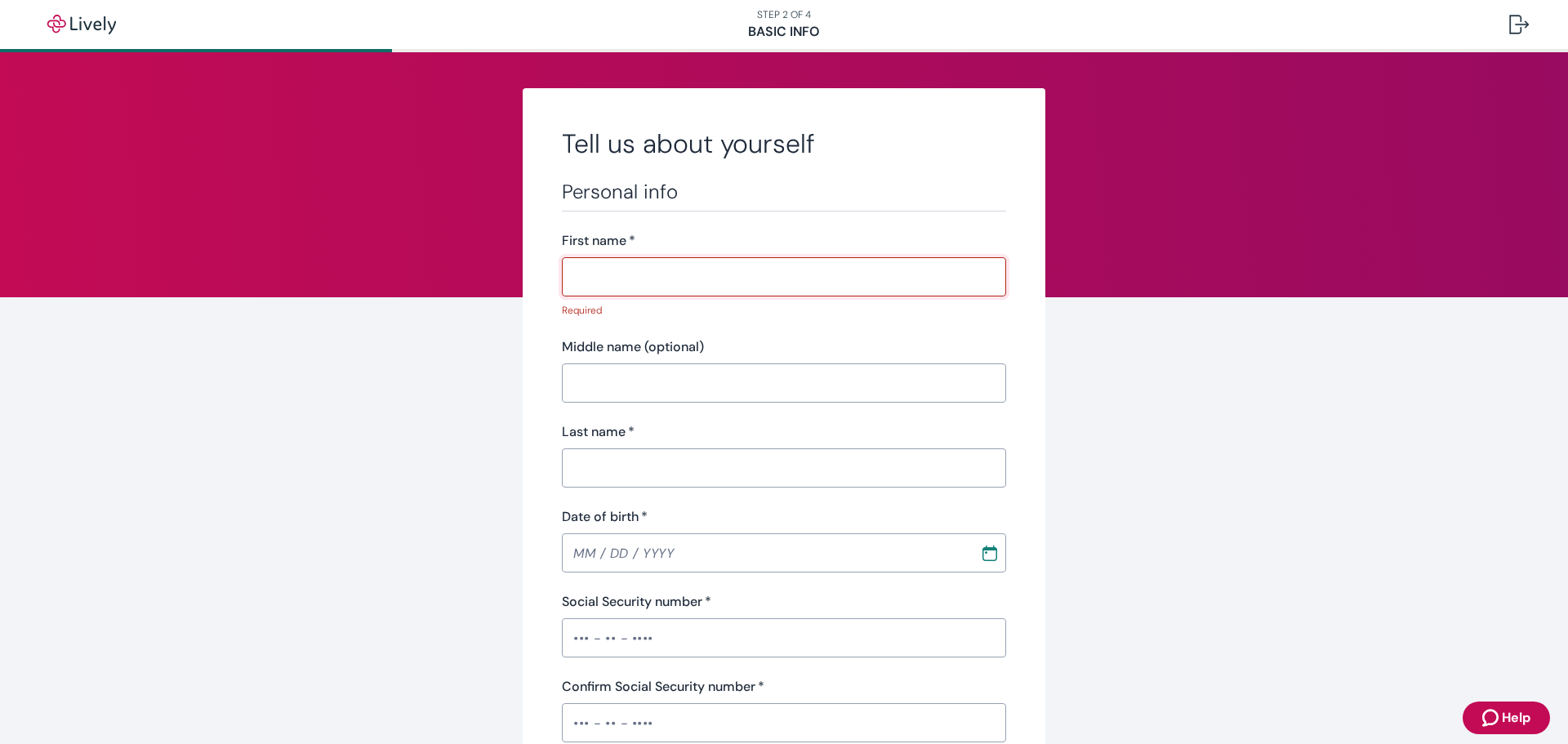
drag, startPoint x: 633, startPoint y: 285, endPoint x: 647, endPoint y: 293, distance: 16.1
click at [633, 285] on input "First name   *" at bounding box center [784, 277] width 445 height 33
type input "Casi"
type input "[PERSON_NAME]"
type input "[PHONE_NUMBER]"
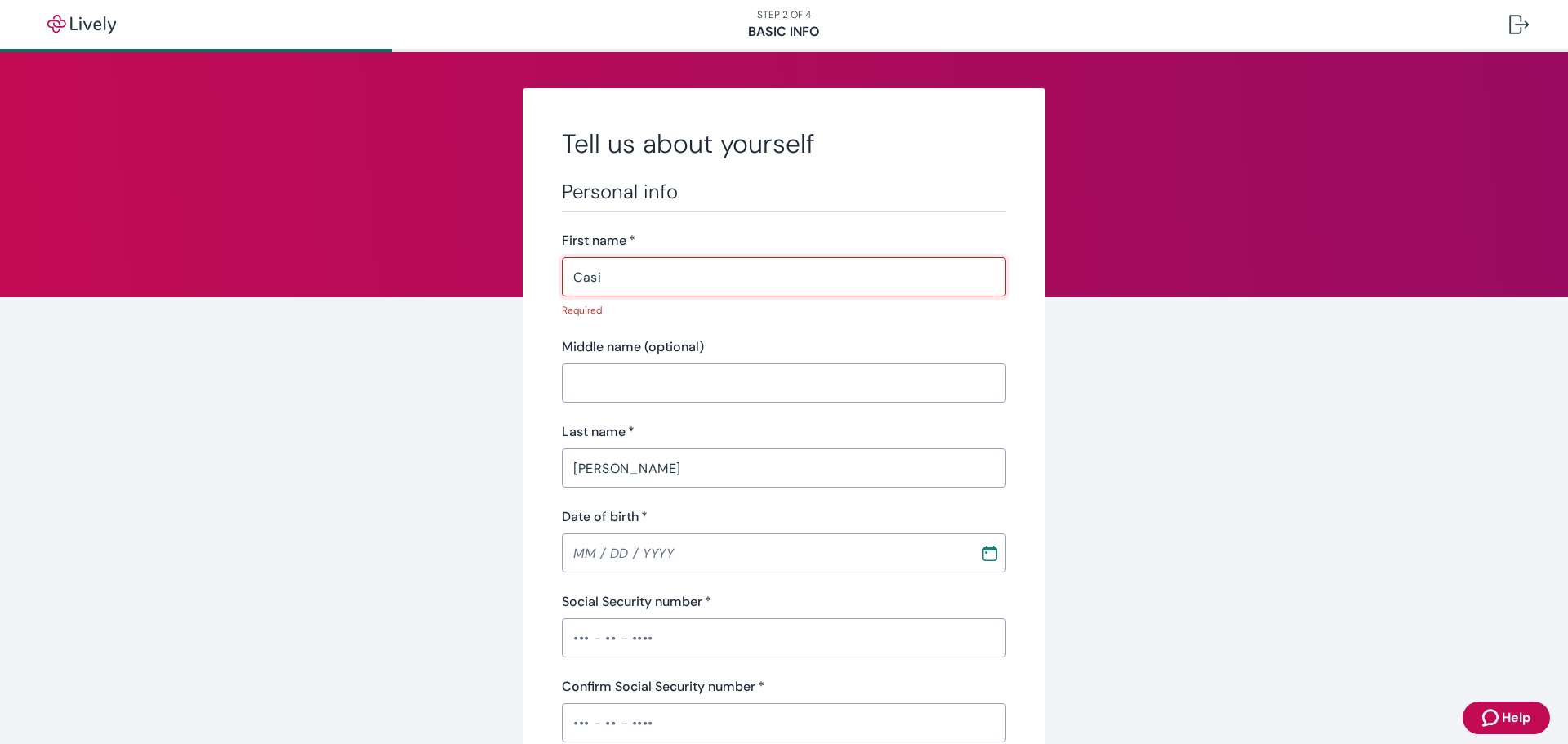
type input "[STREET_ADDRESS][PERSON_NAME]"
type input "Lake [PERSON_NAME]"
type input "WA"
type input "98258"
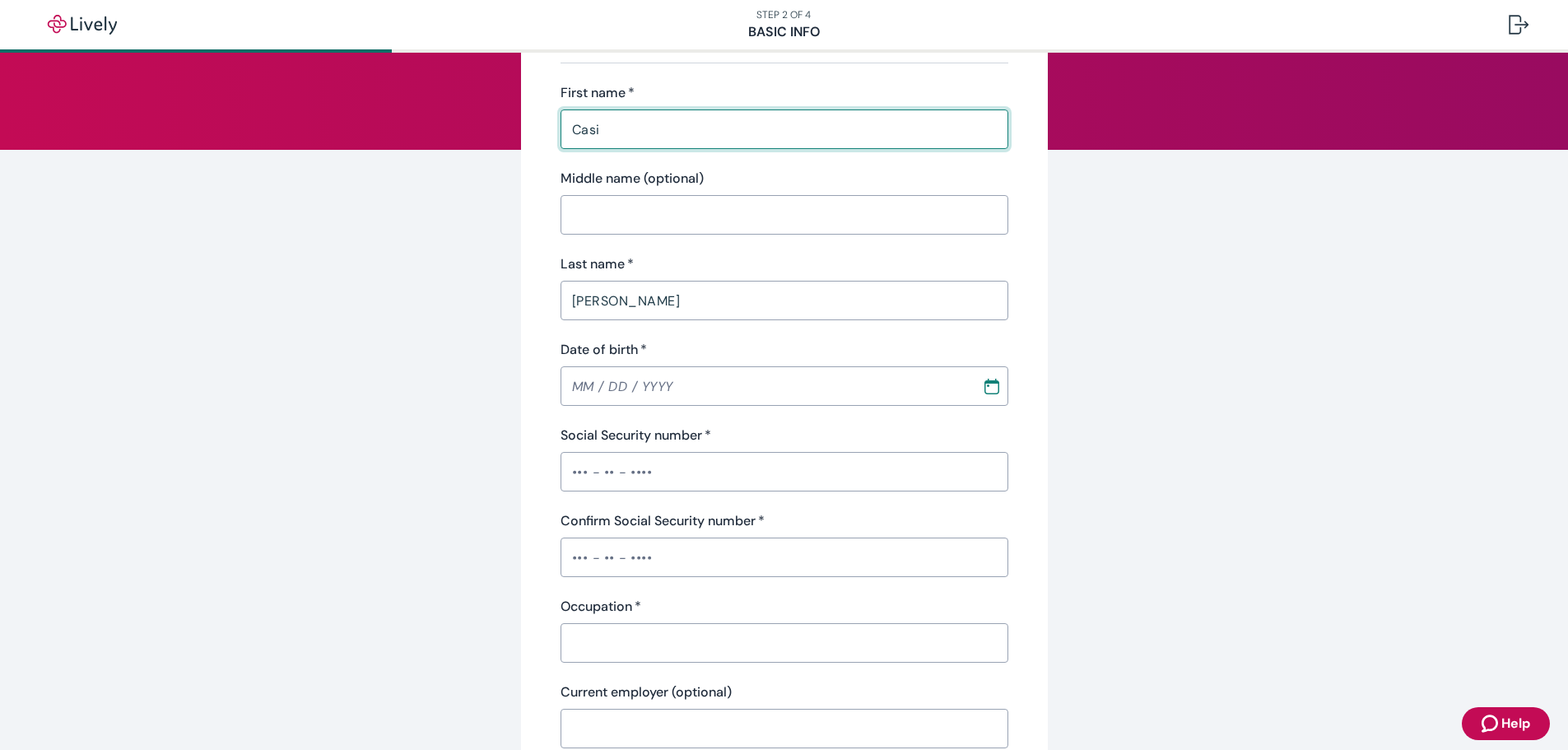
scroll to position [165, 0]
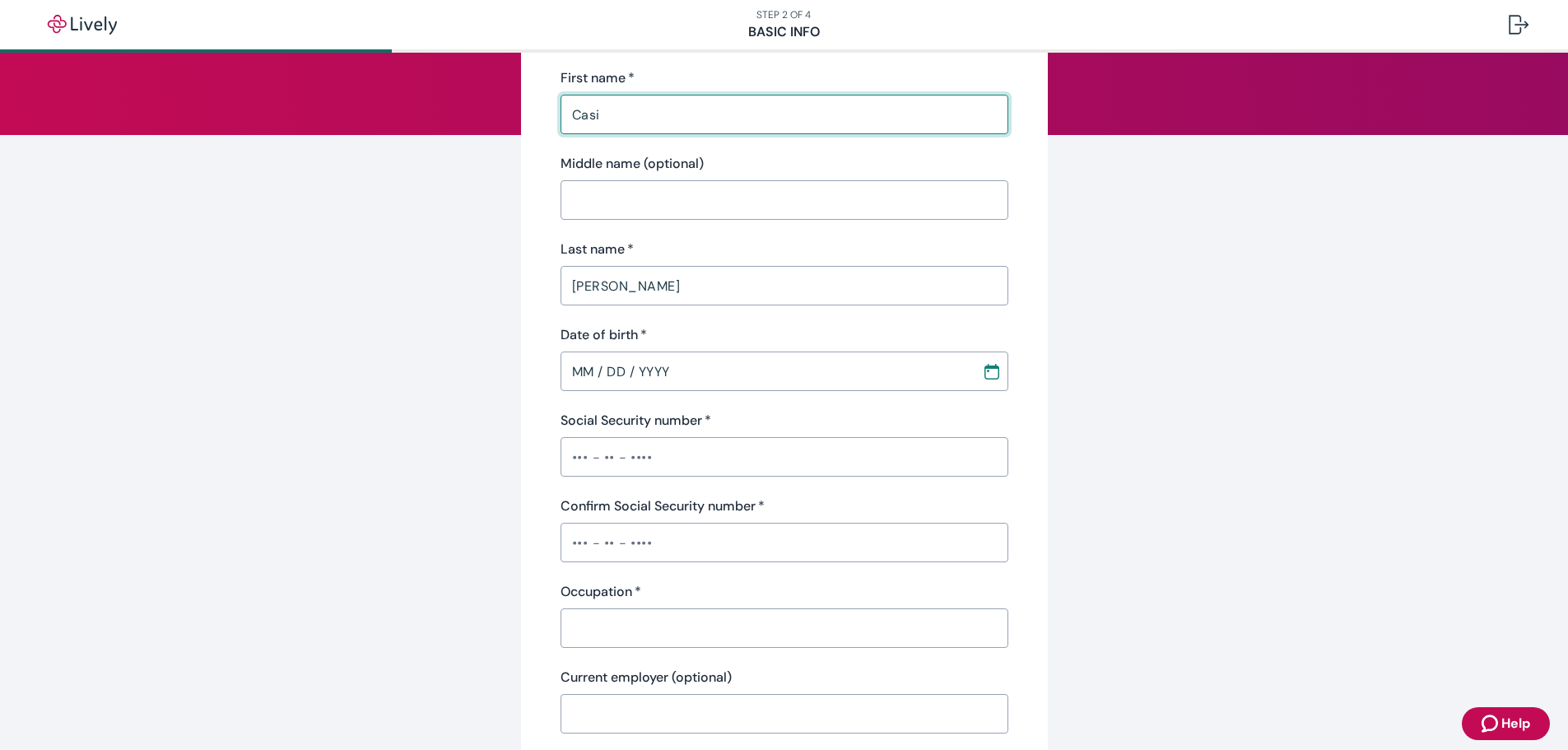
click at [586, 377] on input "MM / DD / YYYY" at bounding box center [765, 372] width 410 height 33
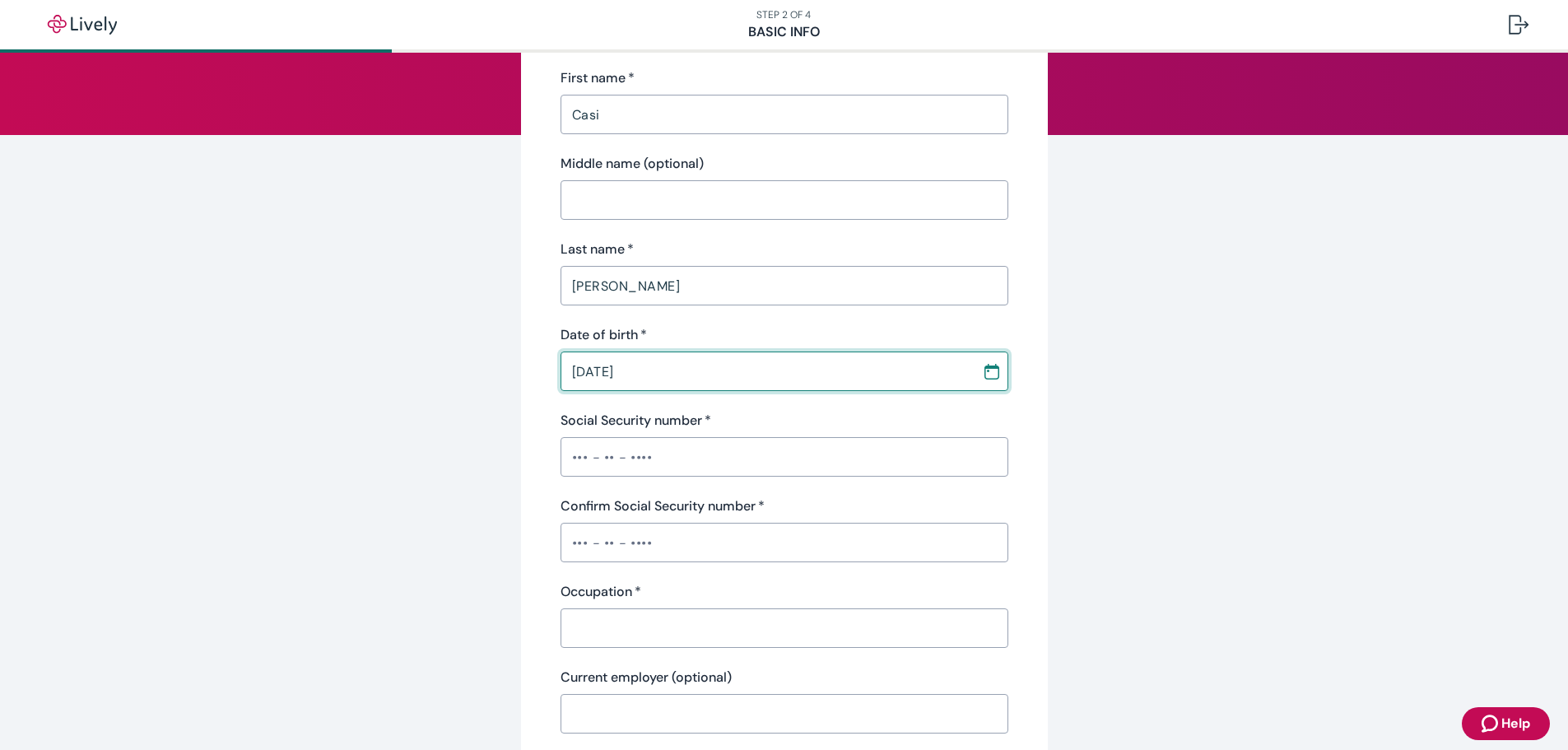
type input "[DATE]"
click at [571, 457] on input "Social Security number   *" at bounding box center [784, 457] width 448 height 33
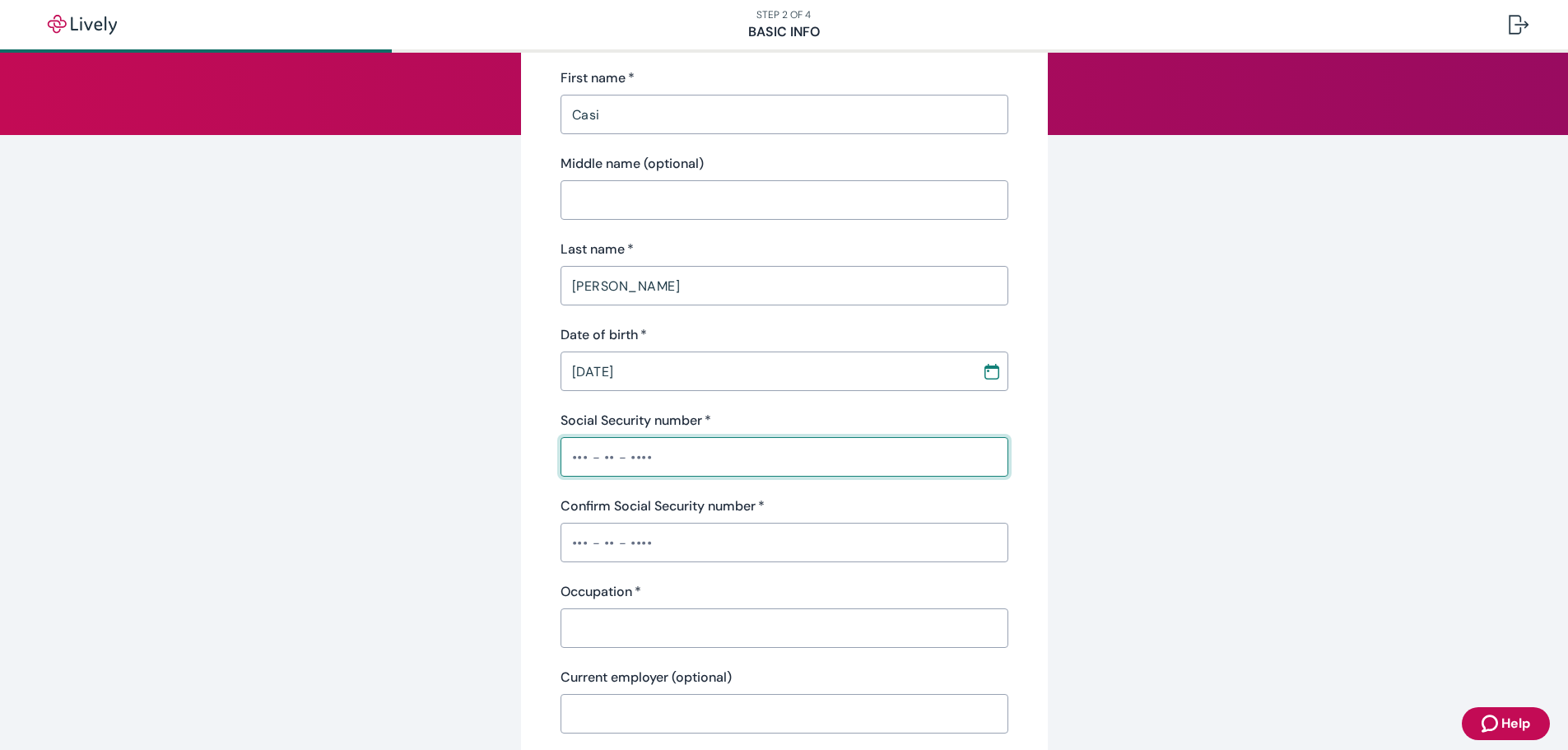
type input "•••-•"
click at [655, 550] on input "Confirm Social Security number   *" at bounding box center [784, 543] width 448 height 33
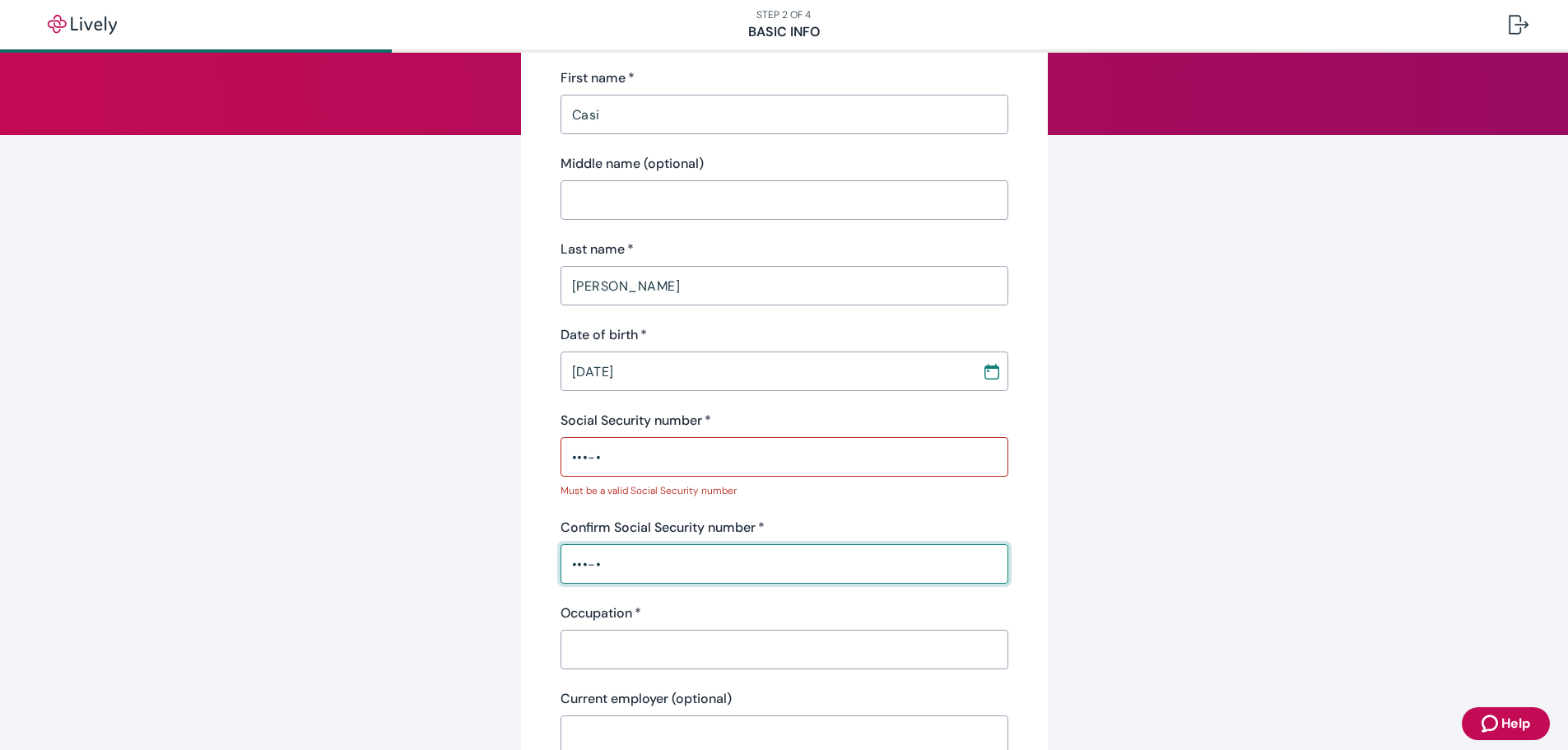
drag, startPoint x: 616, startPoint y: 566, endPoint x: 472, endPoint y: 569, distance: 144.0
click at [472, 569] on div "Tell us about yourself Personal info First name   * Casi ​ Middle name (optiona…" at bounding box center [784, 703] width 791 height 1558
type input "•••-••-7249"
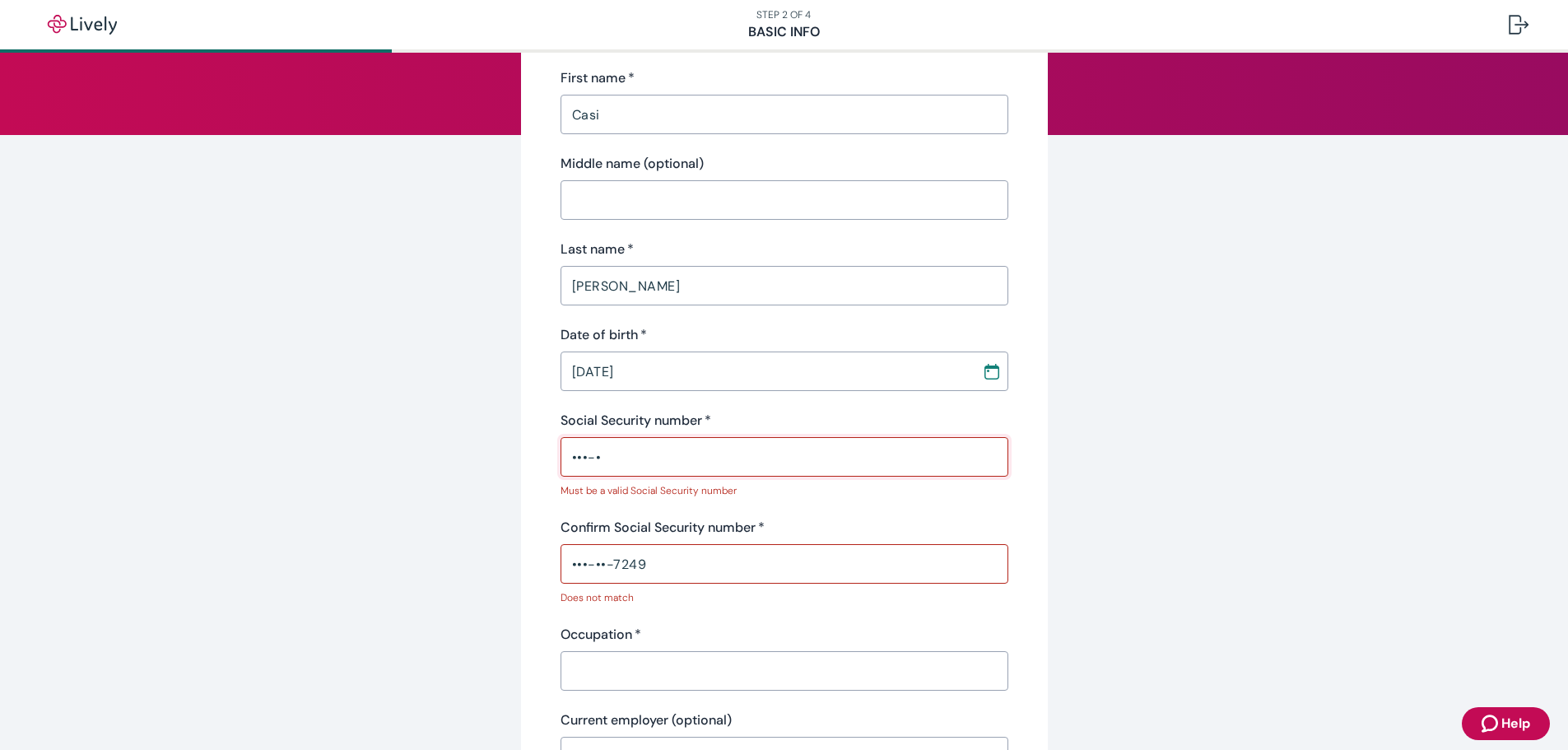
drag, startPoint x: 623, startPoint y: 442, endPoint x: 539, endPoint y: 470, distance: 88.5
click at [544, 466] on div "Tell us about yourself Personal info First name   * Casi ​ Middle name (optiona…" at bounding box center [785, 713] width 527 height 1579
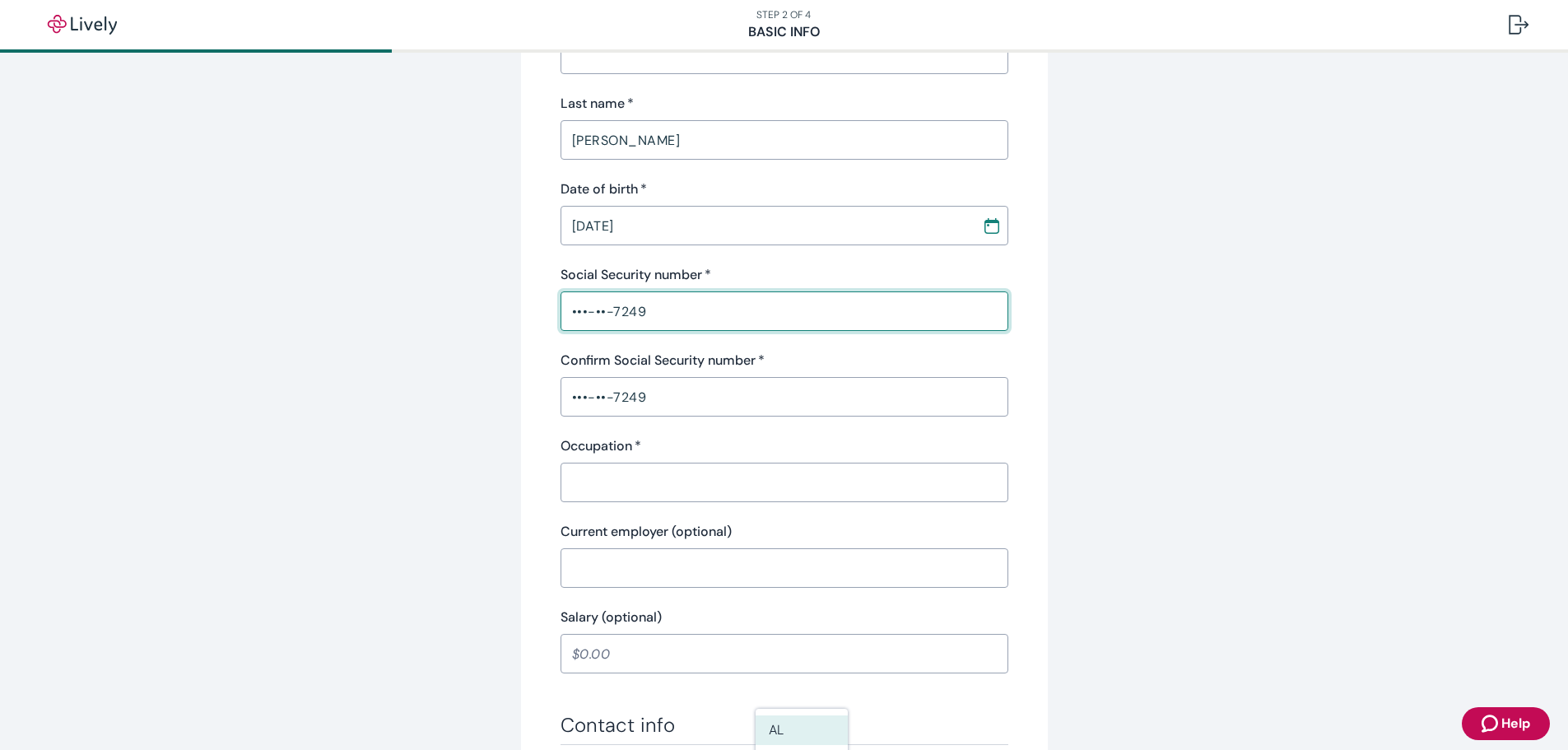
scroll to position [329, 0]
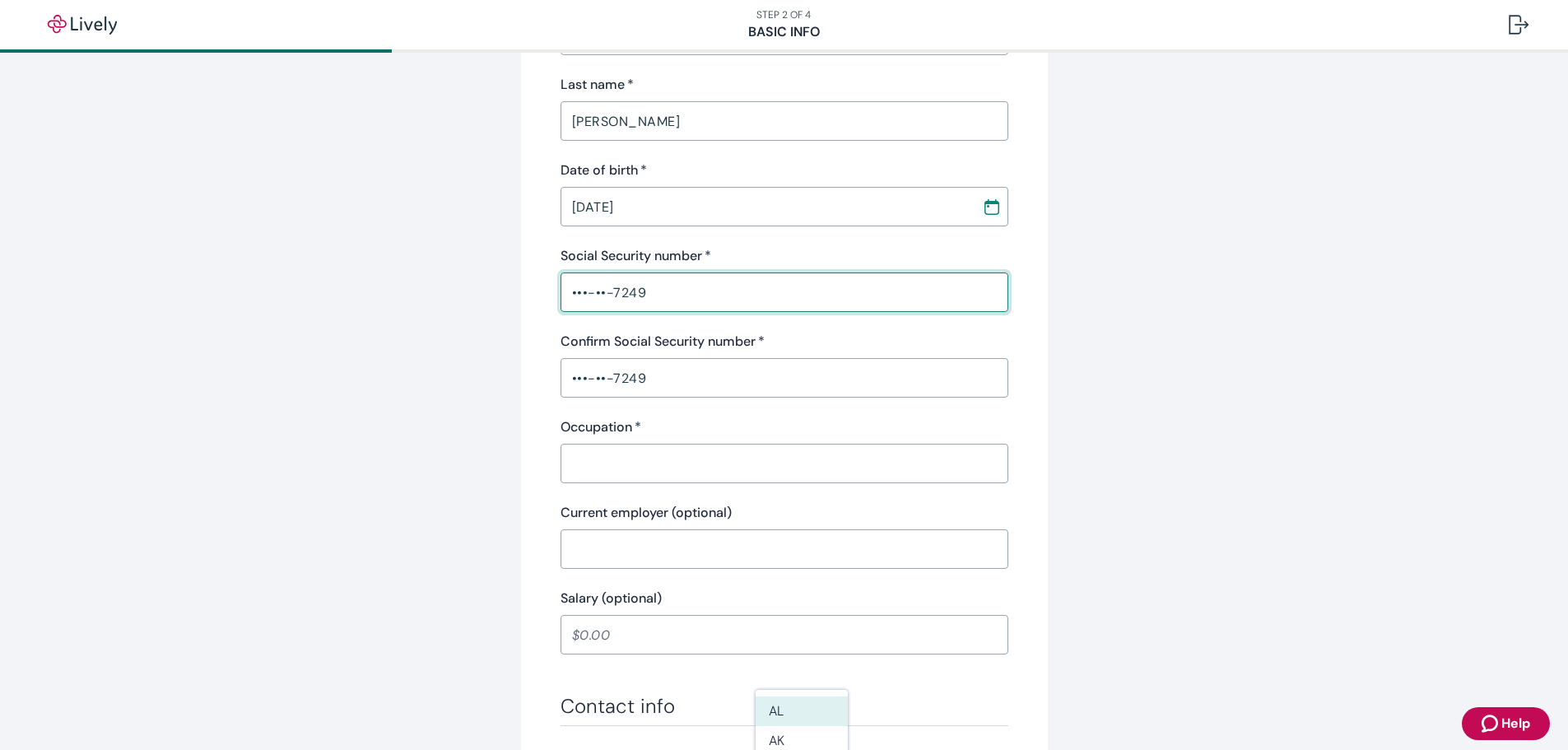
drag, startPoint x: 651, startPoint y: 294, endPoint x: 451, endPoint y: 312, distance: 200.8
click at [451, 313] on div "Tell us about yourself Personal info First name   * Casi ​ Middle name (optiona…" at bounding box center [784, 528] width 791 height 1537
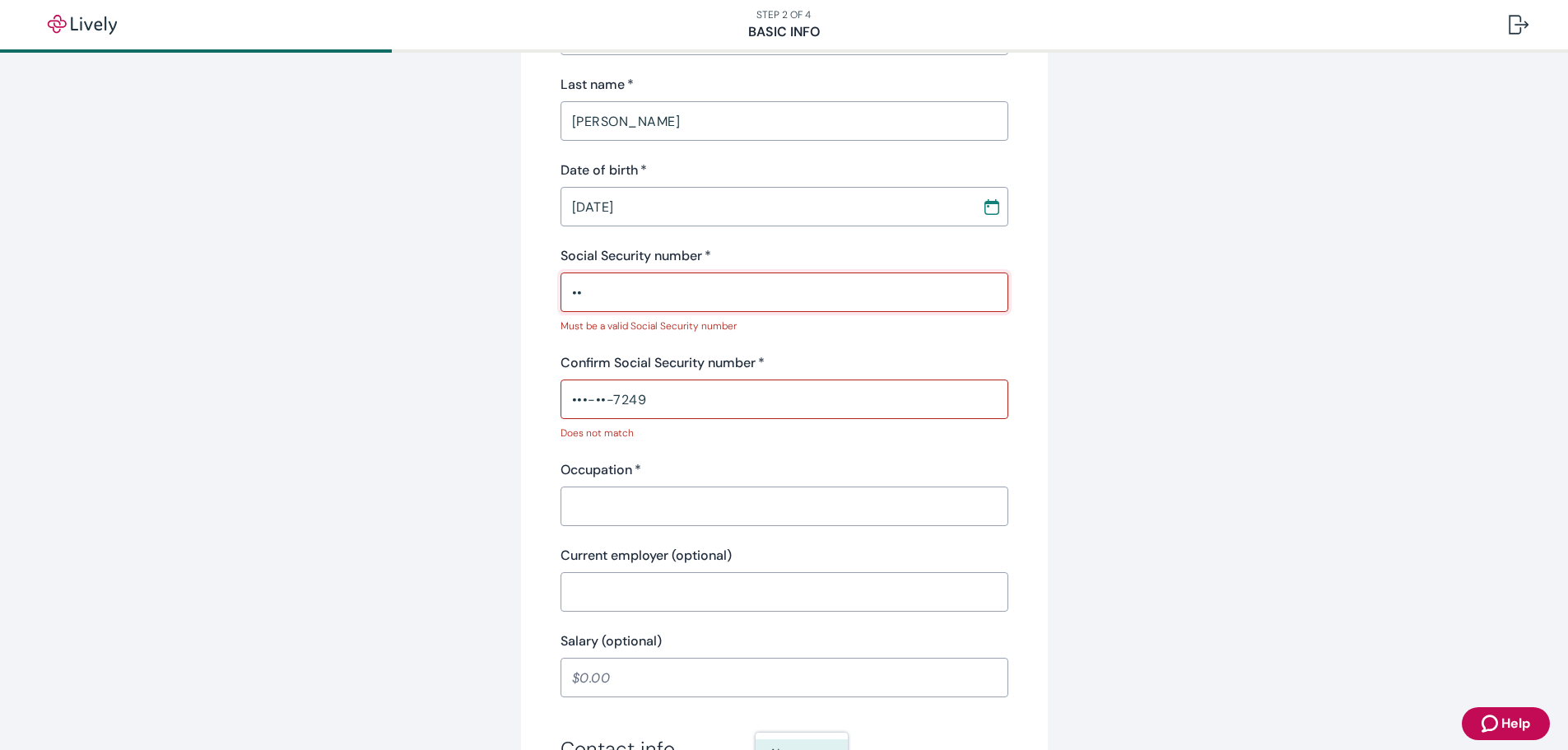
type input "•"
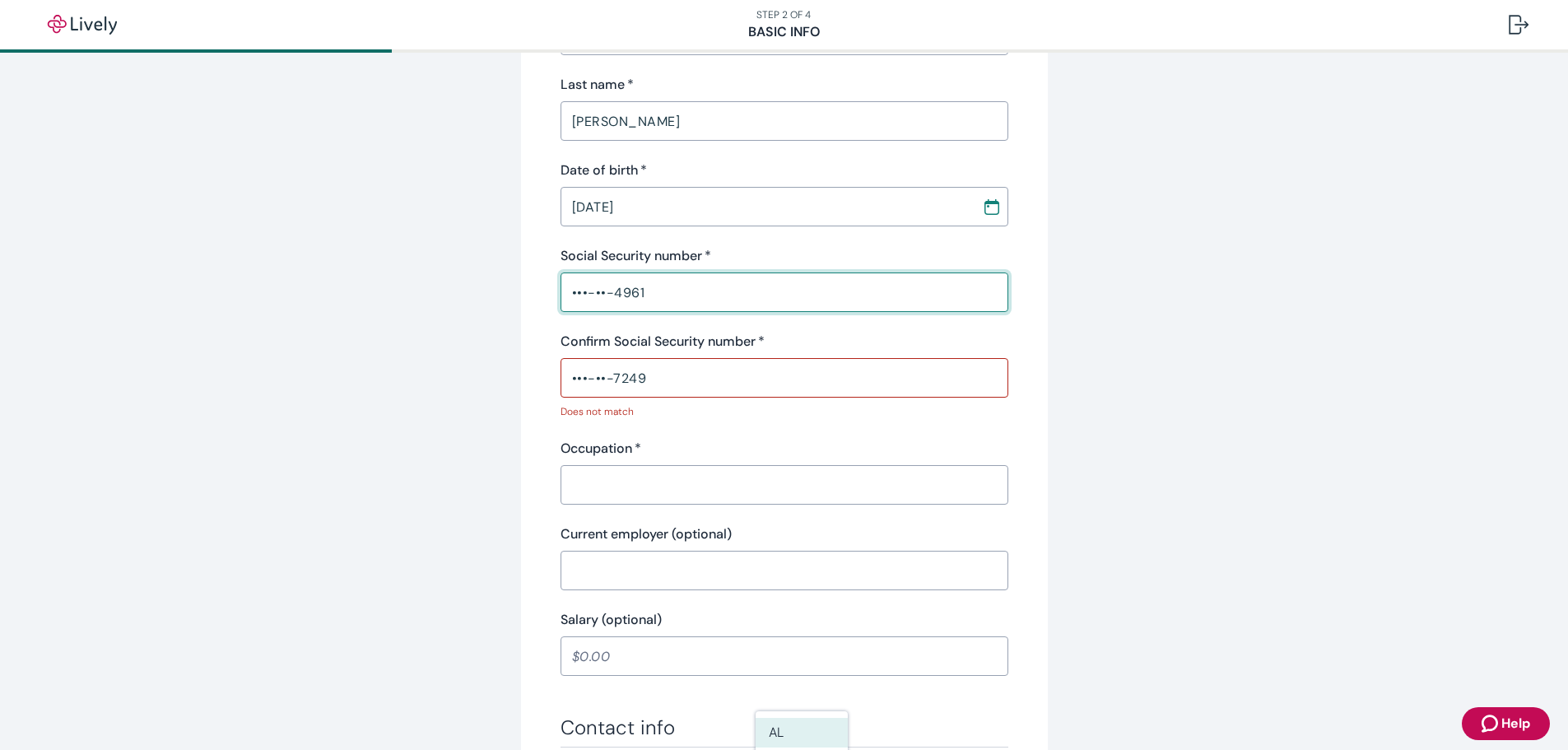
type input "•••-••-4961"
click at [637, 380] on input "•••-••-7249" at bounding box center [784, 378] width 448 height 33
drag, startPoint x: 638, startPoint y: 375, endPoint x: 380, endPoint y: 391, distance: 258.5
click at [382, 394] on div "Tell us about yourself Personal info First name   * Casi ​ Middle name (optiona…" at bounding box center [784, 560] width 1568 height 1673
type input "•"
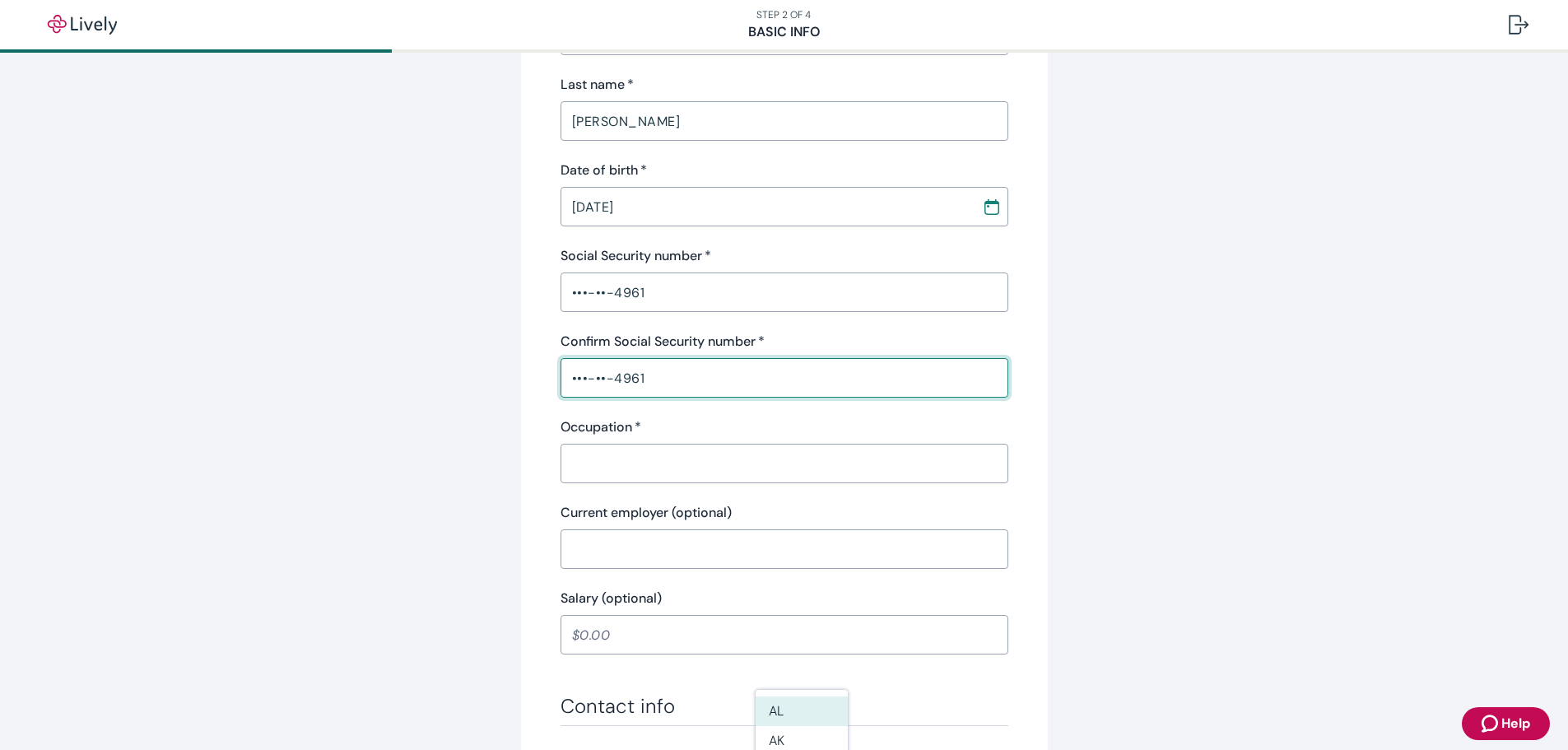
type input "•••-••-4961"
click at [628, 464] on input "Occupation   *" at bounding box center [784, 464] width 448 height 33
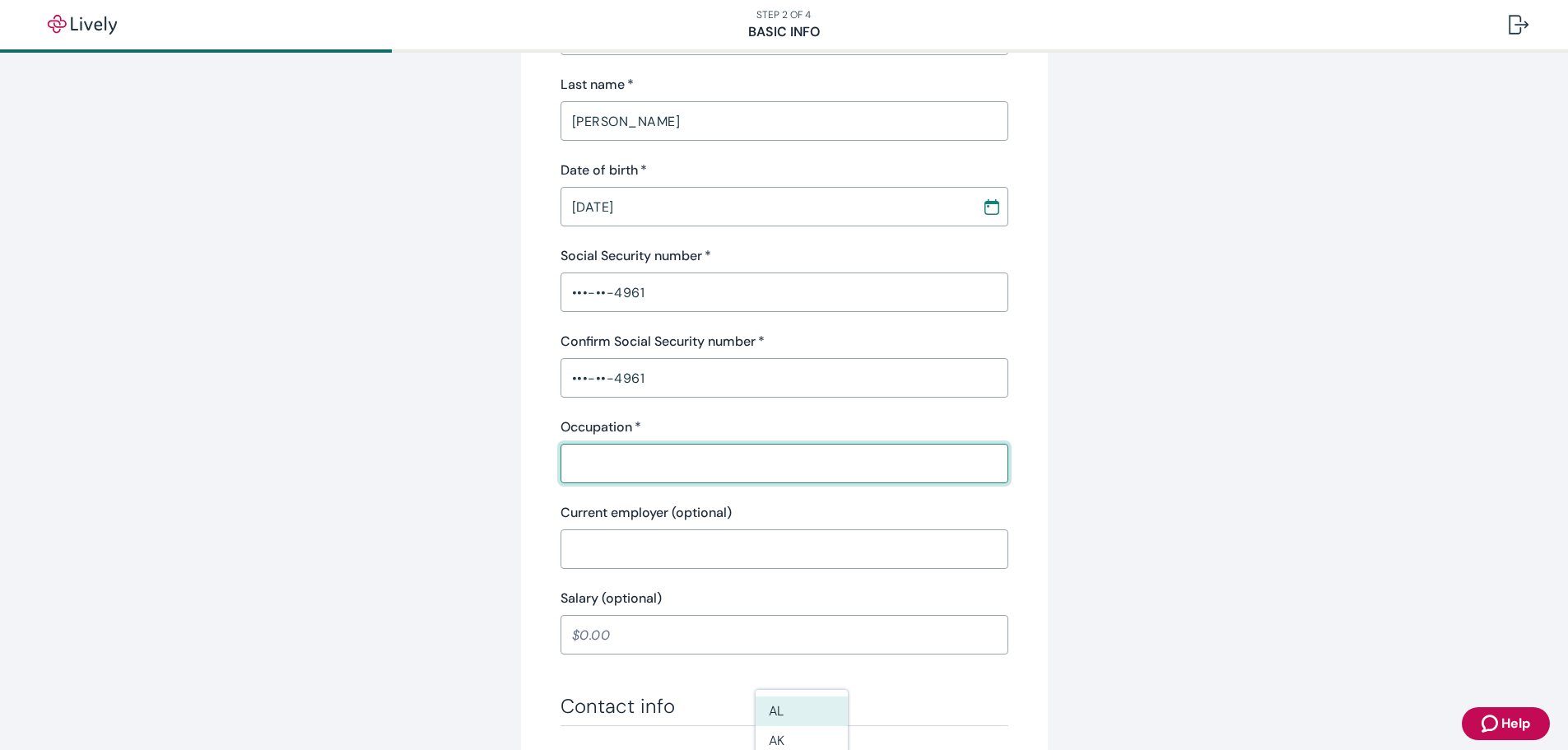
type input "Insurance Agent"
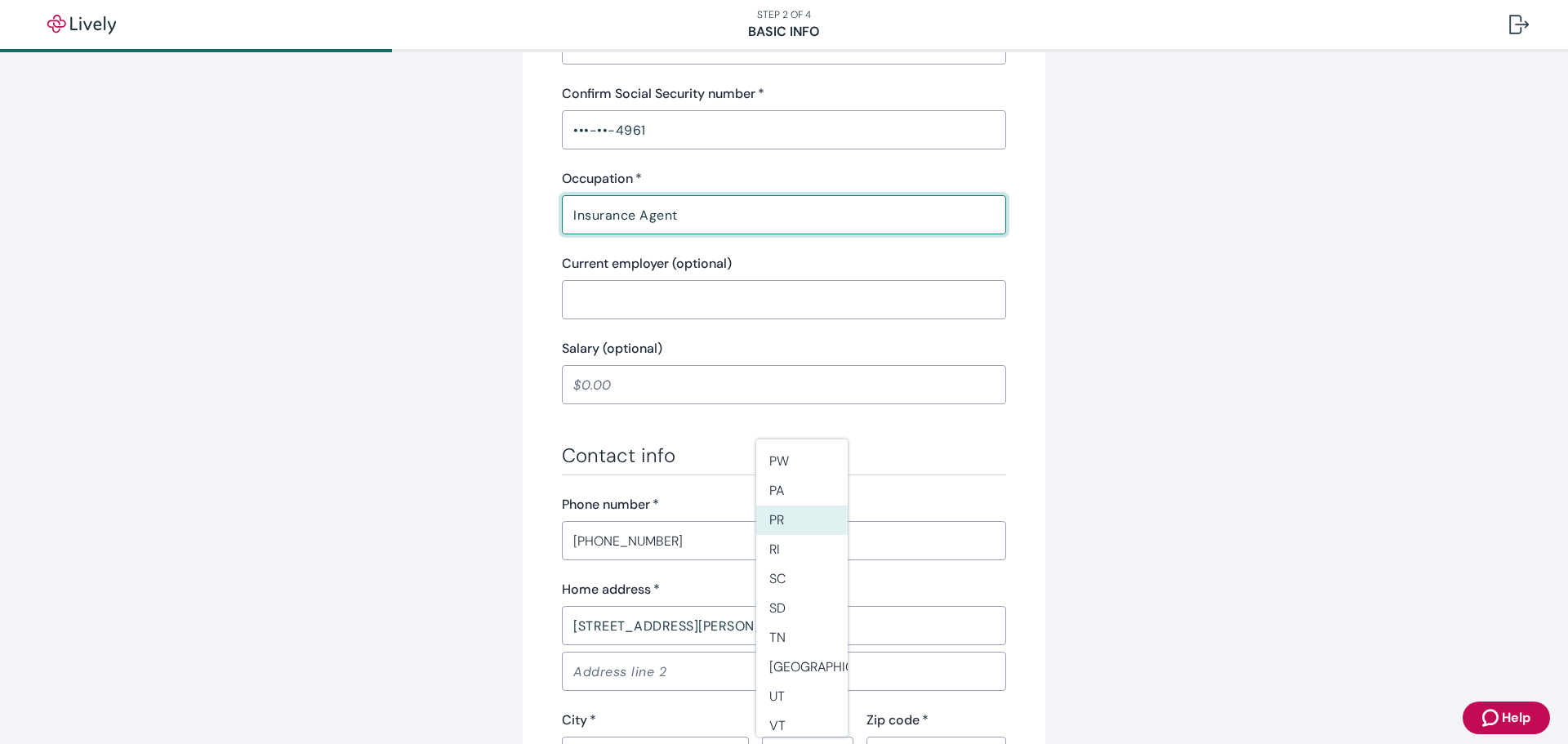
scroll to position [1451, 0]
click at [809, 632] on li "WA" at bounding box center [802, 628] width 92 height 30
type input "WA"
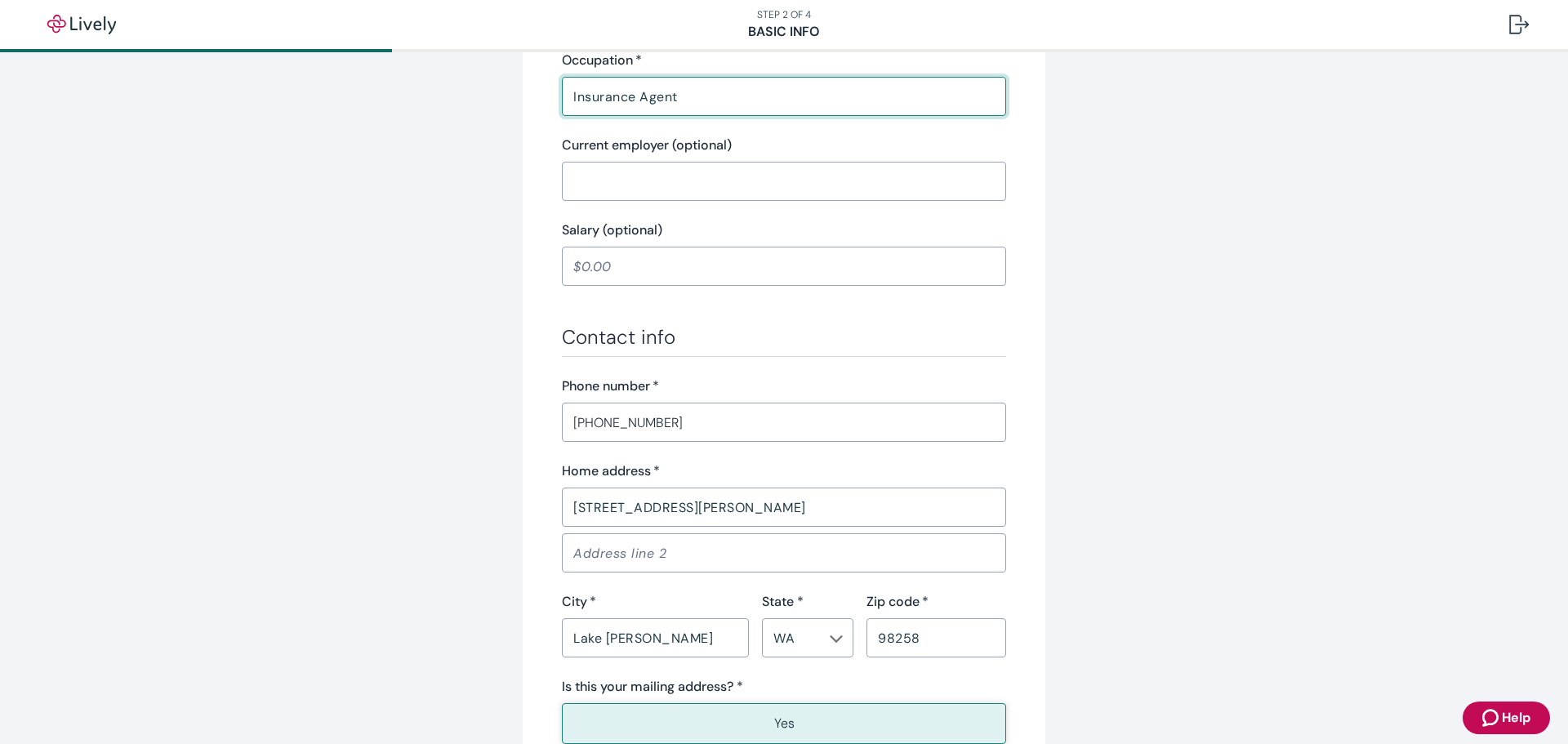
scroll to position [735, 0]
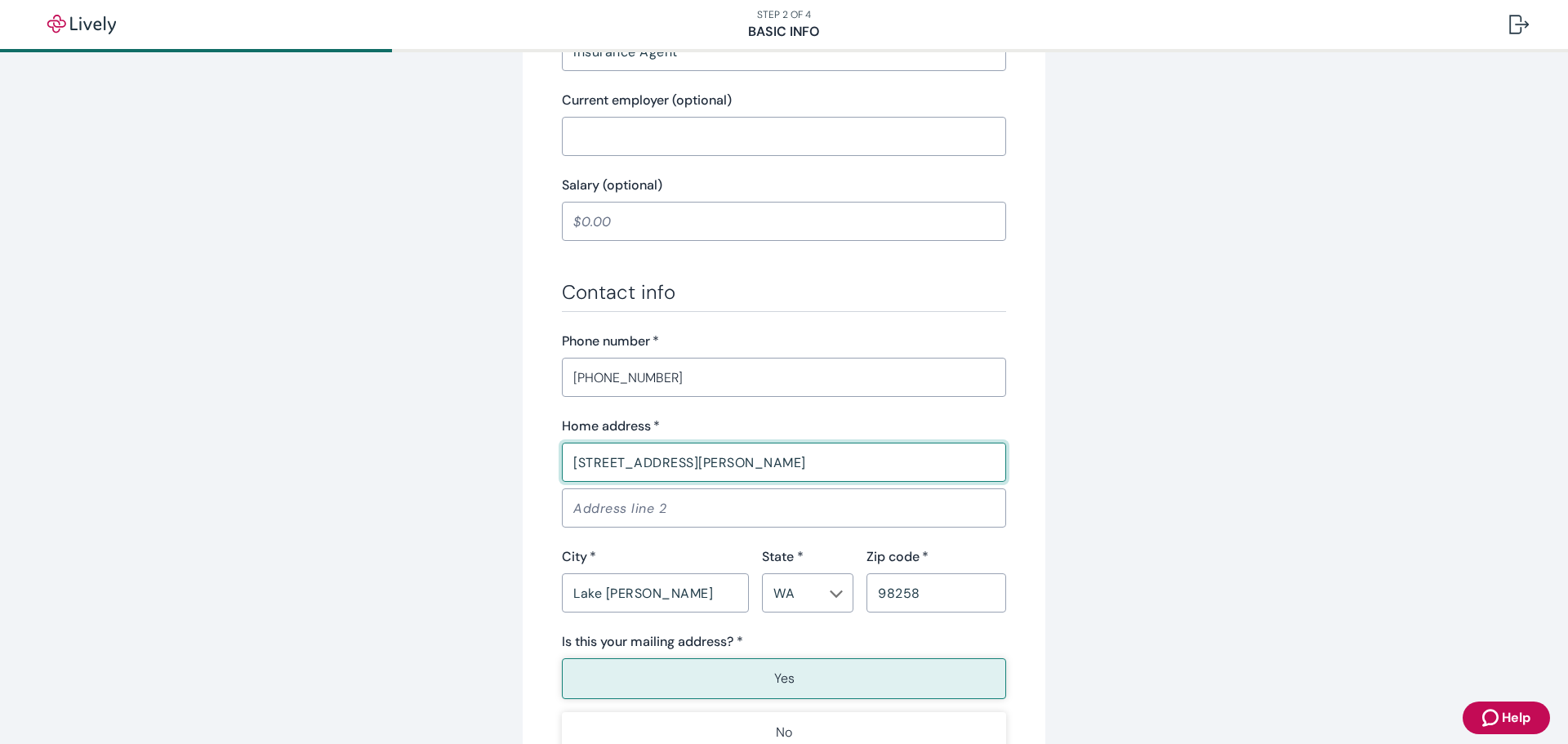
drag, startPoint x: 625, startPoint y: 464, endPoint x: 657, endPoint y: 461, distance: 32.1
click at [657, 461] on input "[STREET_ADDRESS][PERSON_NAME]" at bounding box center [784, 463] width 445 height 33
type input "[STREET_ADDRESS][PERSON_NAME]"
click at [423, 475] on div "Tell us about yourself Personal info First name   * Casi ​ Middle name (optiona…" at bounding box center [784, 115] width 784 height 1524
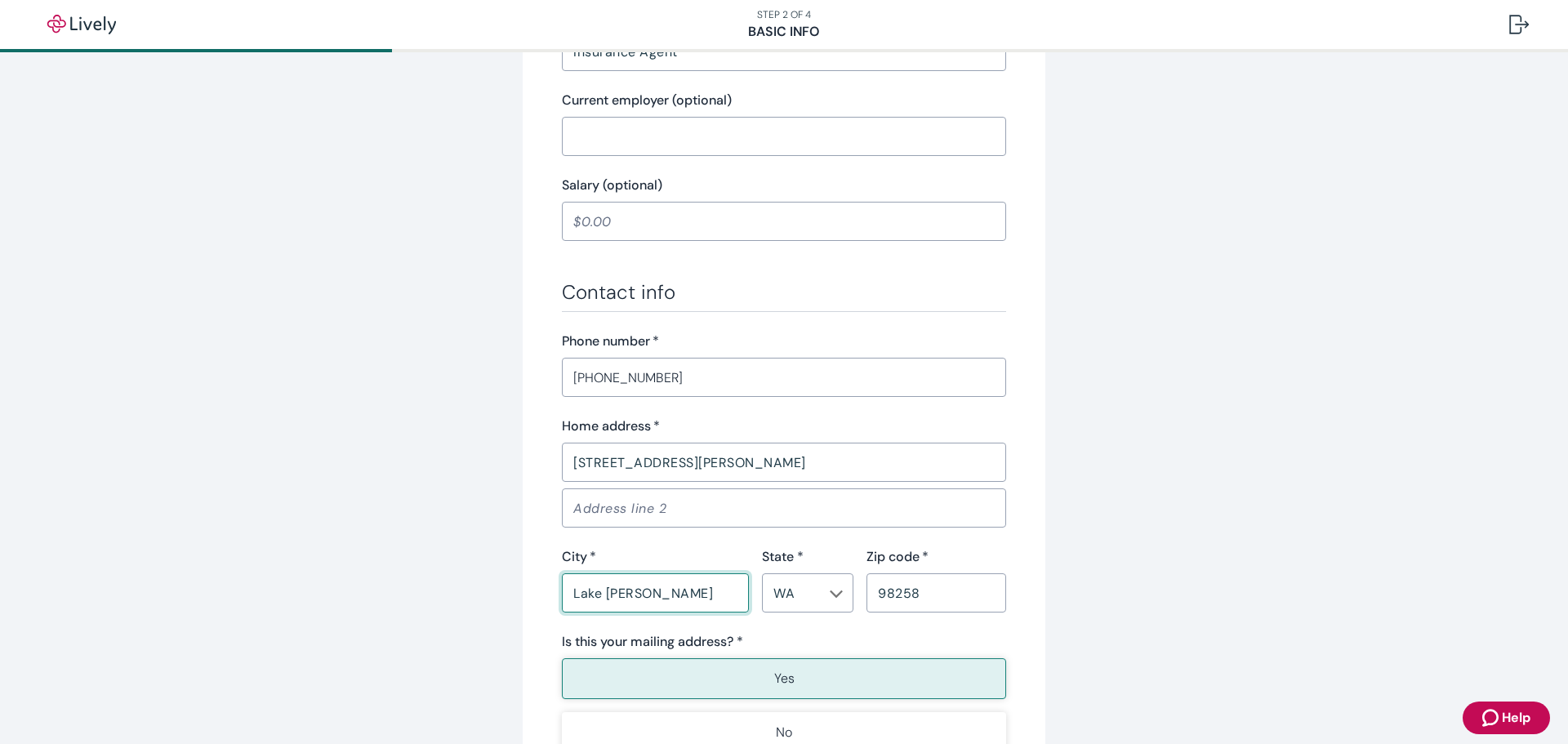
drag, startPoint x: 664, startPoint y: 588, endPoint x: 572, endPoint y: 584, distance: 92.1
click at [572, 584] on input "Lake [PERSON_NAME]" at bounding box center [655, 593] width 187 height 33
type input "LAKE [PERSON_NAME]"
click at [469, 578] on div "Tell us about yourself Personal info First name   * Casi ​ Middle name (optiona…" at bounding box center [784, 115] width 784 height 1524
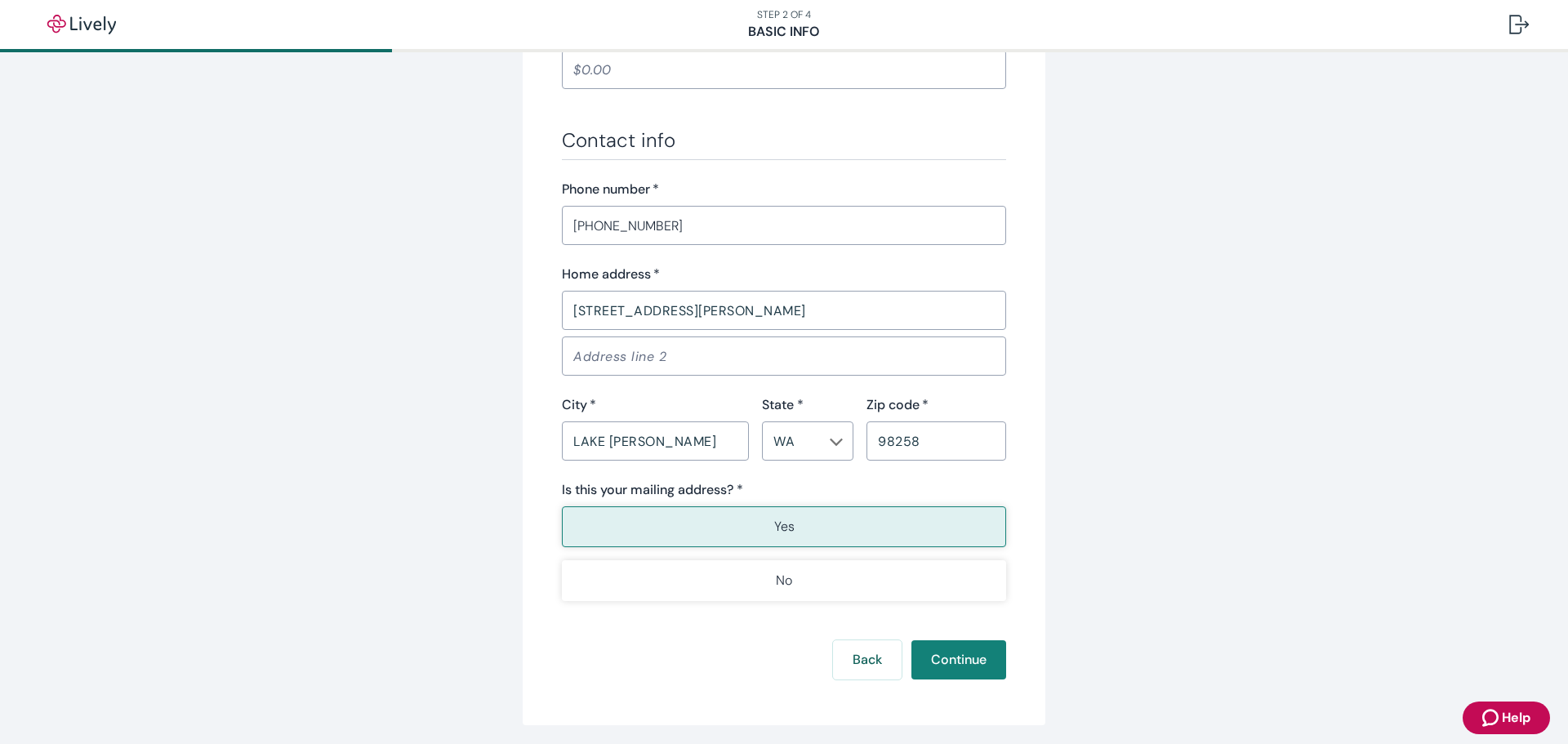
scroll to position [898, 0]
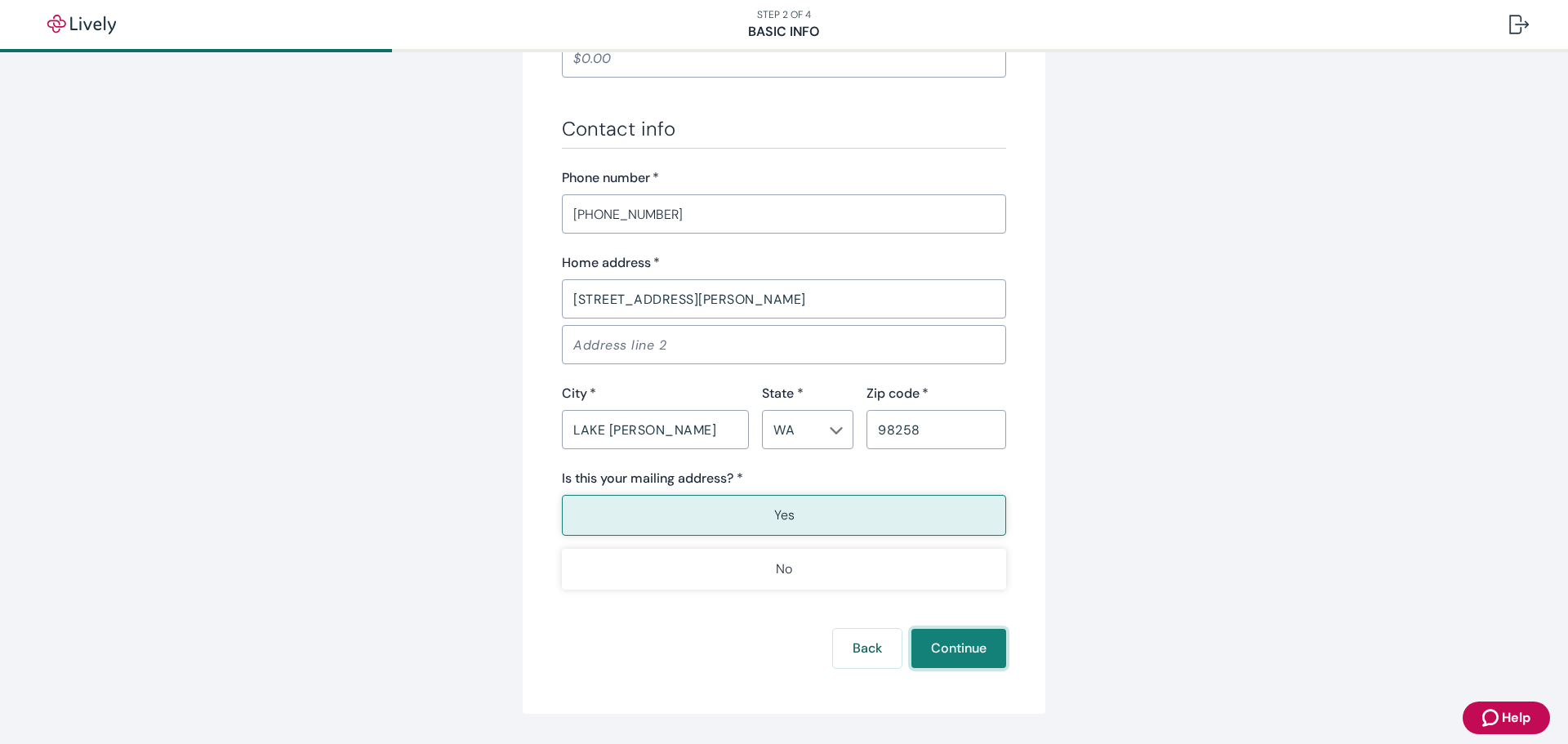
click at [963, 647] on button "Continue" at bounding box center [958, 648] width 95 height 40
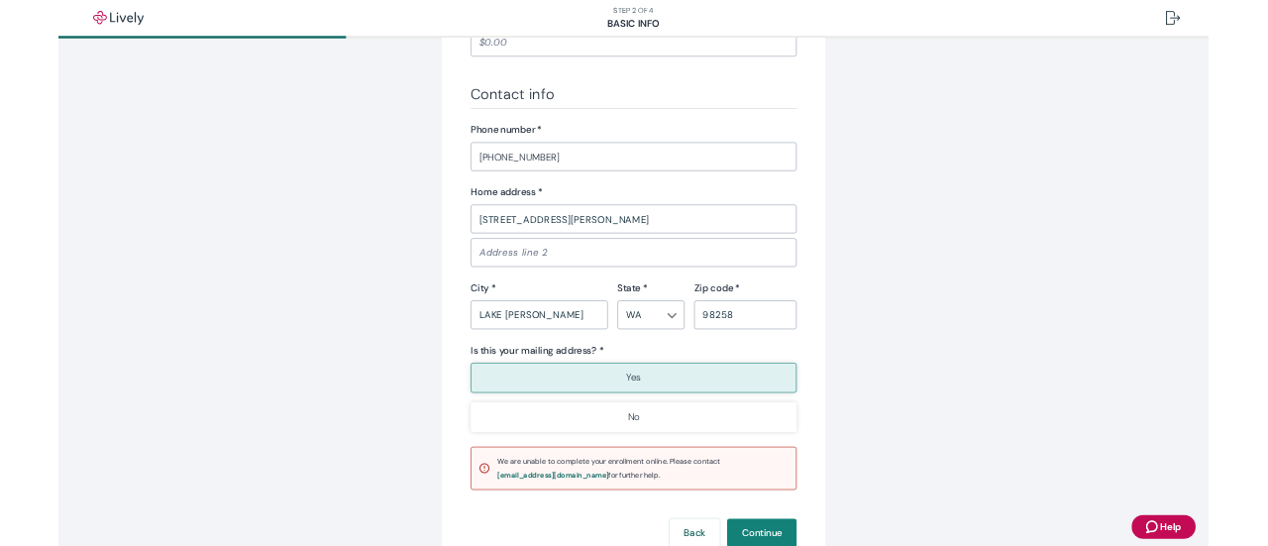
scroll to position [1188, 0]
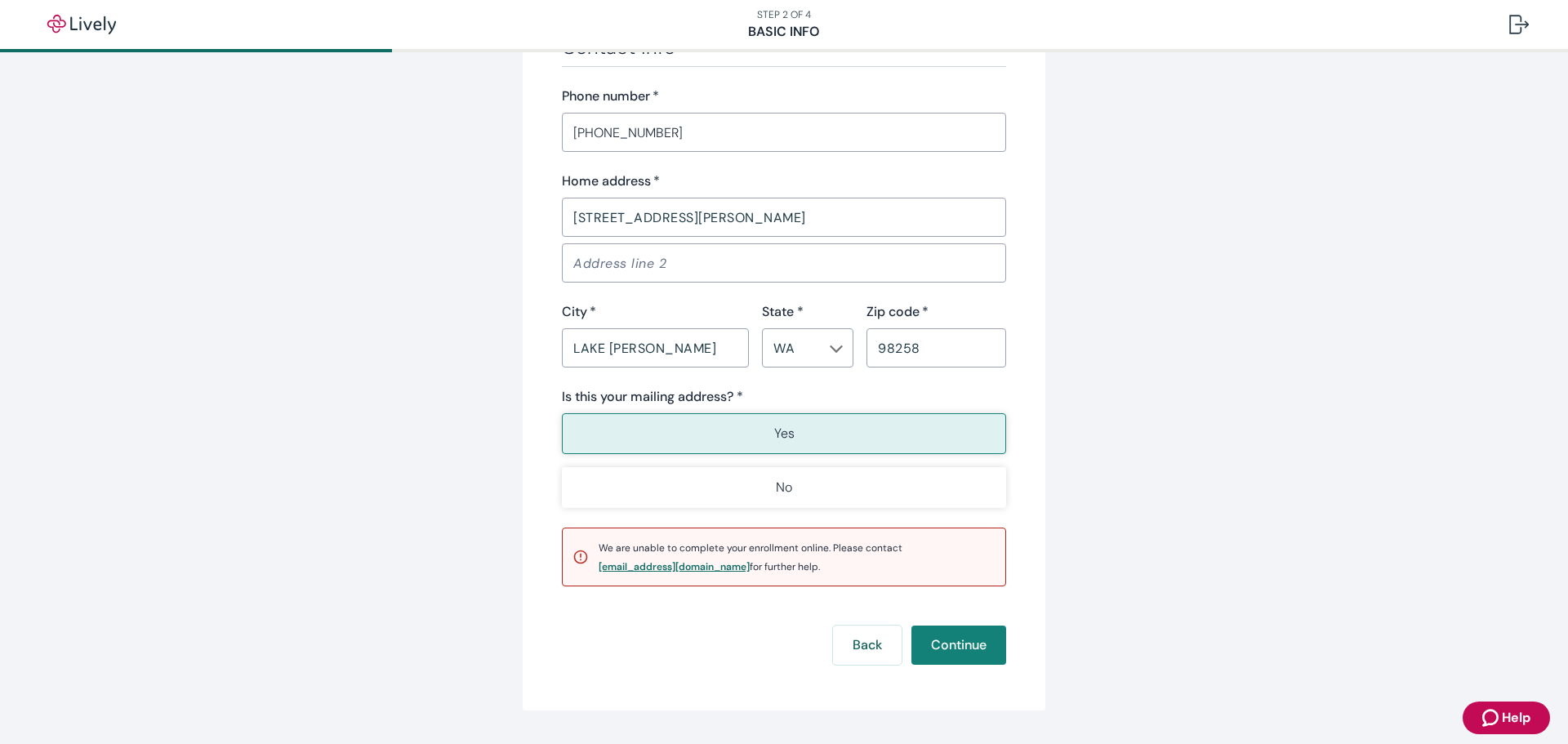
click at [680, 564] on div "[EMAIL_ADDRESS][DOMAIN_NAME]" at bounding box center [674, 567] width 151 height 10
drag, startPoint x: 591, startPoint y: 569, endPoint x: 704, endPoint y: 564, distance: 113.1
click at [704, 564] on div "We are unable to complete your enrollment online. Please contact [EMAIL_ADDRESS…" at bounding box center [784, 557] width 445 height 59
copy div "[EMAIL_ADDRESS][DOMAIN_NAME]"
